Goal: Task Accomplishment & Management: Complete application form

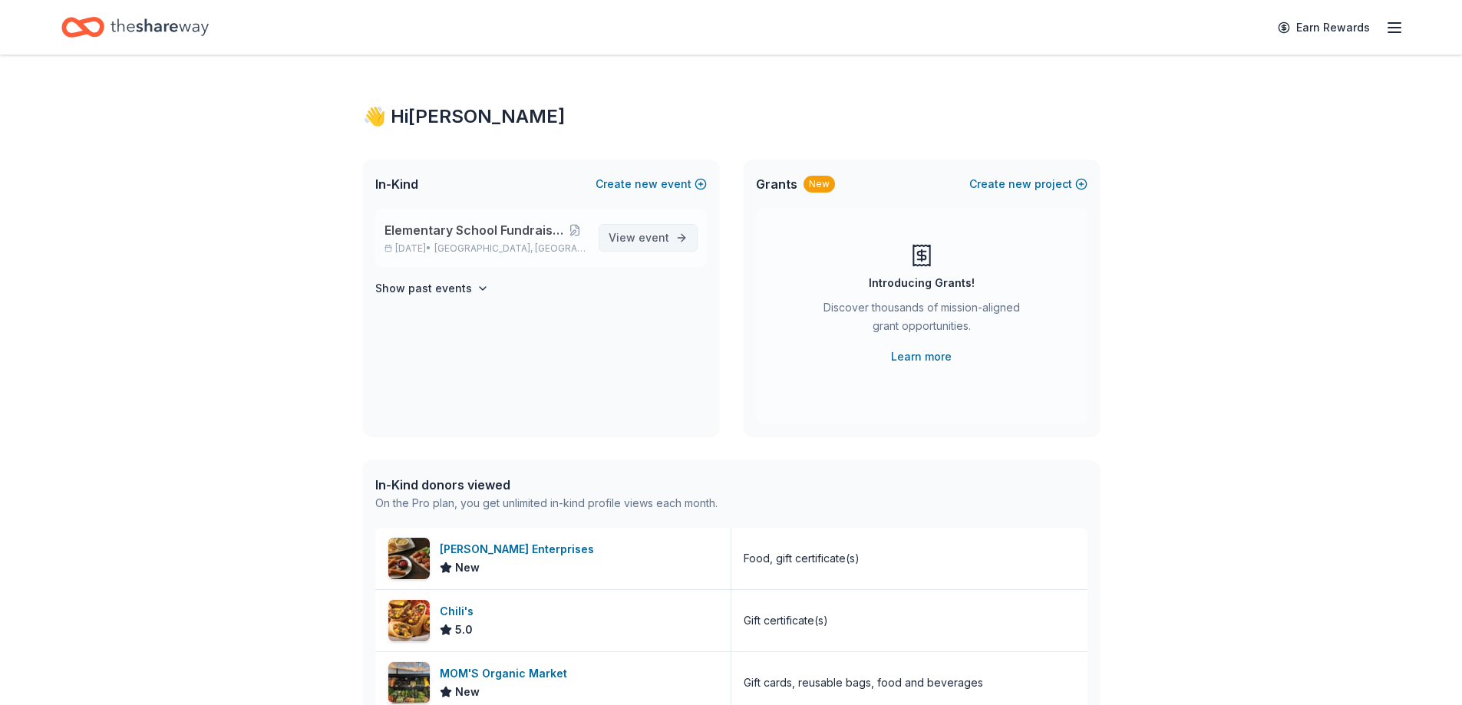
click at [627, 239] on span "View event" at bounding box center [639, 238] width 61 height 18
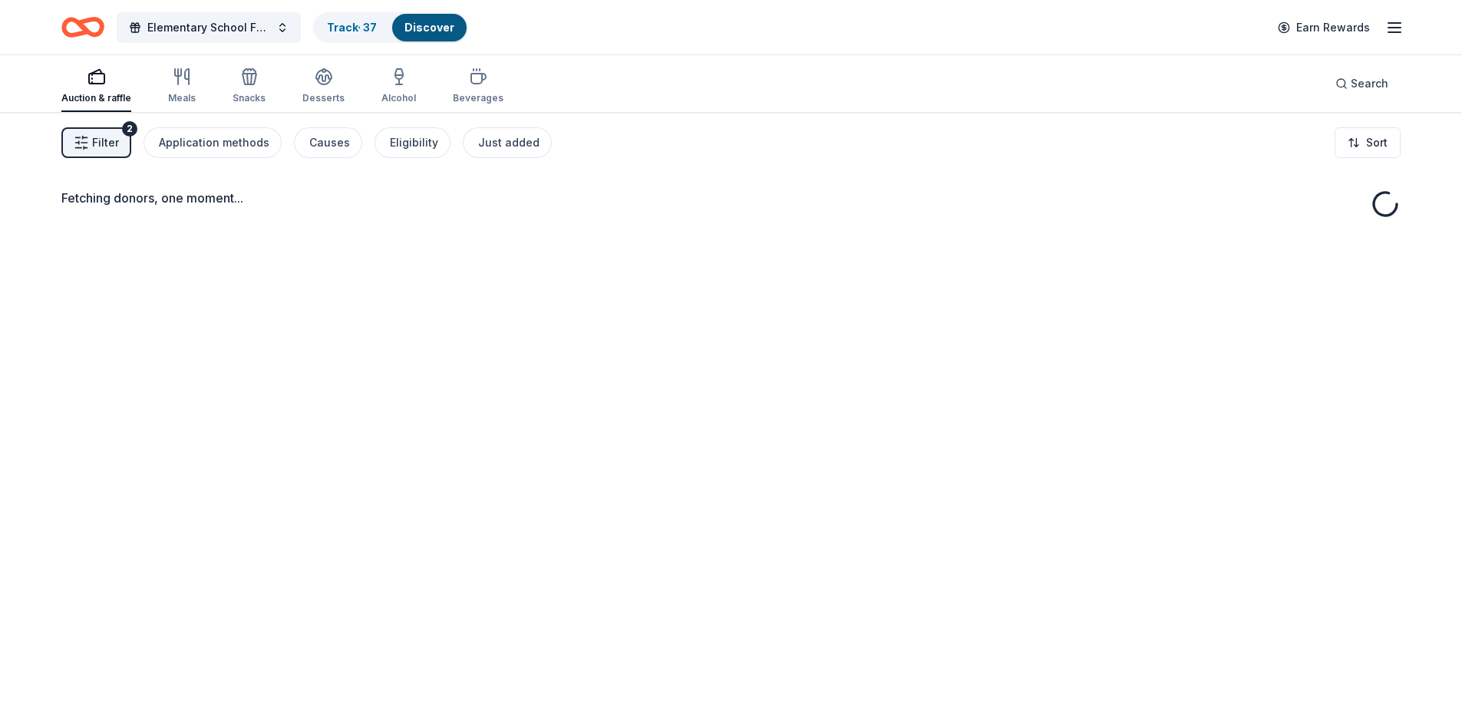
click at [101, 140] on span "Filter" at bounding box center [105, 143] width 27 height 18
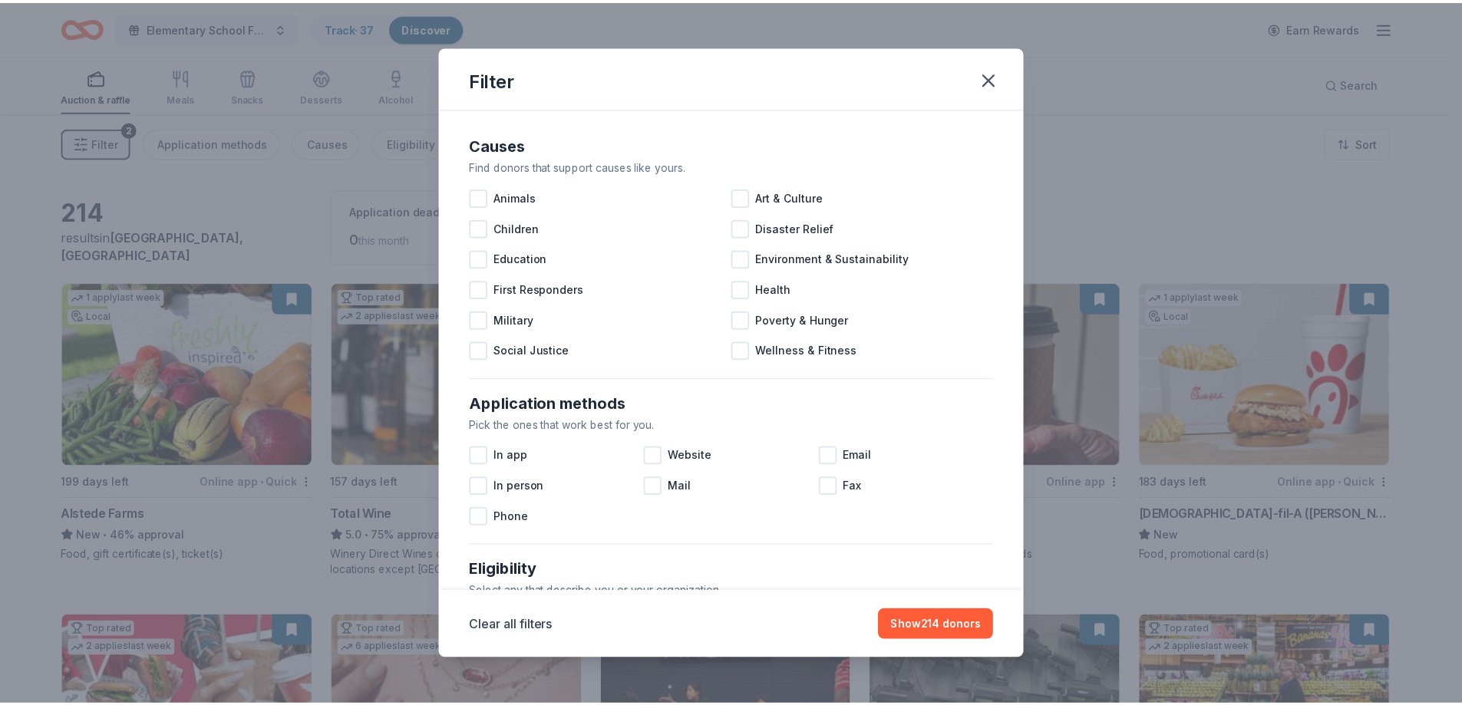
scroll to position [528, 0]
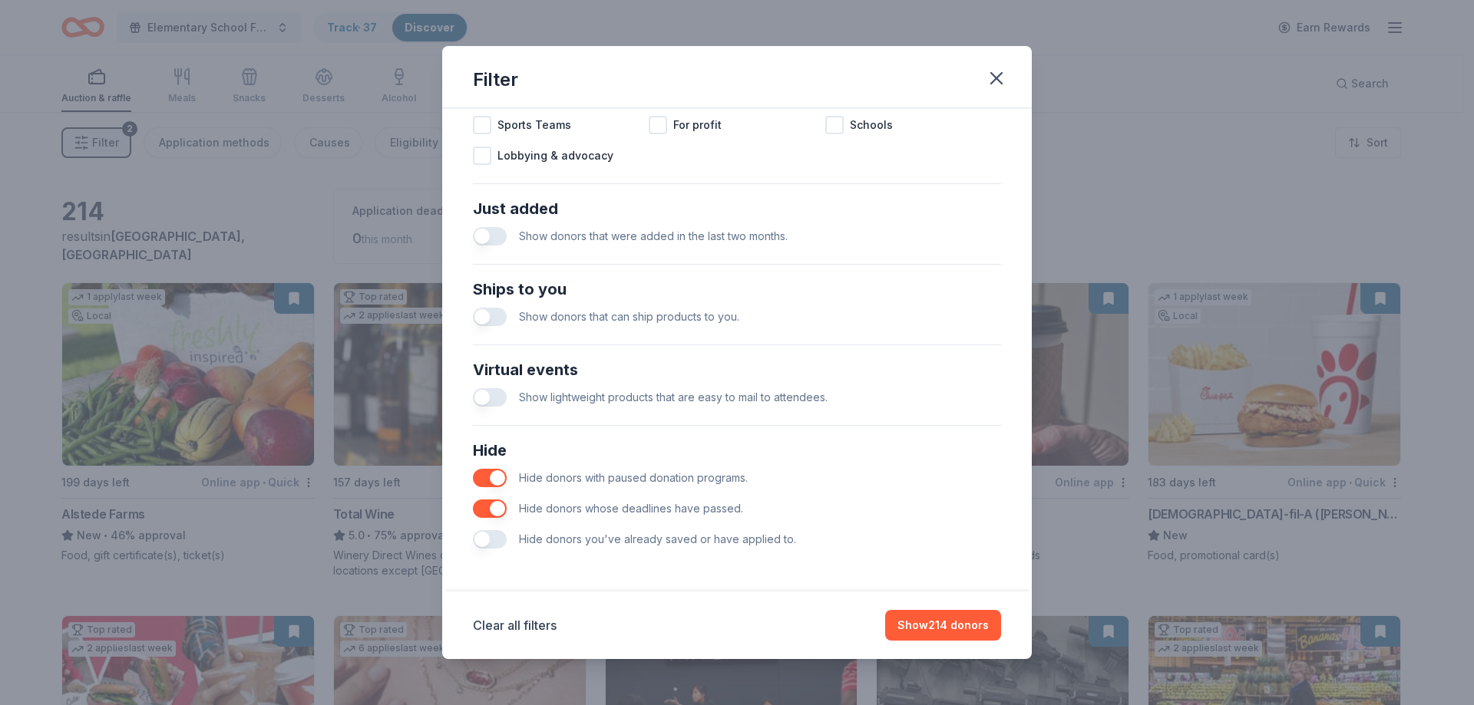
click at [478, 544] on button "button" at bounding box center [490, 539] width 34 height 18
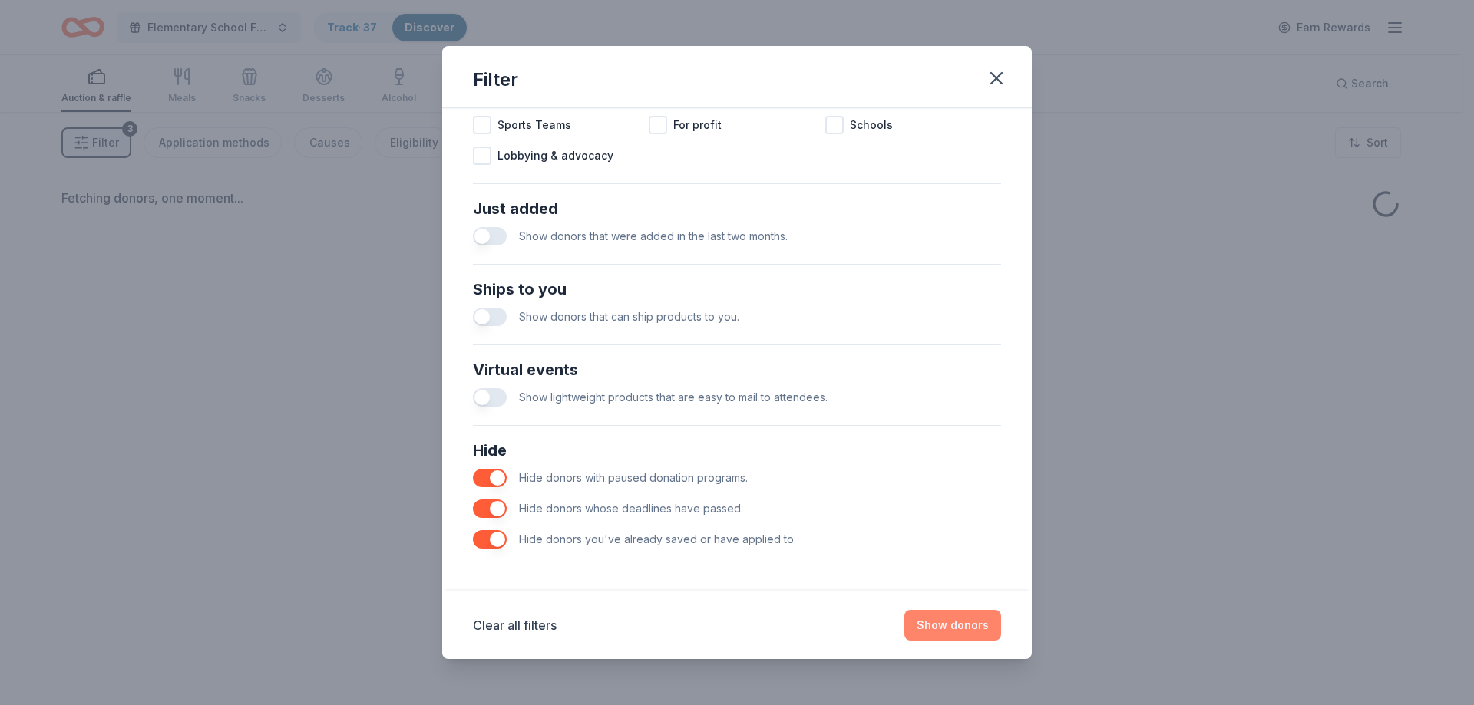
click at [956, 629] on button "Show donors" at bounding box center [952, 625] width 97 height 31
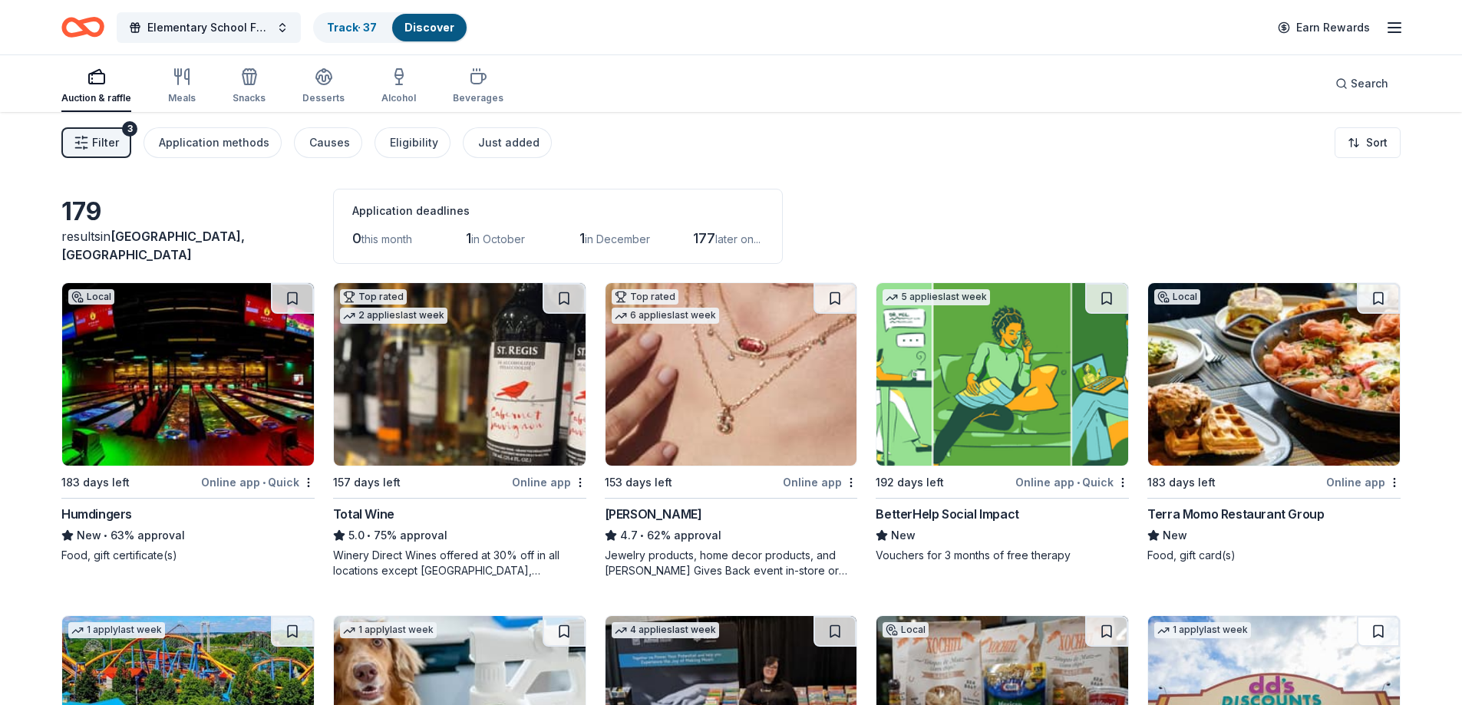
drag, startPoint x: 472, startPoint y: 91, endPoint x: 1015, endPoint y: 84, distance: 542.7
click at [1015, 84] on div "Auction & raffle Meals Snacks Desserts Alcohol Beverages Search" at bounding box center [730, 83] width 1339 height 57
click at [999, 390] on img at bounding box center [1003, 374] width 252 height 183
click at [272, 25] on button "Elementary School Fundraiser/ Tricky Tray" at bounding box center [209, 27] width 184 height 31
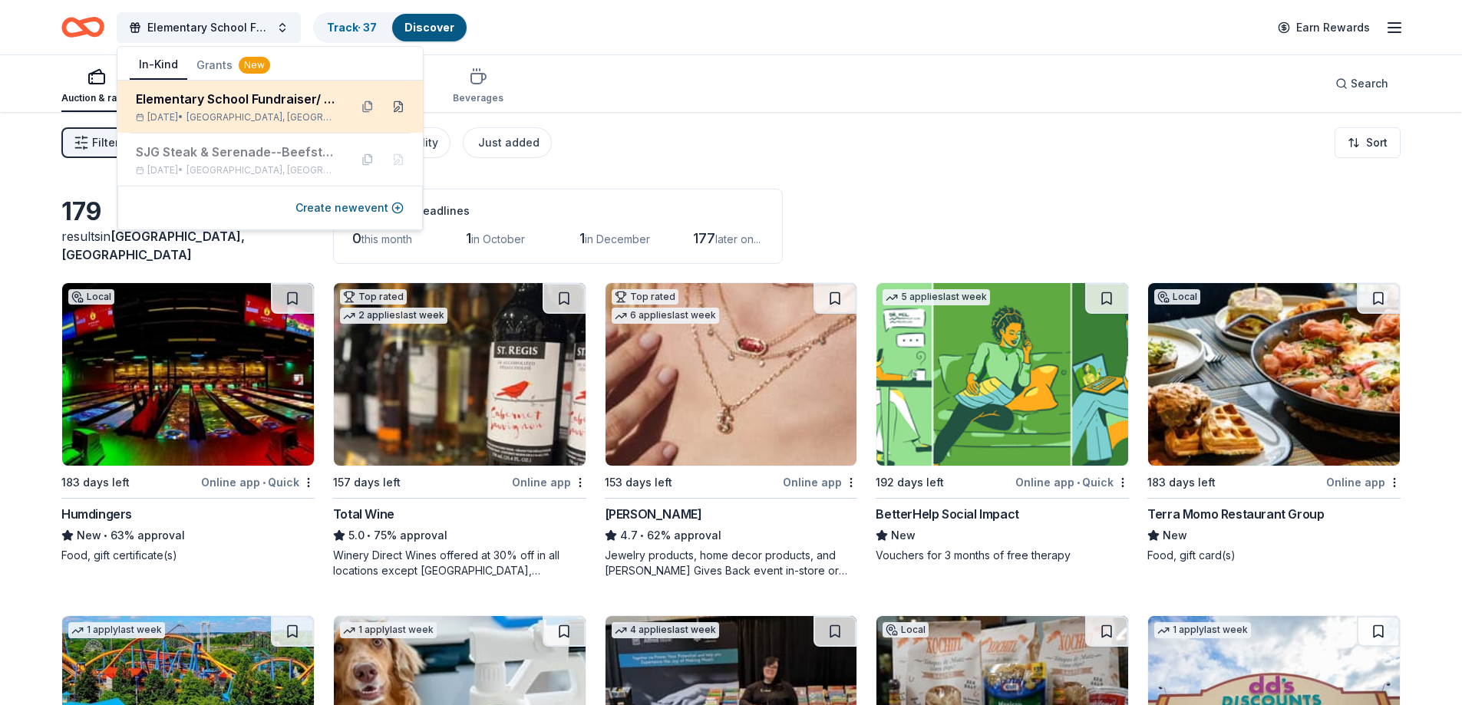
click at [400, 107] on button at bounding box center [398, 106] width 25 height 25
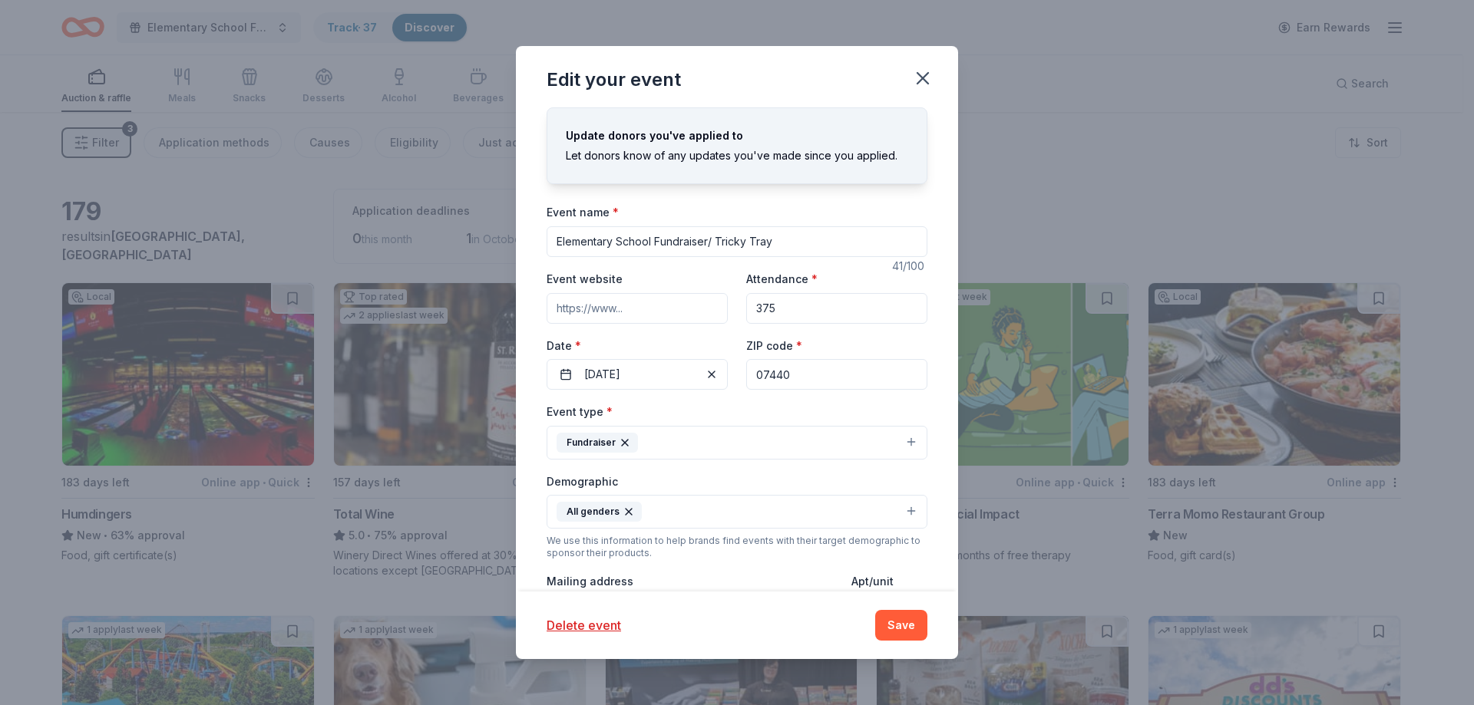
click at [669, 310] on input "Event website" at bounding box center [636, 308] width 181 height 31
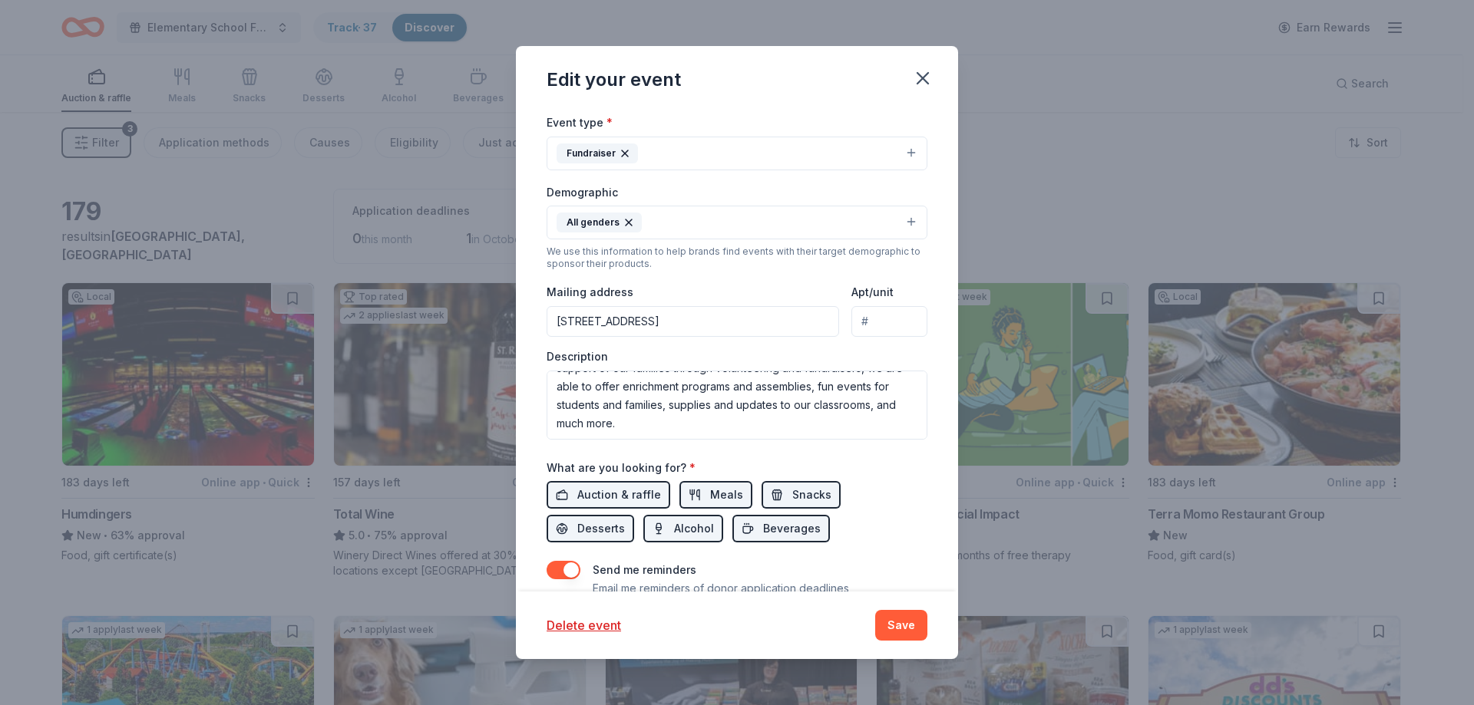
scroll to position [348, 0]
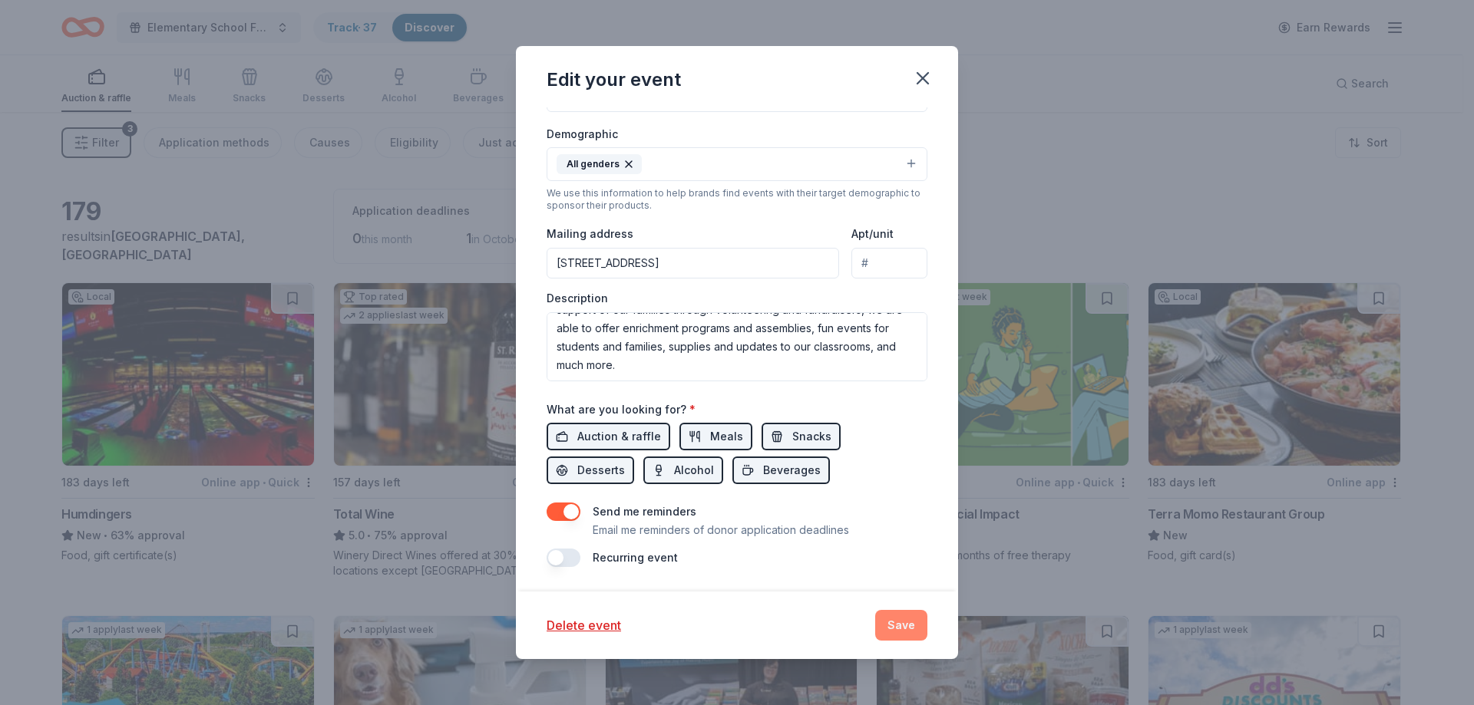
click at [902, 626] on button "Save" at bounding box center [901, 625] width 52 height 31
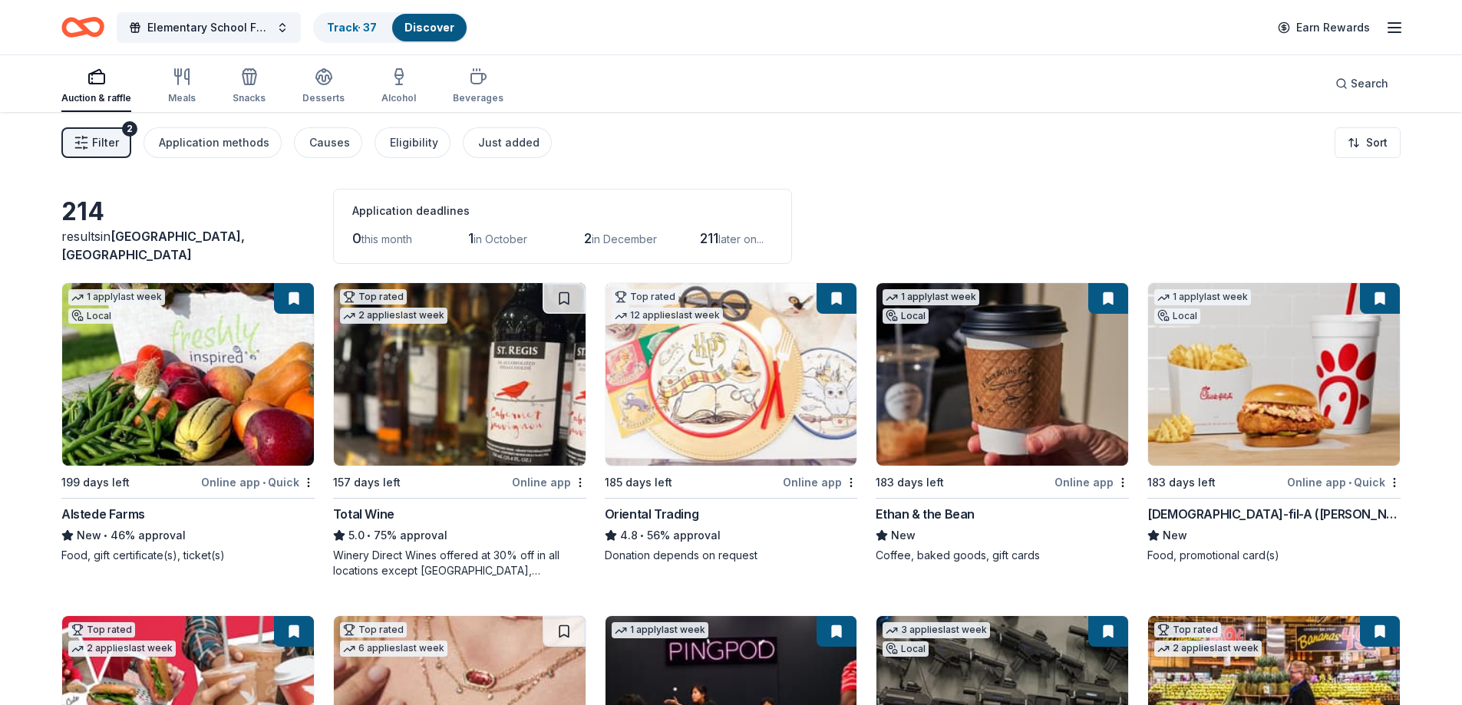
click at [111, 149] on span "Filter" at bounding box center [105, 143] width 27 height 18
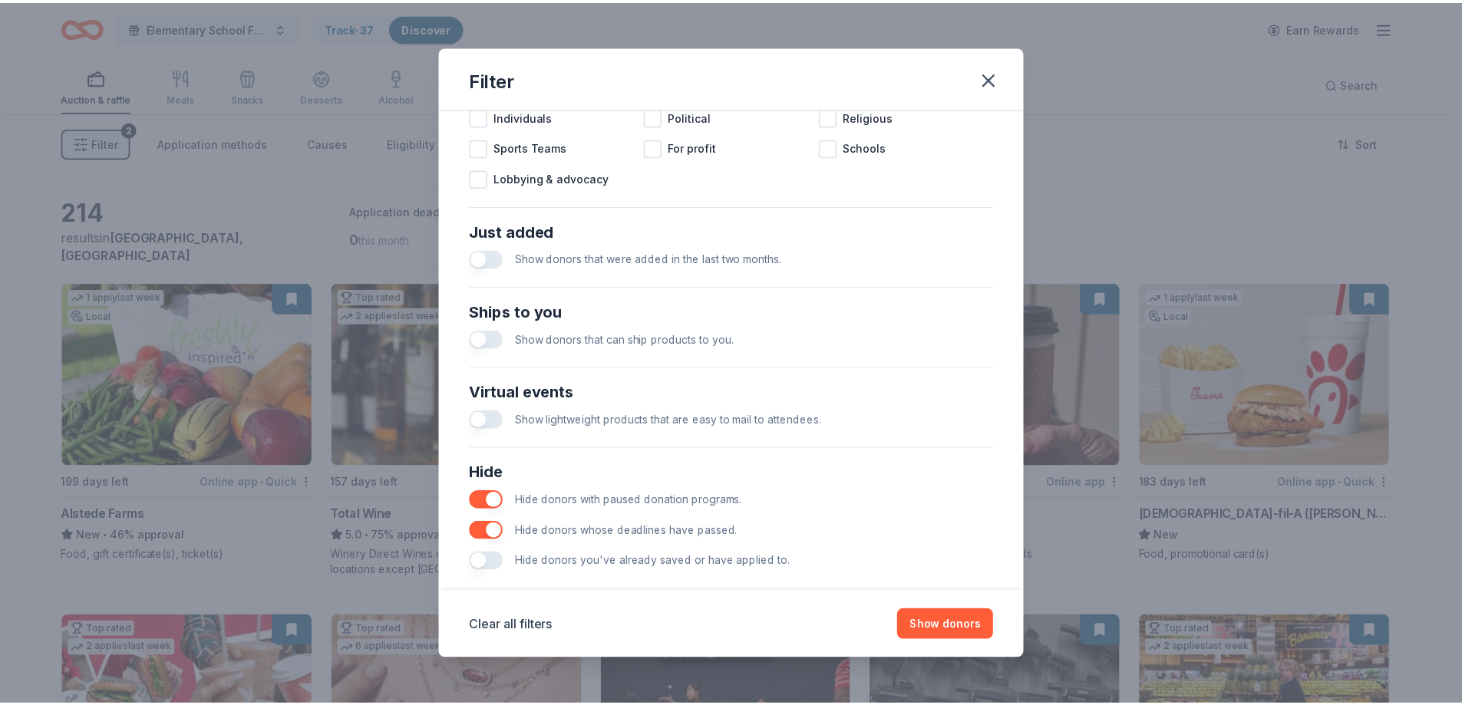
scroll to position [528, 0]
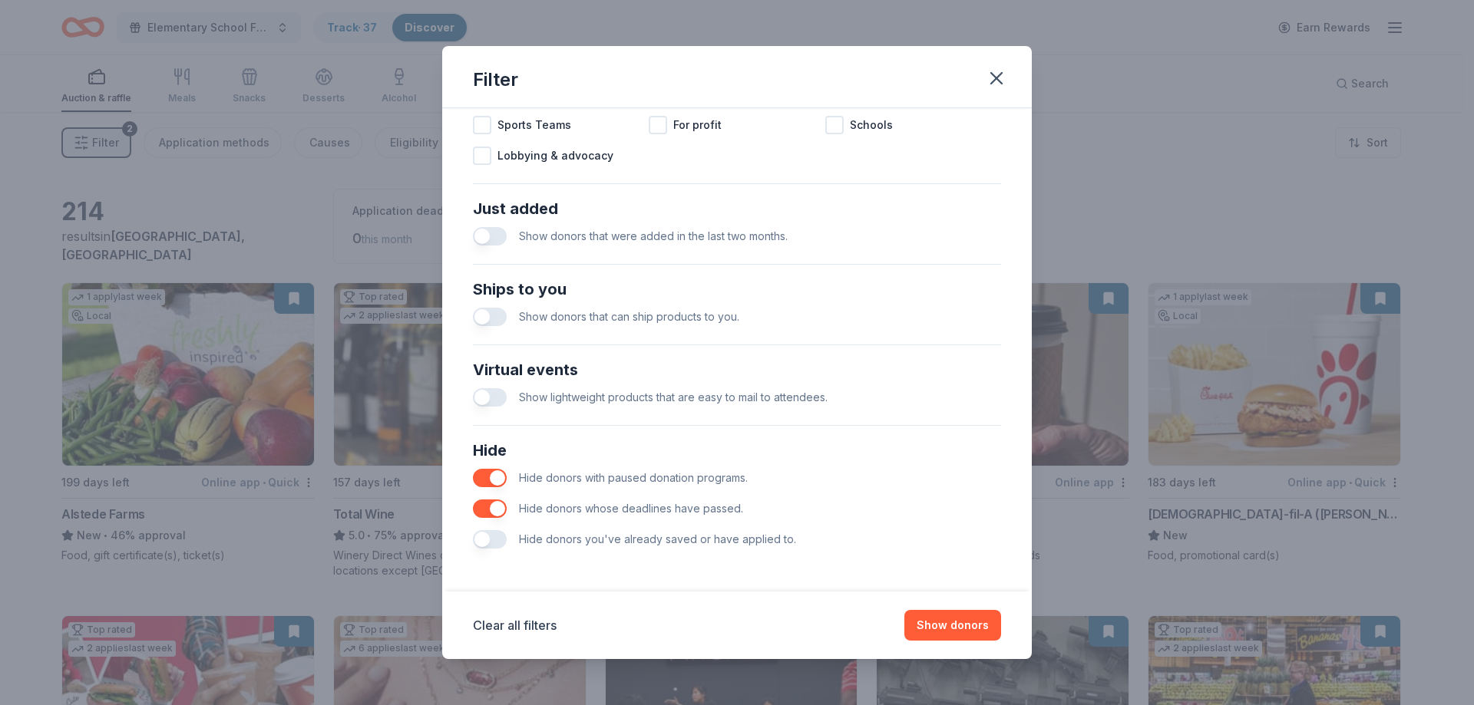
click at [488, 536] on button "button" at bounding box center [490, 539] width 34 height 18
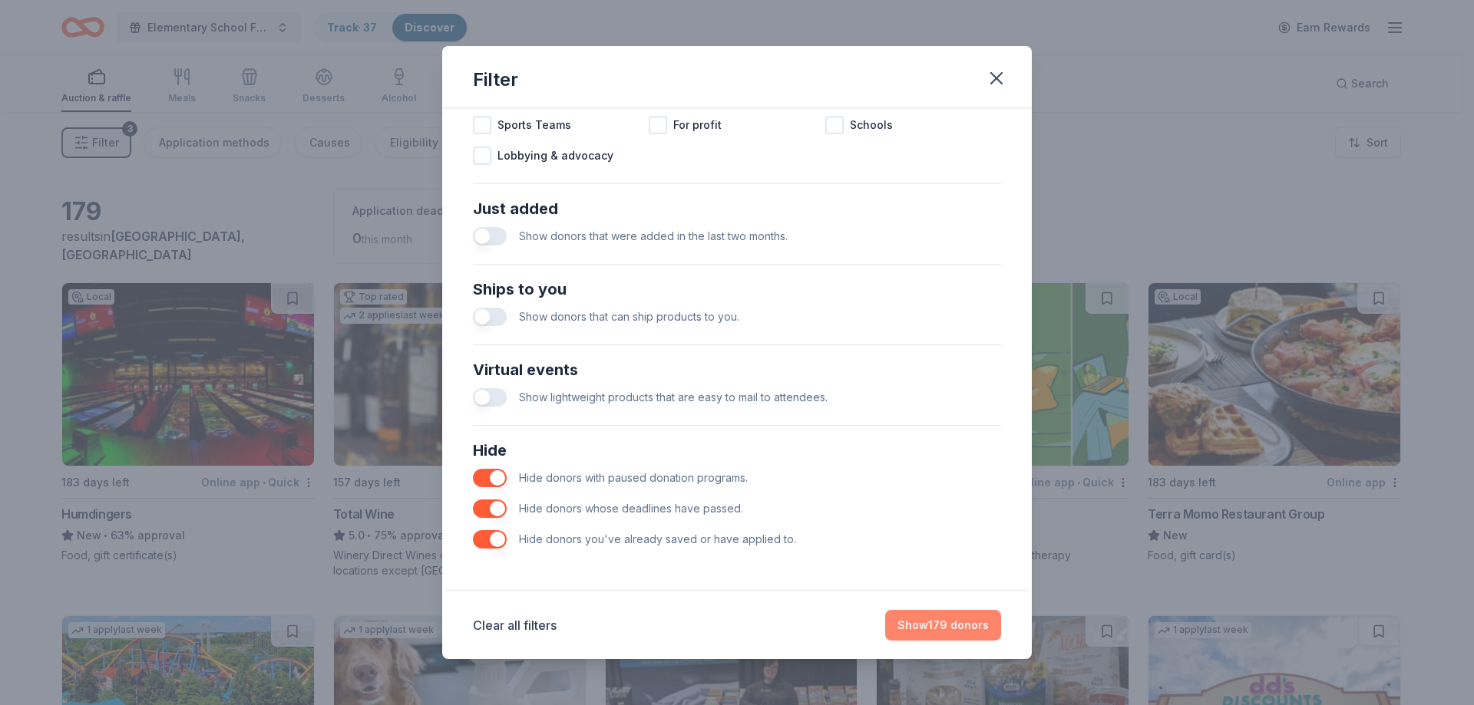
click at [963, 622] on button "Show 179 donors" at bounding box center [943, 625] width 116 height 31
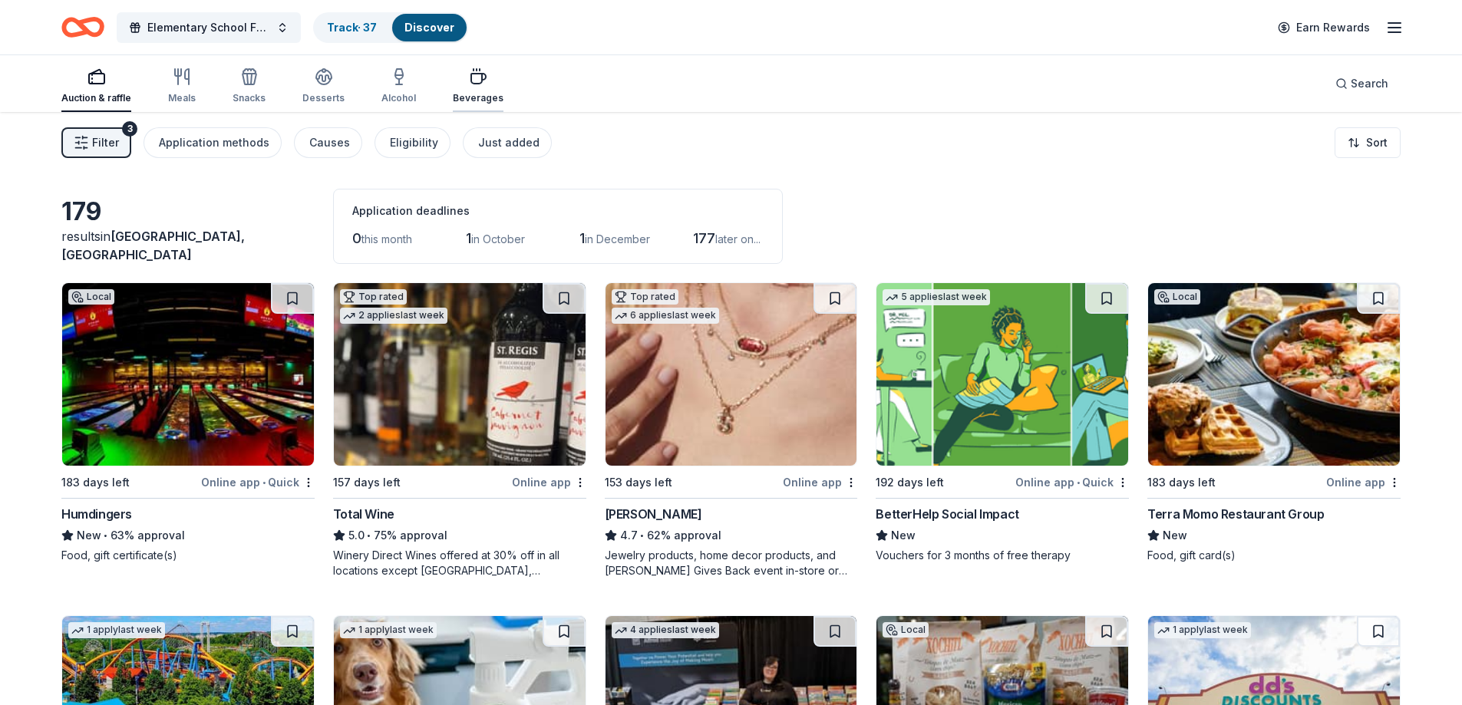
click at [472, 97] on div "Beverages" at bounding box center [478, 98] width 51 height 12
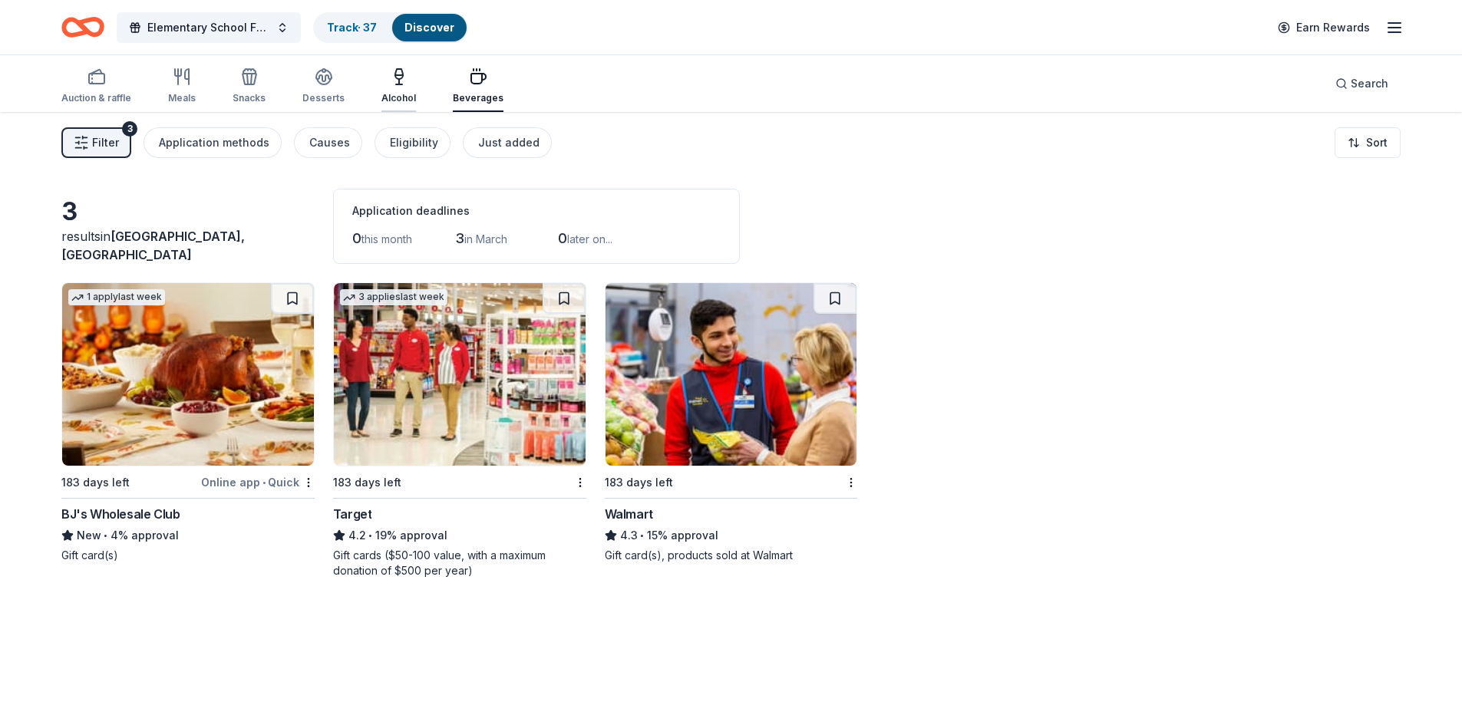
click at [396, 100] on div "Alcohol" at bounding box center [398, 98] width 35 height 12
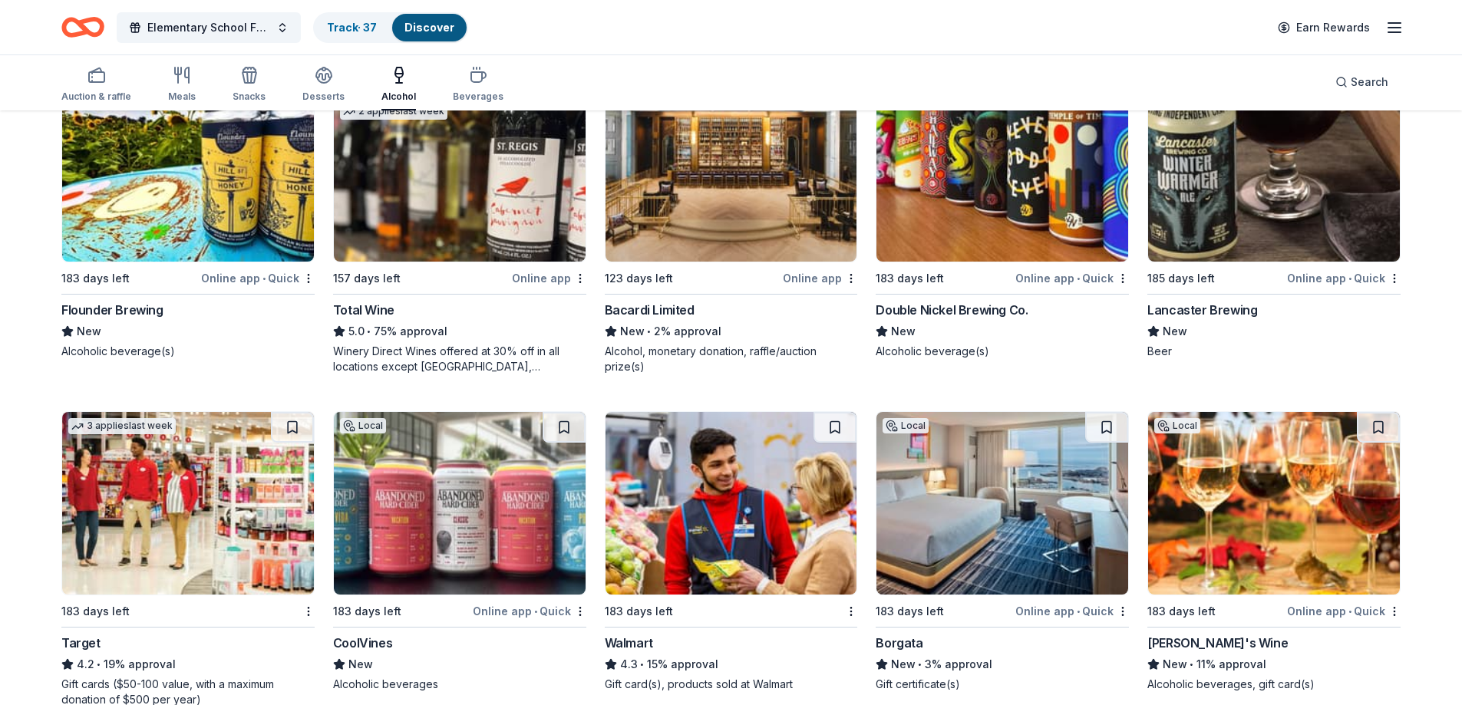
scroll to position [237, 0]
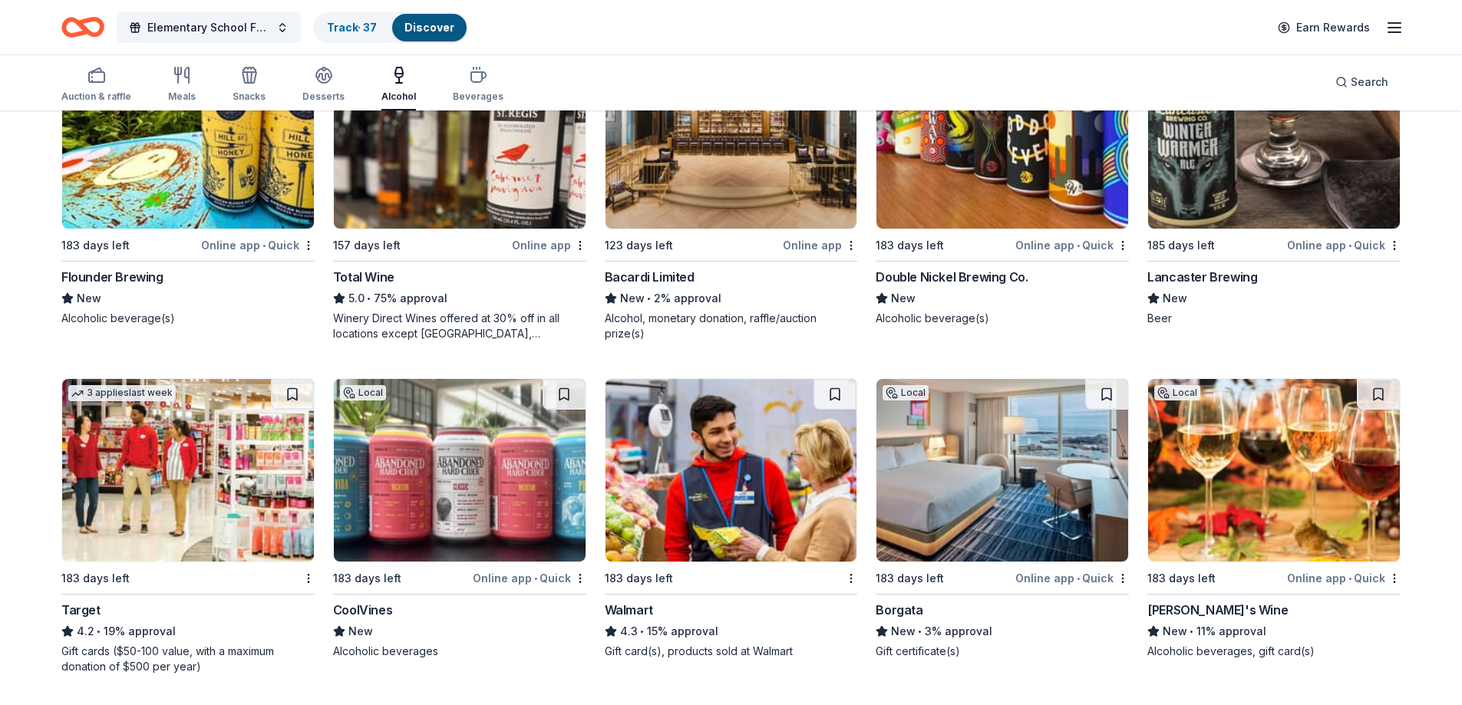
click at [1013, 464] on img at bounding box center [1003, 470] width 252 height 183
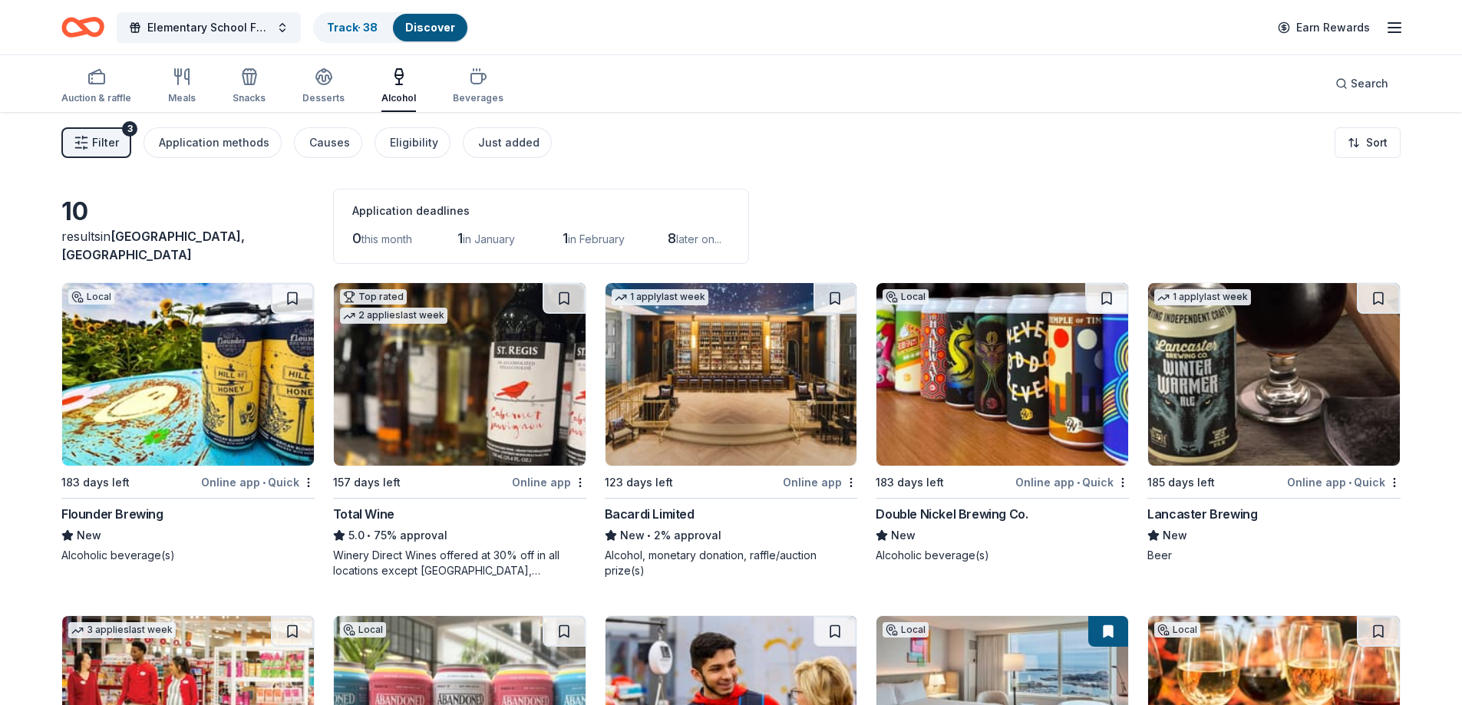
click at [221, 362] on img at bounding box center [188, 374] width 252 height 183
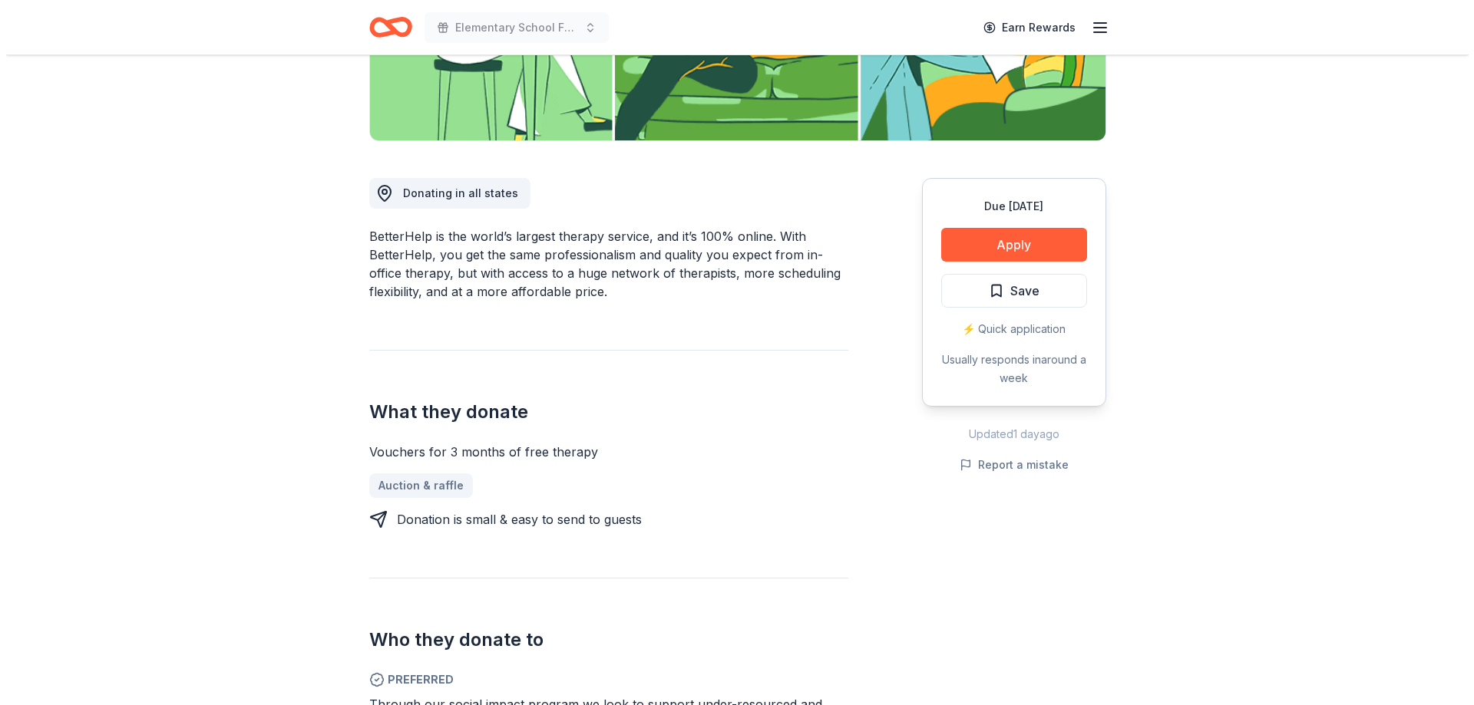
scroll to position [307, 0]
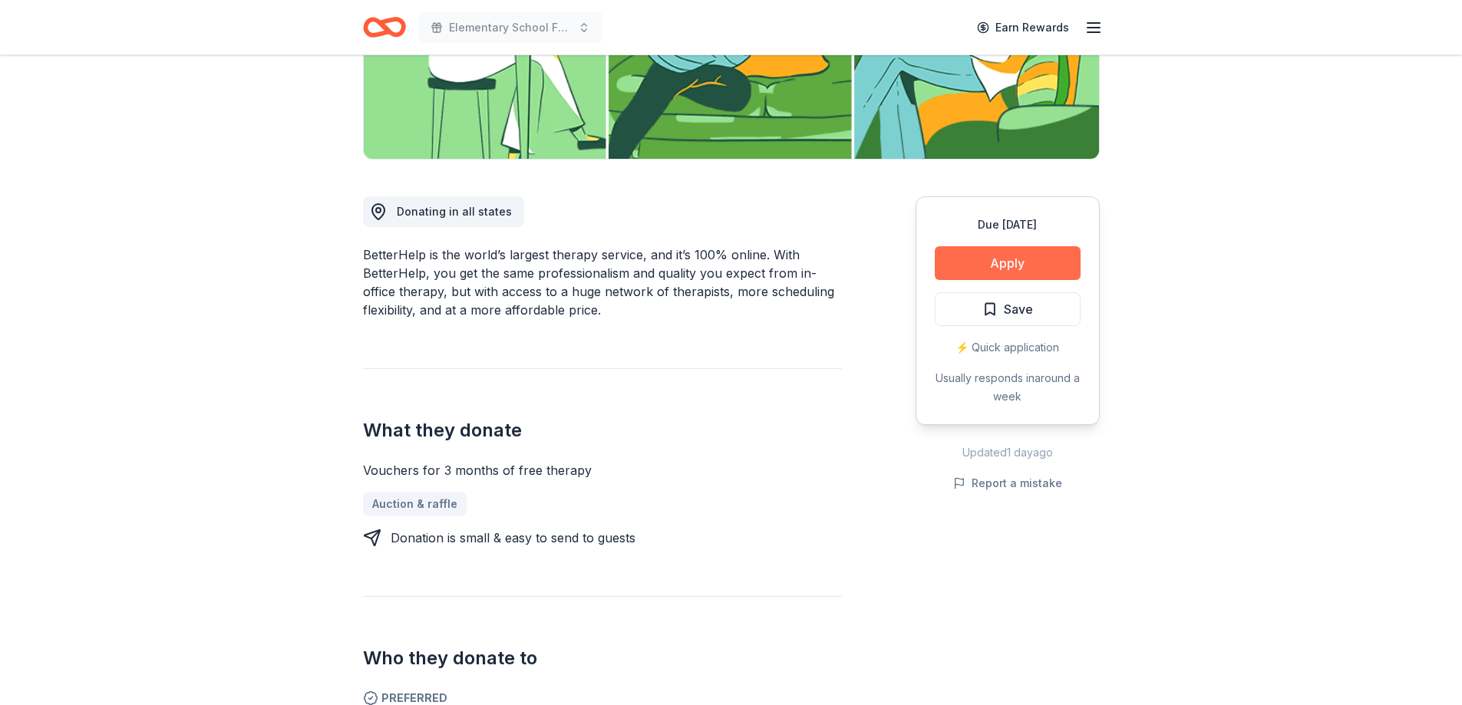
click at [1025, 265] on button "Apply" at bounding box center [1008, 263] width 146 height 34
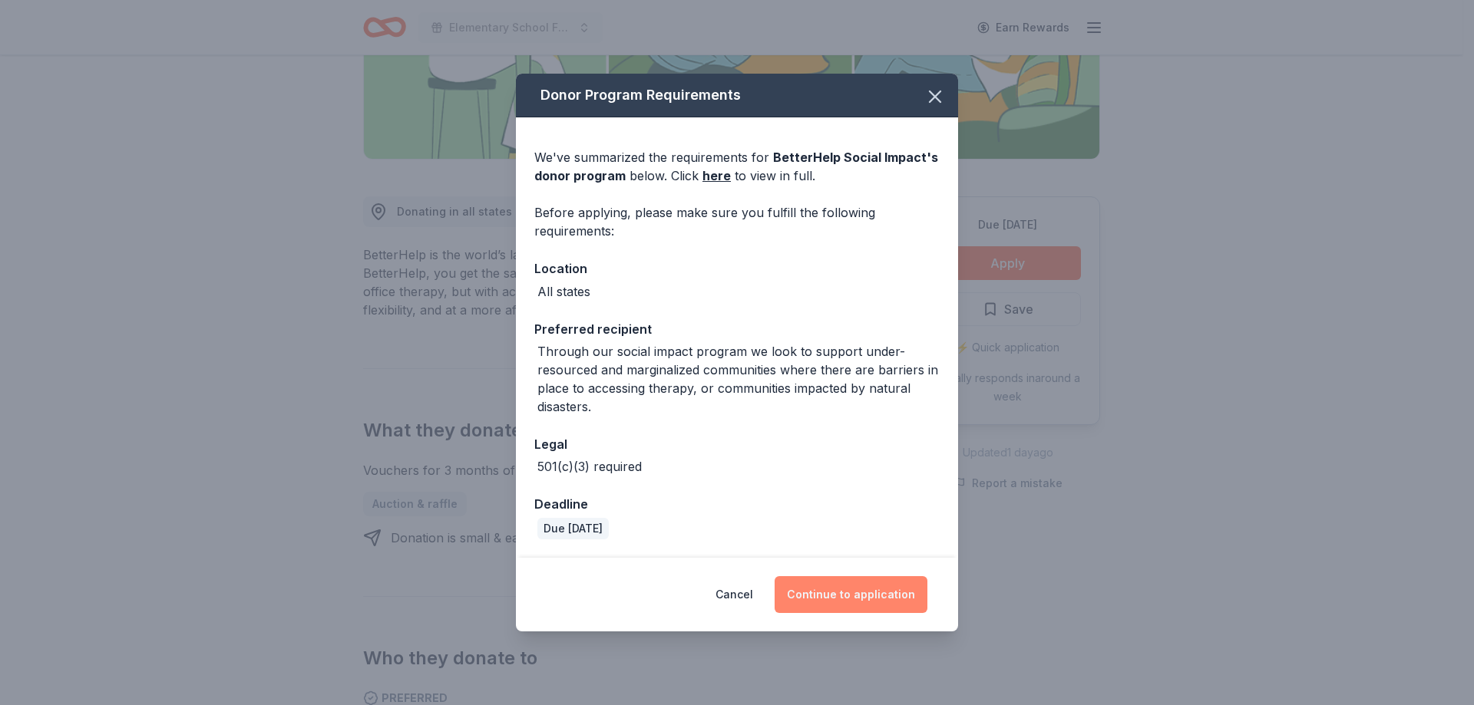
click at [860, 589] on button "Continue to application" at bounding box center [850, 594] width 153 height 37
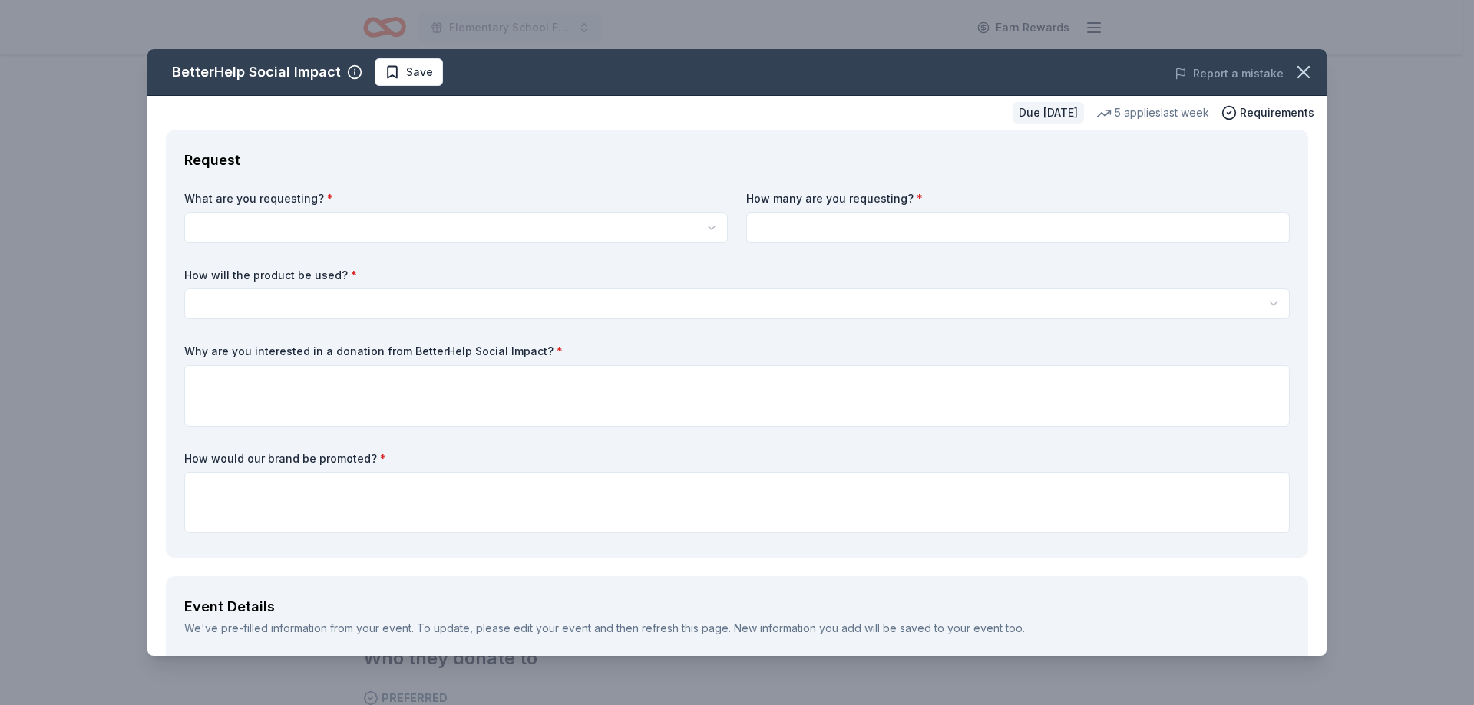
scroll to position [0, 0]
click at [519, 233] on html "Elementary School Fundraiser/ Tricky Tray Earn Rewards Due in 192 days Share Be…" at bounding box center [737, 352] width 1474 height 705
select select "Vouchers for 3 months of free therapy"
click at [902, 230] on input at bounding box center [1017, 228] width 543 height 31
type input "1"
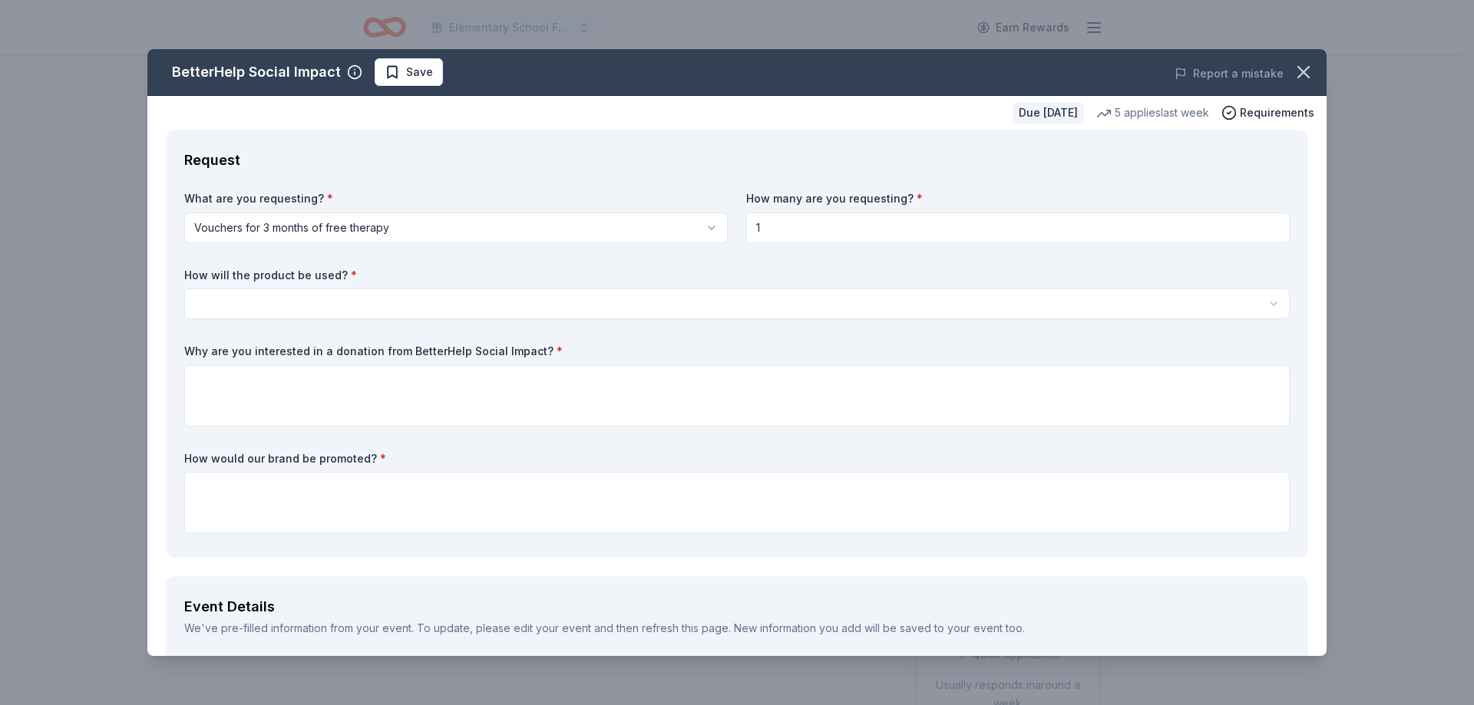
click at [299, 305] on html "Elementary School Fundraiser/ Tricky Tray Earn Rewards Due in 192 days Share Be…" at bounding box center [737, 352] width 1474 height 705
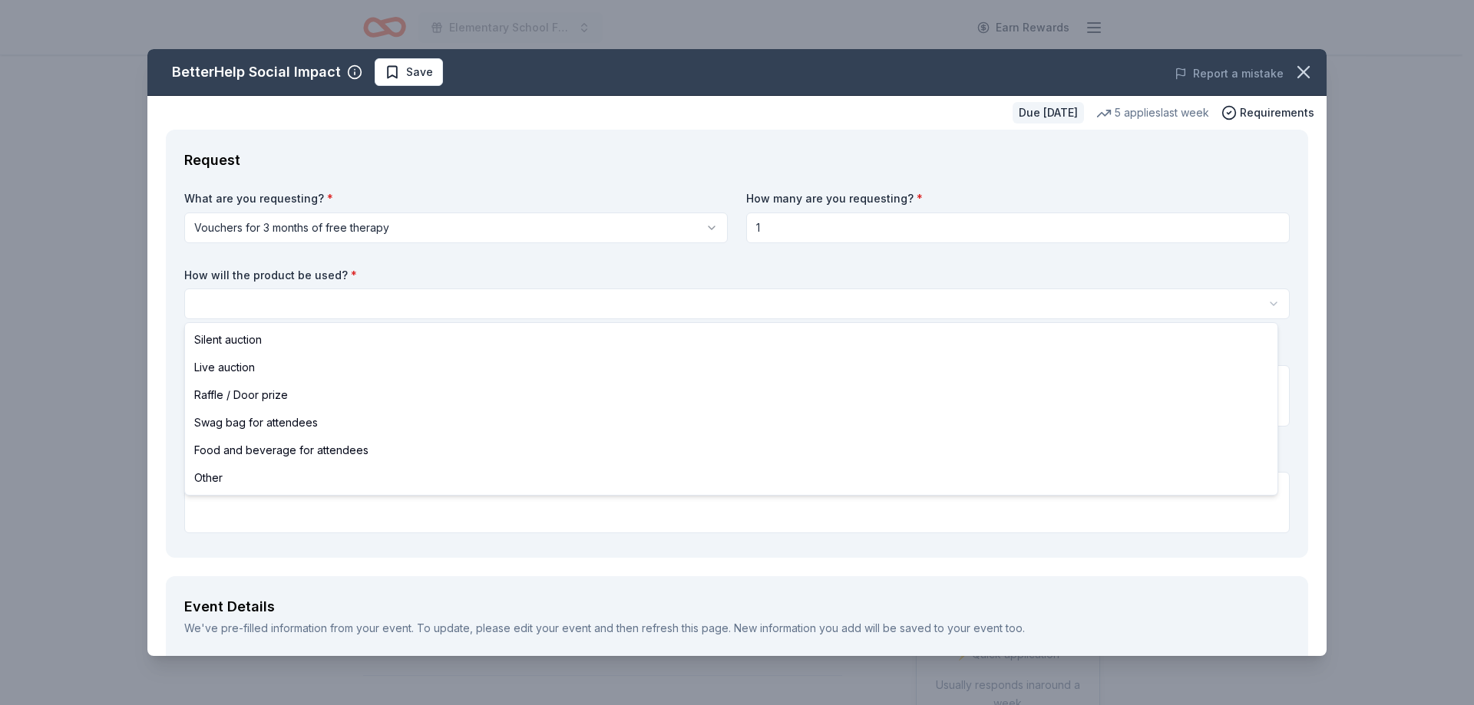
select select "raffleDoorPrize"
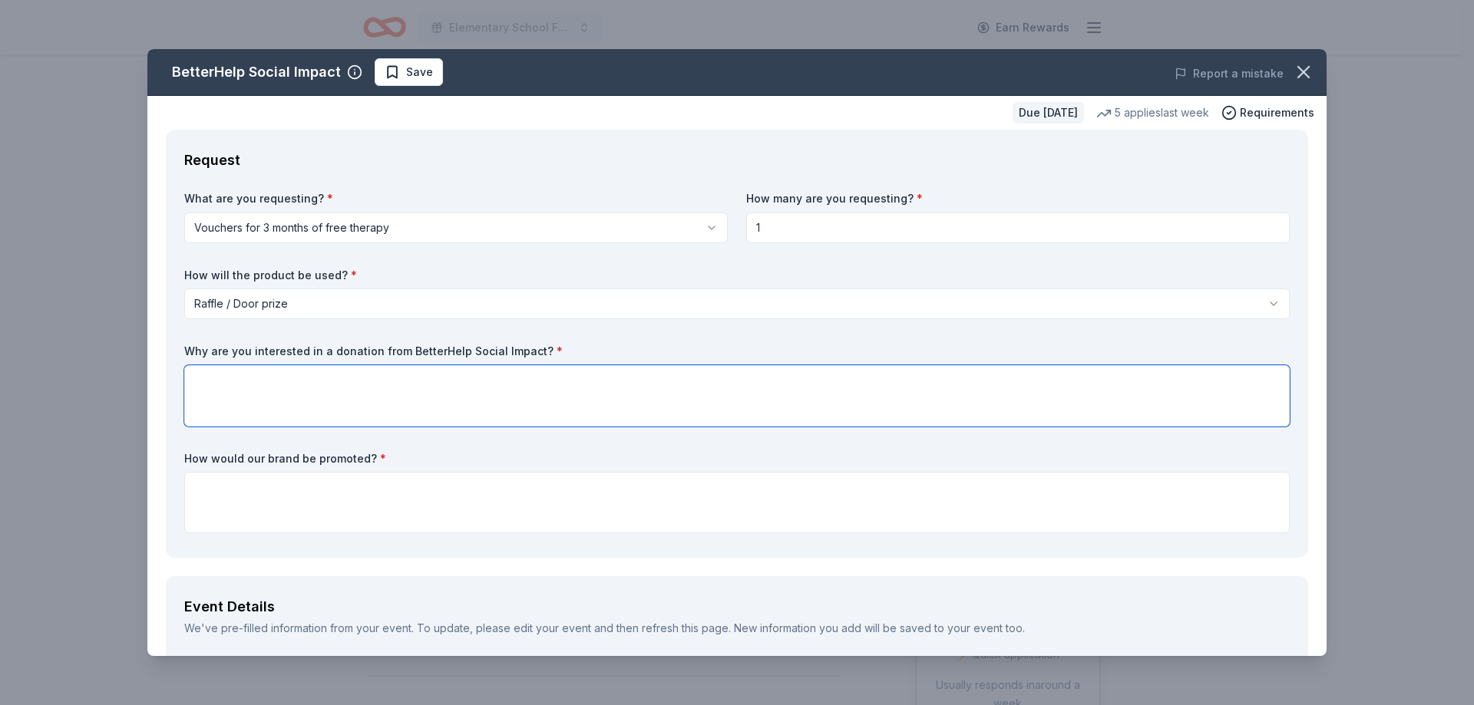
click at [332, 390] on textarea at bounding box center [736, 395] width 1105 height 61
click at [307, 393] on textarea at bounding box center [736, 395] width 1105 height 61
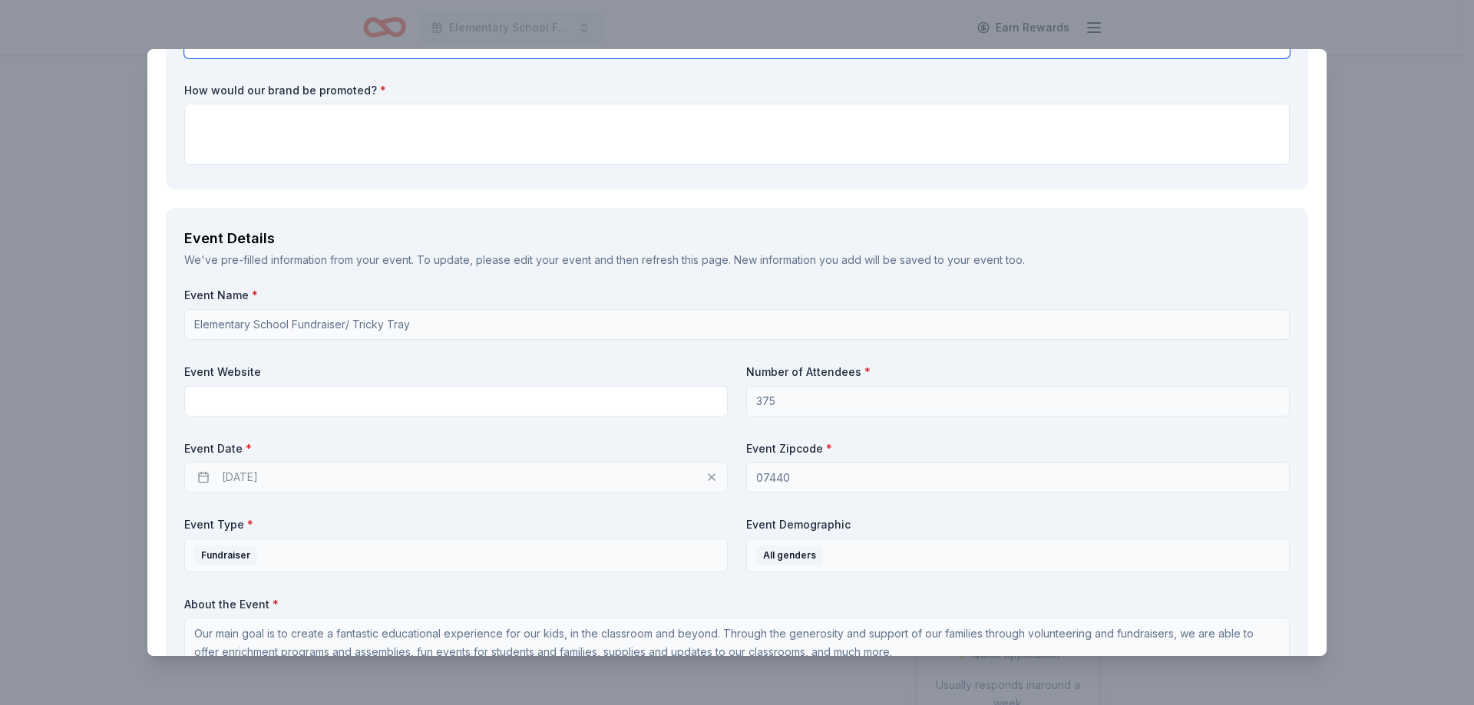
scroll to position [384, 0]
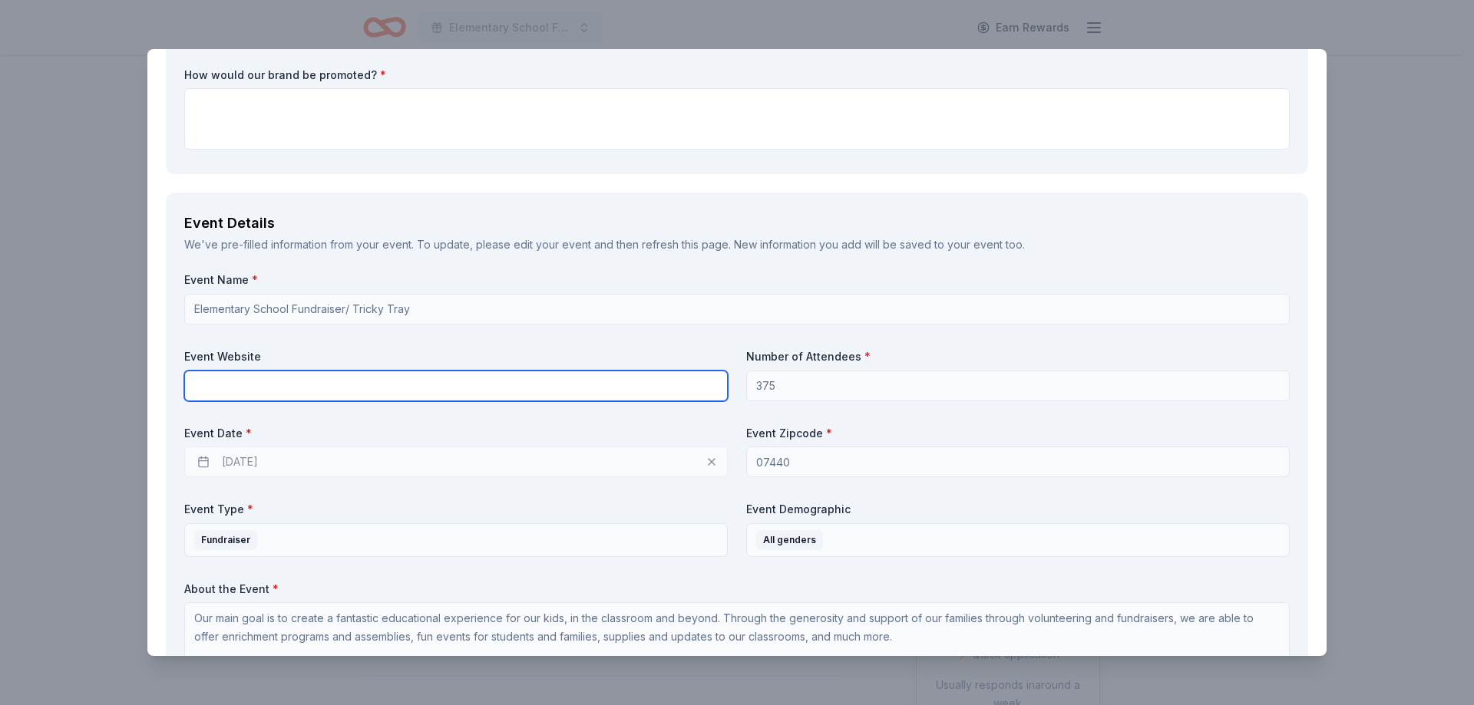
click at [253, 375] on input "text" at bounding box center [455, 386] width 543 height 31
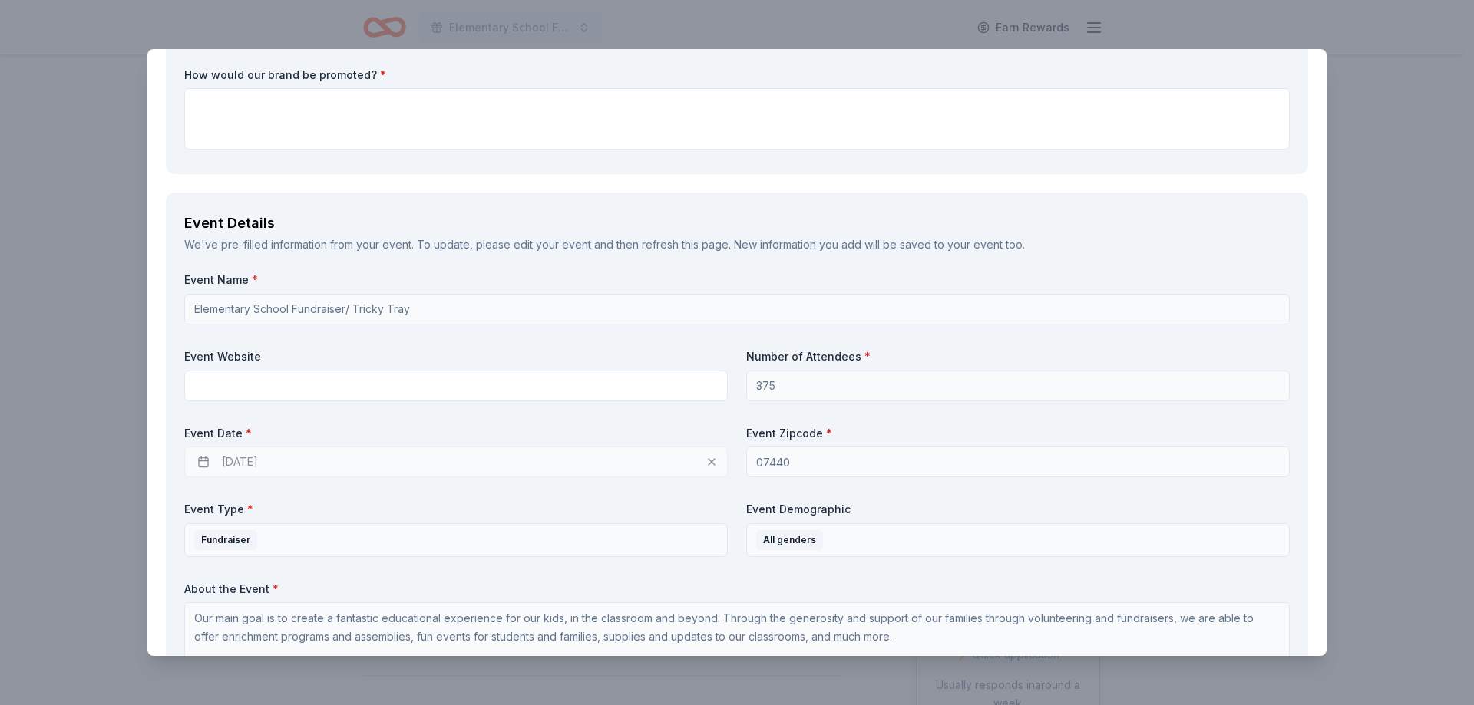
click at [293, 464] on div "04/23/2026" at bounding box center [455, 462] width 543 height 31
click at [294, 470] on div "04/23/2026" at bounding box center [455, 462] width 543 height 31
drag, startPoint x: 711, startPoint y: 461, endPoint x: 682, endPoint y: 464, distance: 29.3
click at [706, 465] on div "04/23/2026" at bounding box center [455, 462] width 543 height 31
click at [710, 459] on div "04/23/2026" at bounding box center [455, 462] width 543 height 31
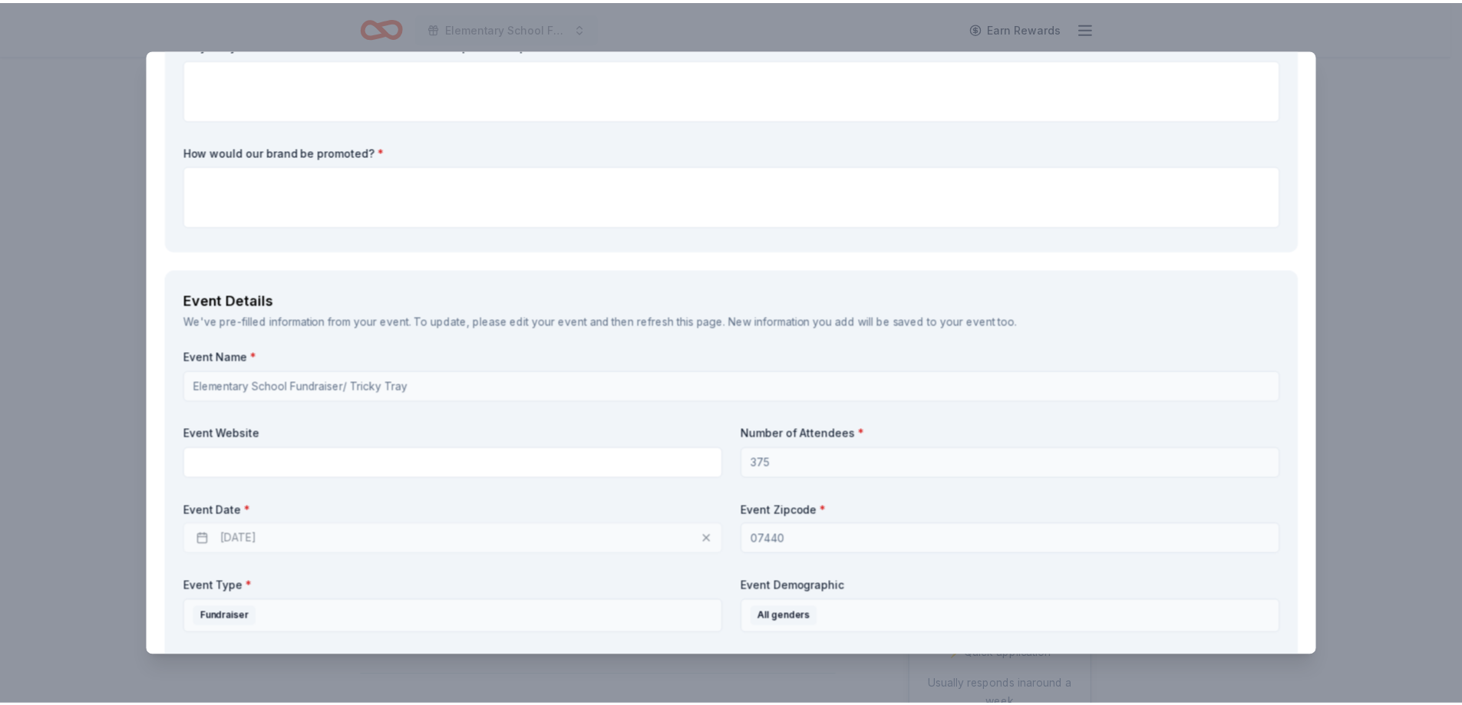
scroll to position [0, 0]
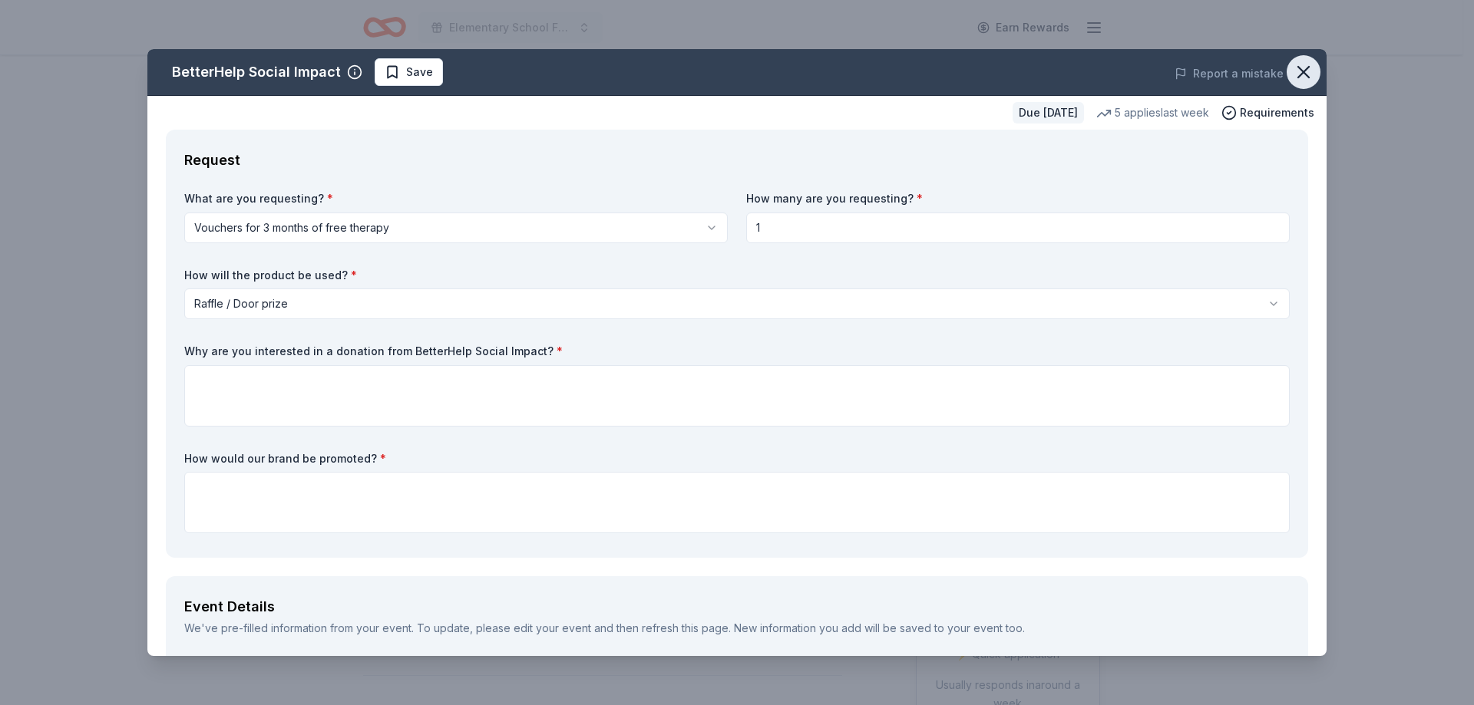
click at [1296, 70] on icon "button" at bounding box center [1303, 71] width 21 height 21
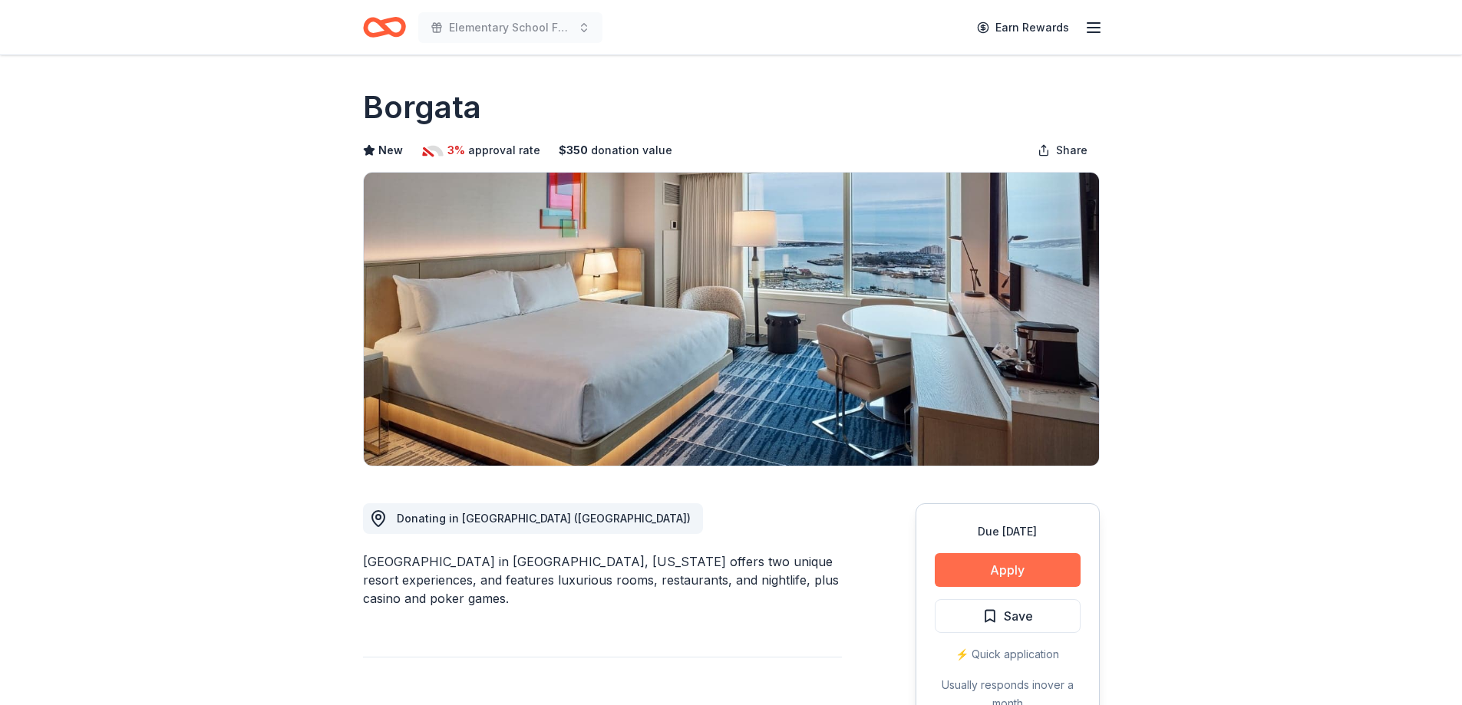
click at [998, 568] on button "Apply" at bounding box center [1008, 570] width 146 height 34
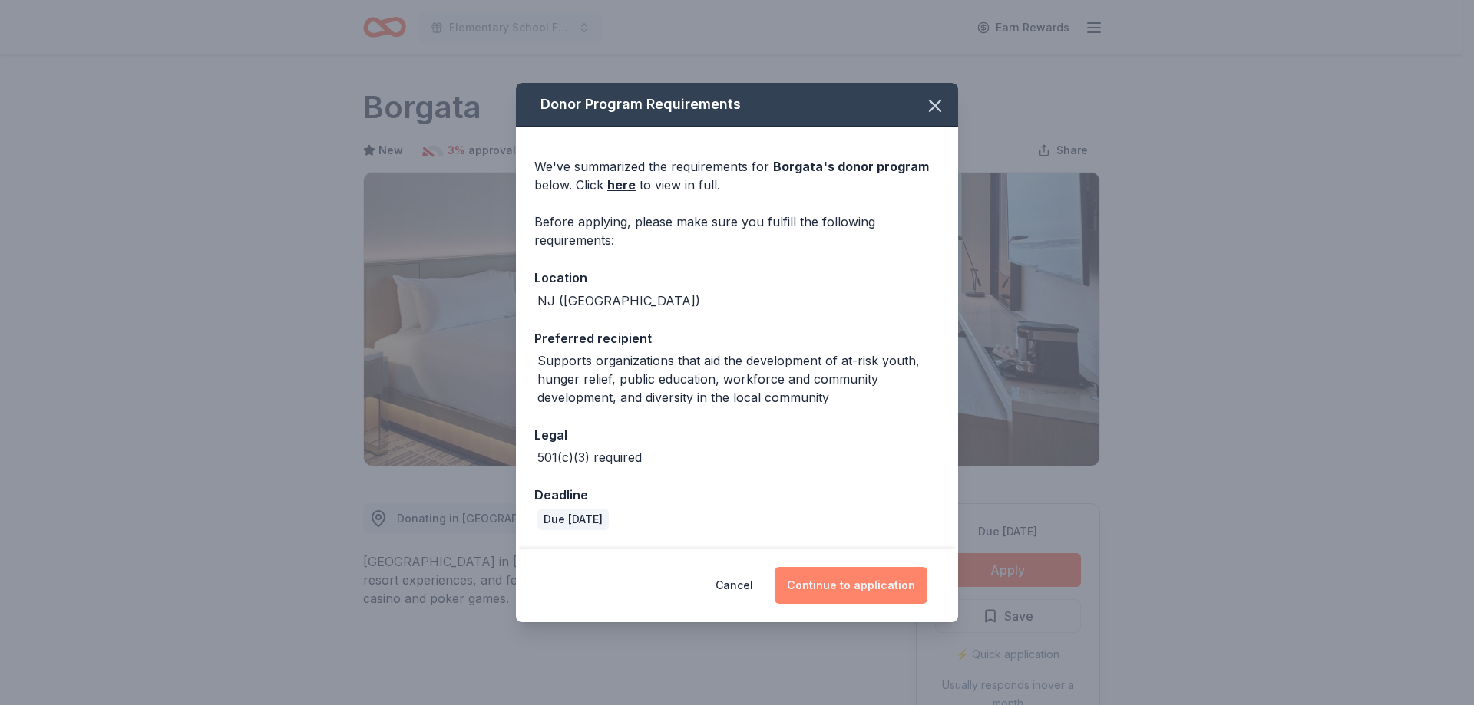
click at [846, 580] on button "Continue to application" at bounding box center [850, 585] width 153 height 37
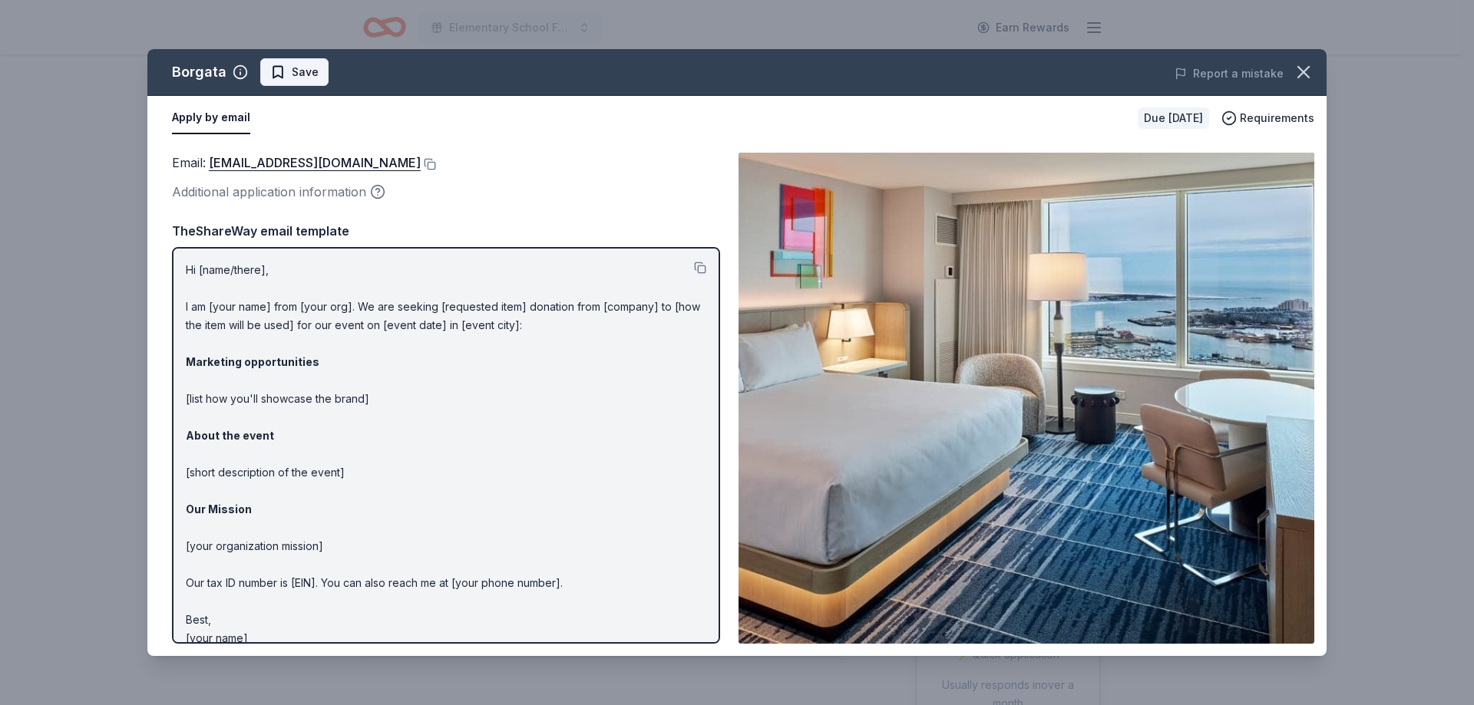
click at [313, 73] on span "Save" at bounding box center [305, 72] width 27 height 18
click at [1306, 76] on icon "button" at bounding box center [1303, 72] width 11 height 11
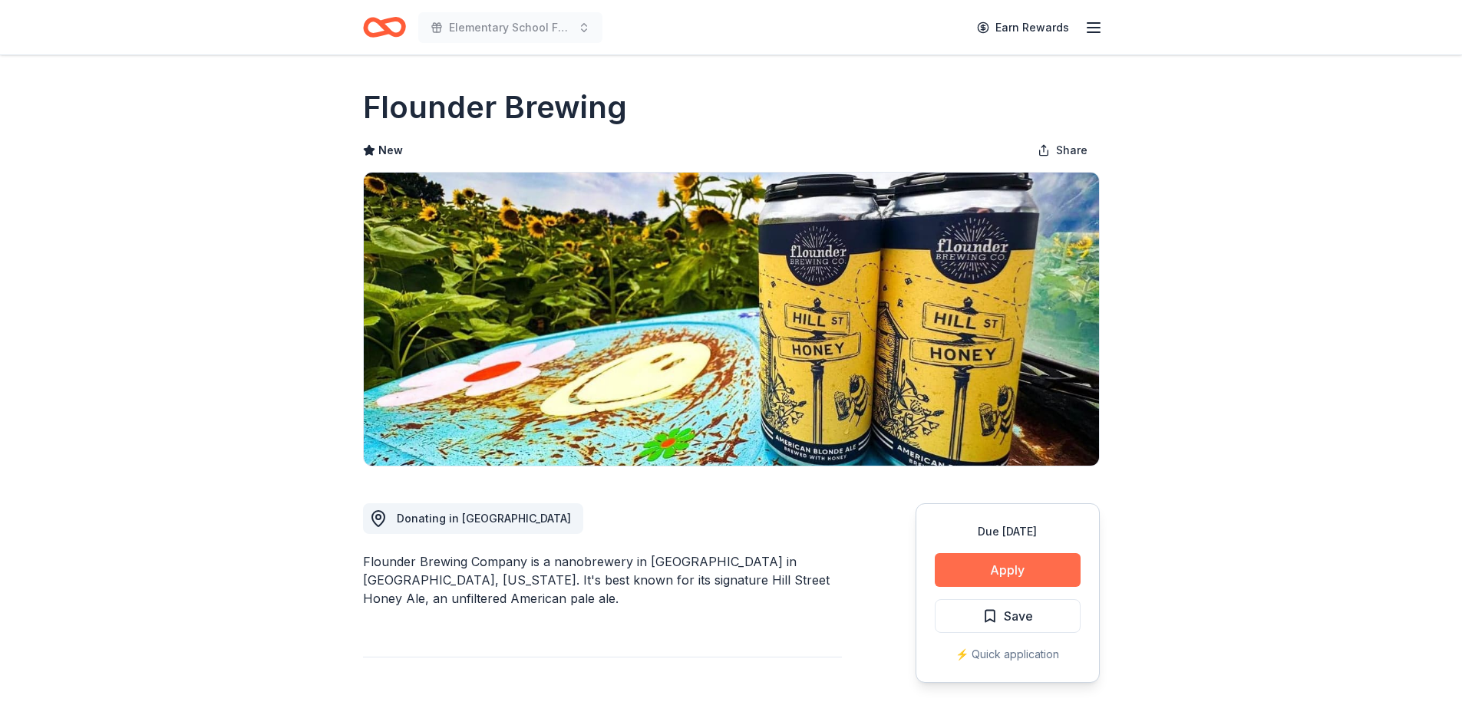
click at [1003, 570] on button "Apply" at bounding box center [1008, 570] width 146 height 34
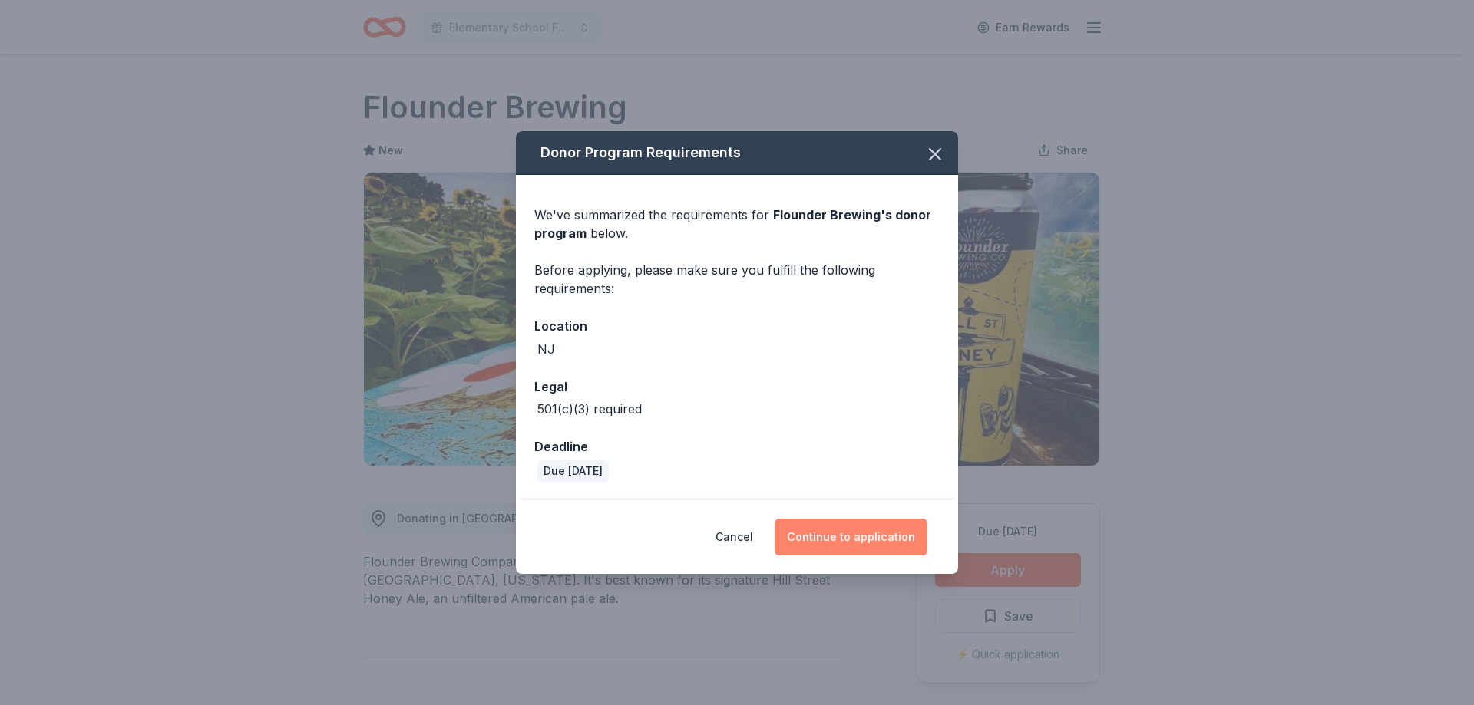
click at [859, 530] on button "Continue to application" at bounding box center [850, 537] width 153 height 37
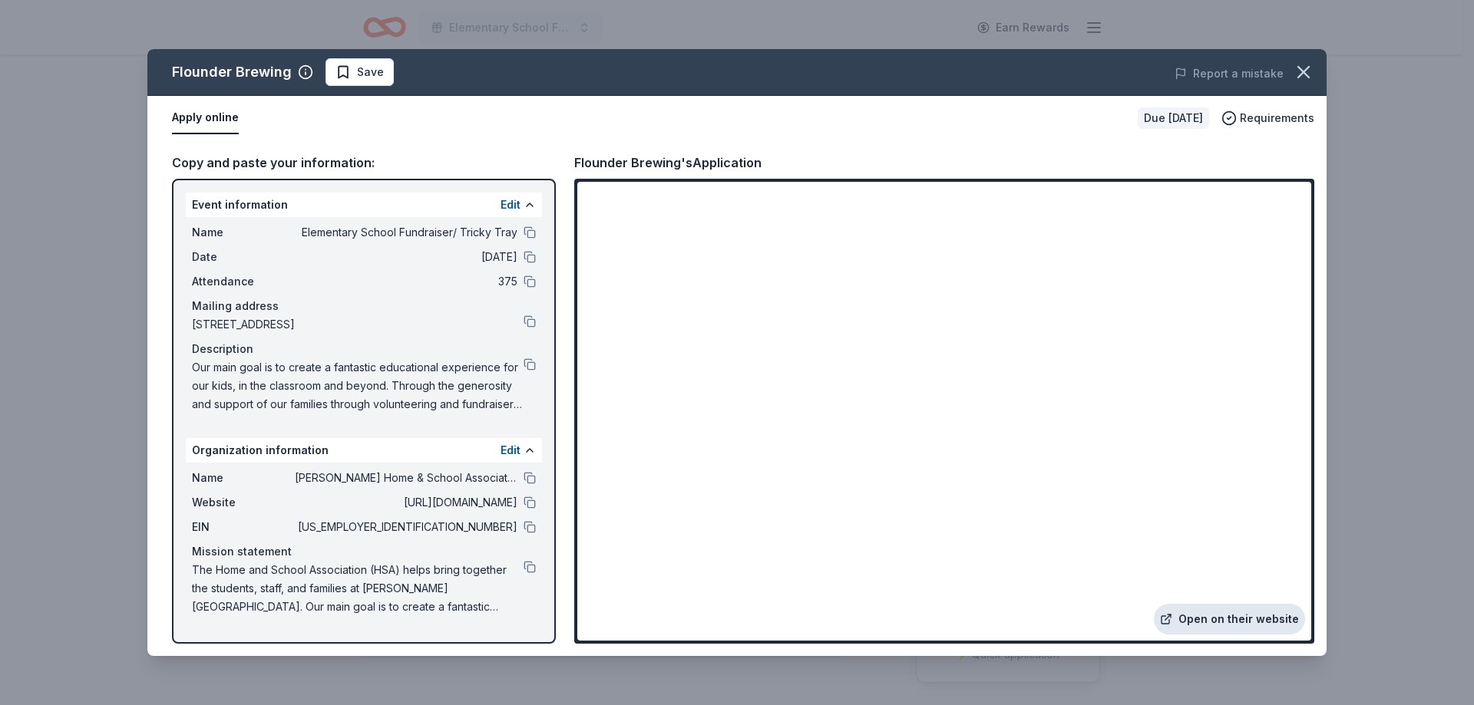
click at [1223, 617] on link "Open on their website" at bounding box center [1229, 619] width 151 height 31
click at [530, 480] on button at bounding box center [529, 478] width 12 height 12
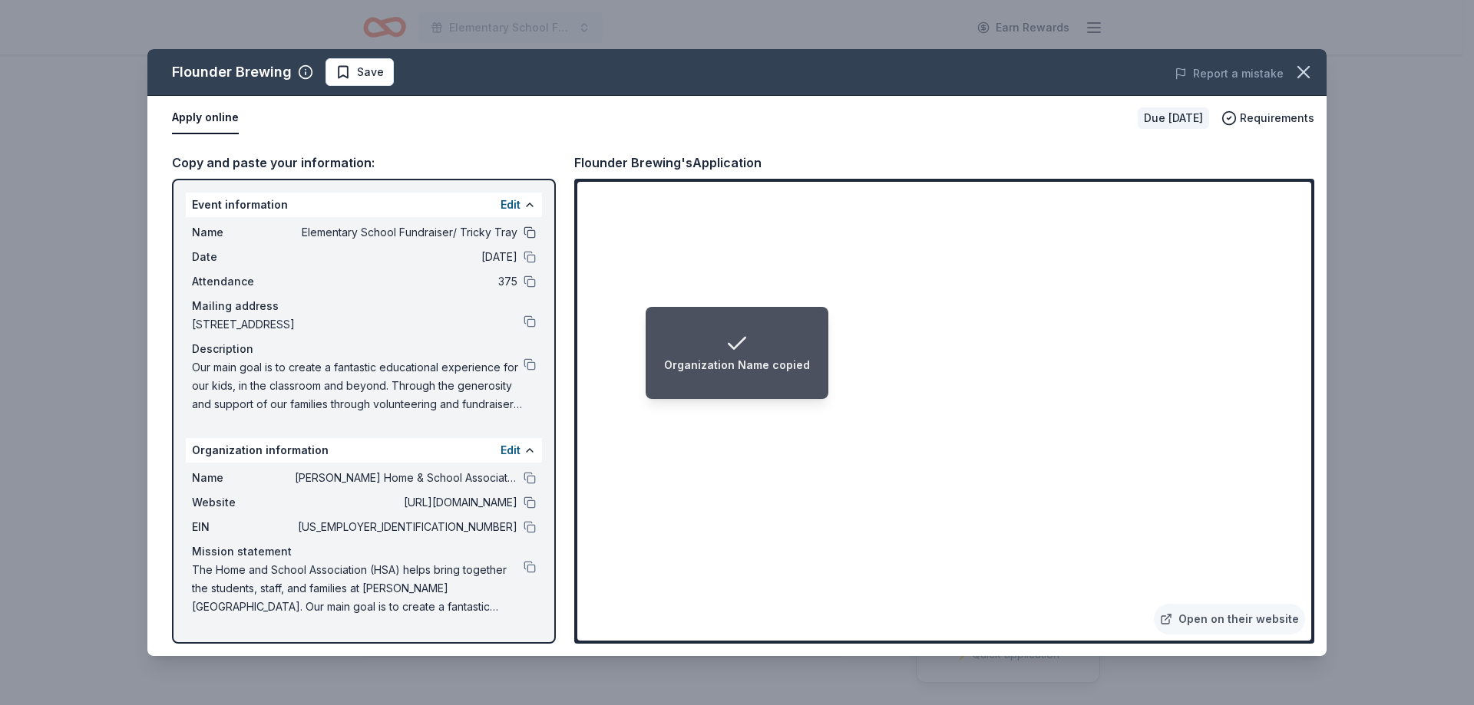
click at [529, 231] on button at bounding box center [529, 232] width 12 height 12
click at [534, 527] on button at bounding box center [529, 527] width 12 height 12
click at [370, 73] on span "Save" at bounding box center [370, 72] width 27 height 18
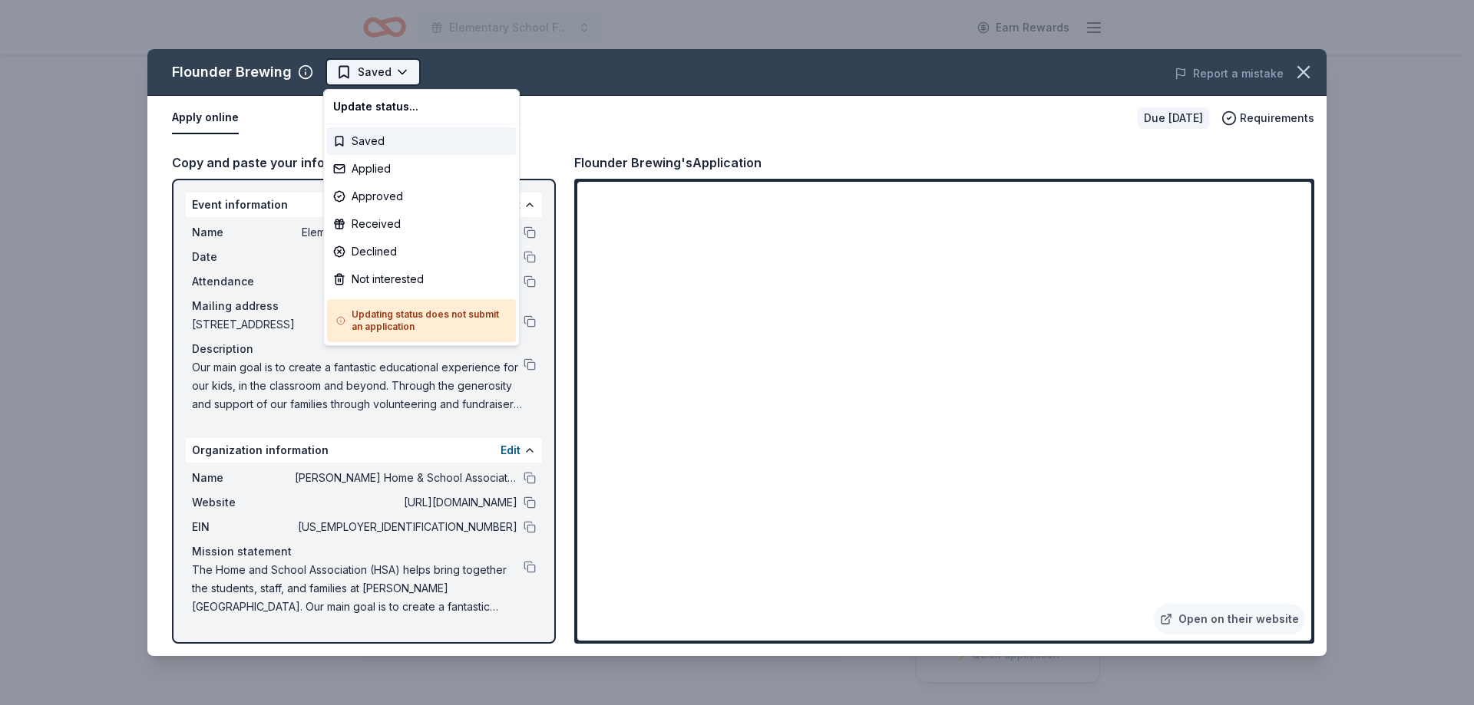
click at [393, 71] on html "Elementary School Fundraiser/ Tricky Tray Earn Rewards Due in 183 days Share Fl…" at bounding box center [737, 352] width 1474 height 705
click at [406, 165] on div "Applied" at bounding box center [421, 169] width 189 height 28
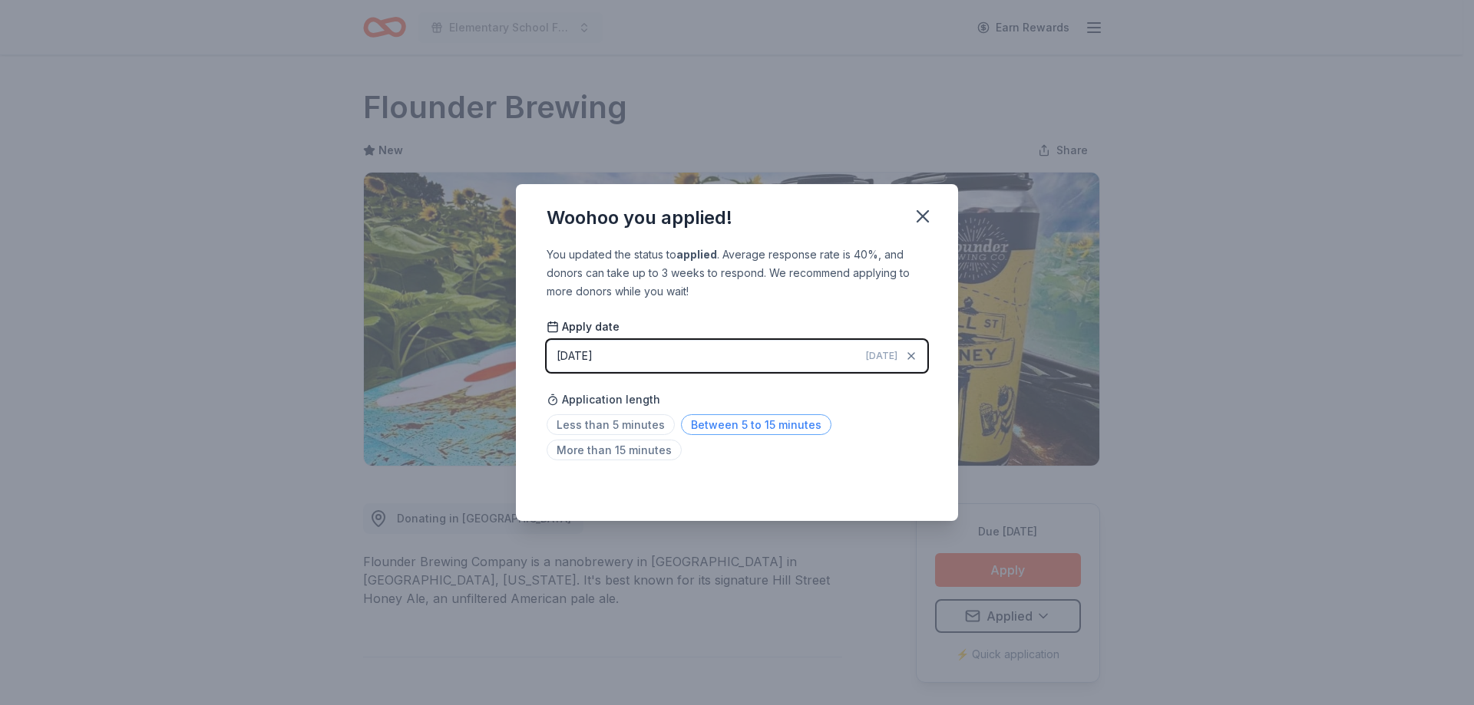
click at [742, 427] on span "Between 5 to 15 minutes" at bounding box center [756, 424] width 150 height 21
click at [926, 220] on icon "button" at bounding box center [922, 216] width 11 height 11
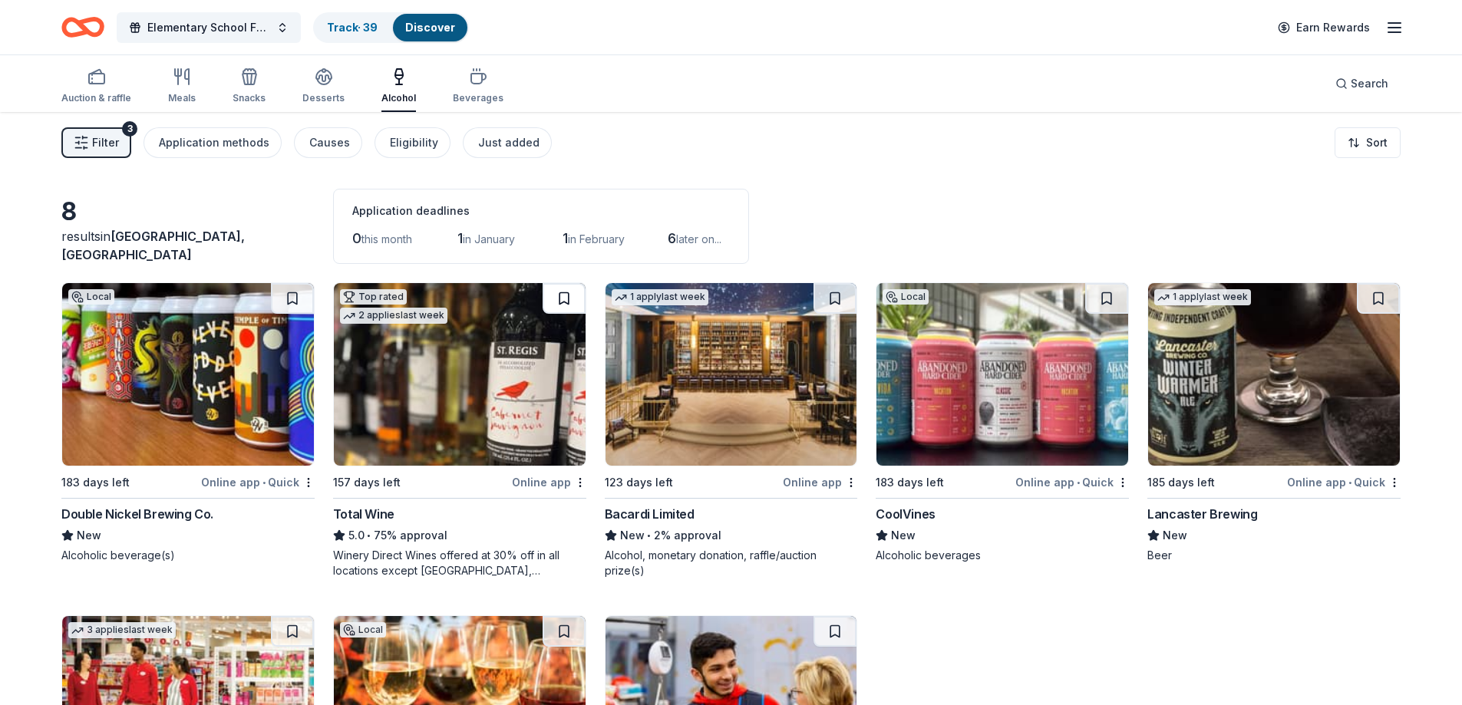
click at [556, 302] on button at bounding box center [564, 298] width 43 height 31
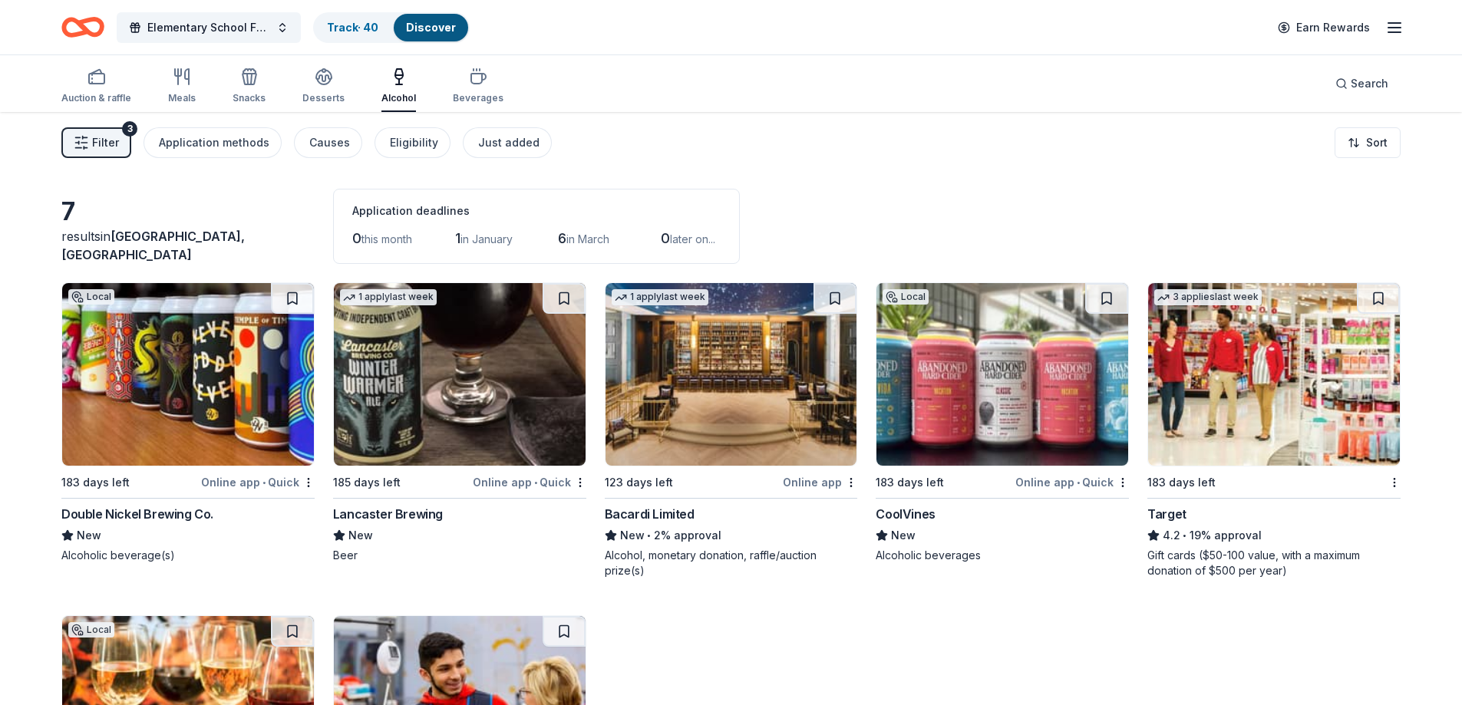
click at [213, 391] on img at bounding box center [188, 374] width 252 height 183
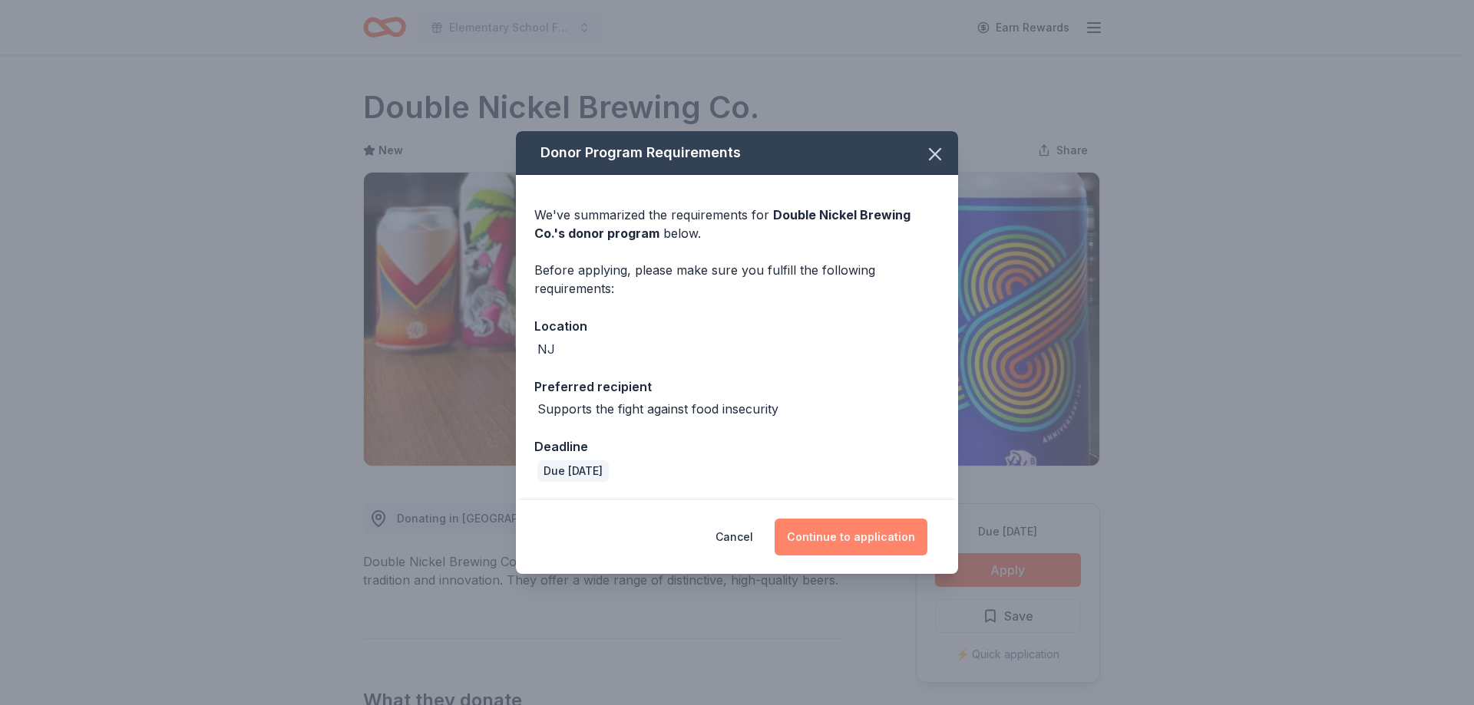
scroll to position [384, 0]
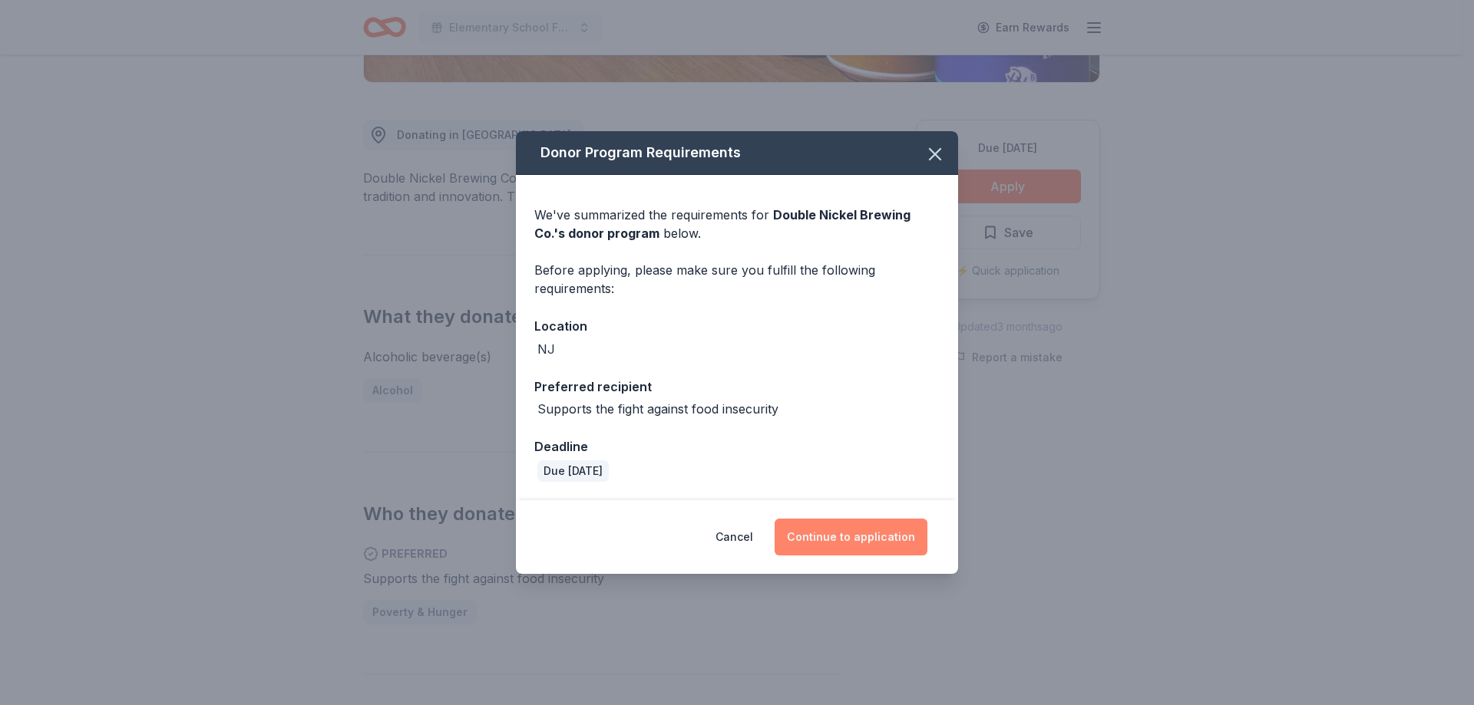
click at [863, 537] on button "Continue to application" at bounding box center [850, 537] width 153 height 37
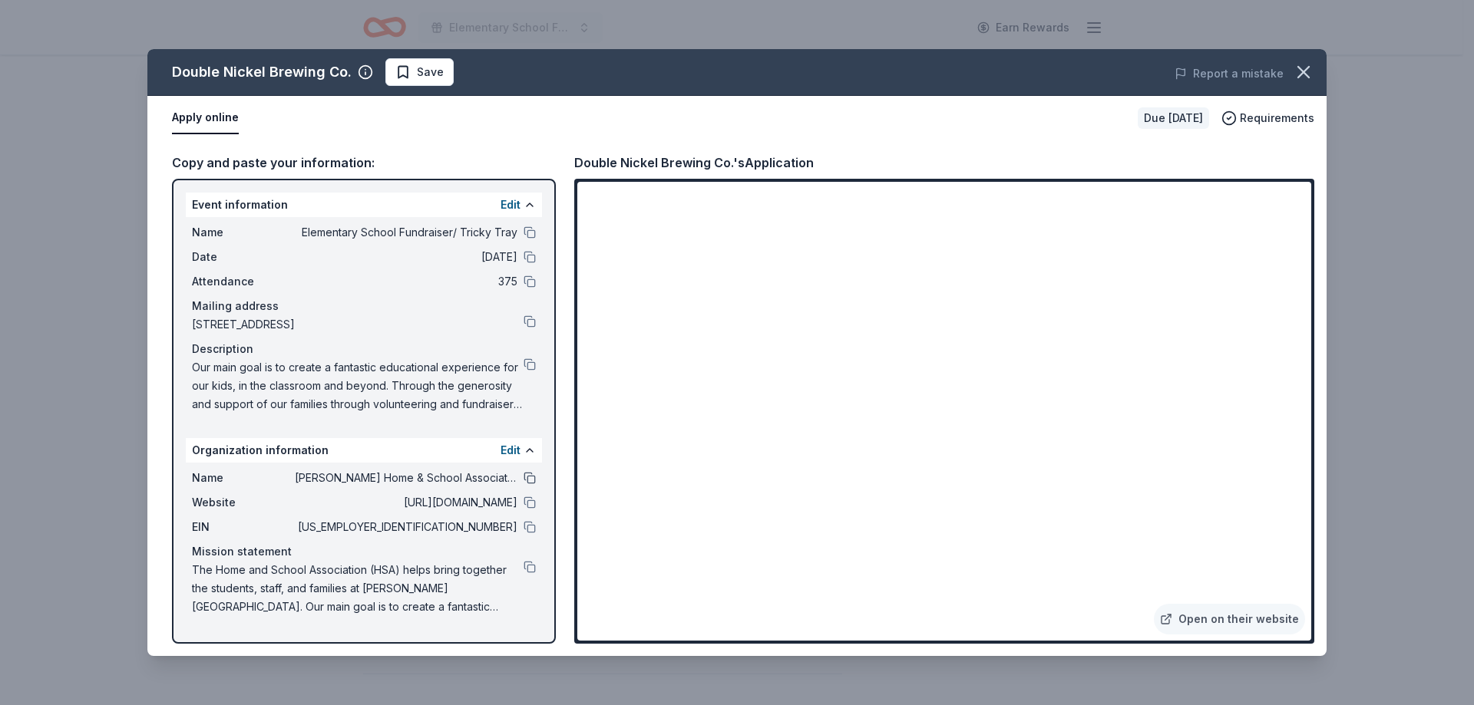
click at [530, 478] on button at bounding box center [529, 478] width 12 height 12
click at [420, 78] on span "Save" at bounding box center [430, 72] width 27 height 18
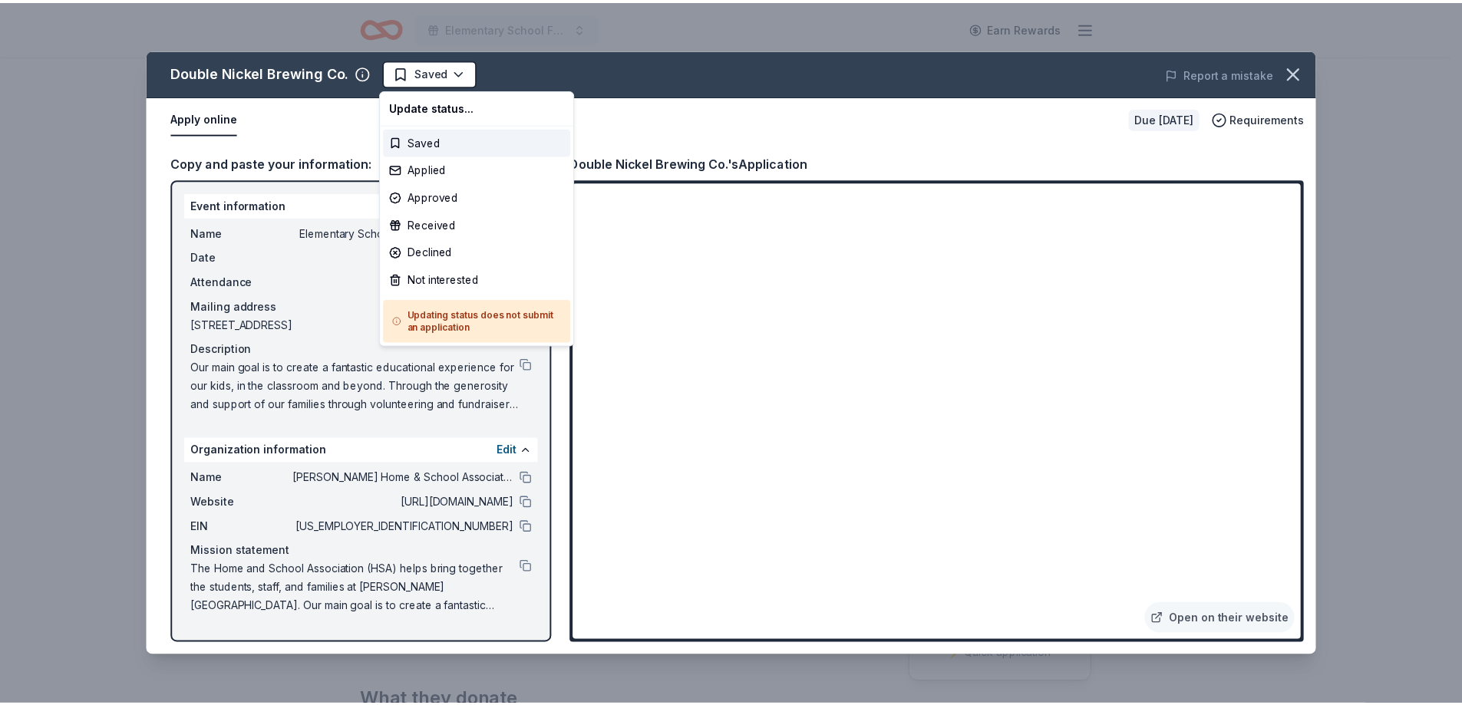
scroll to position [0, 0]
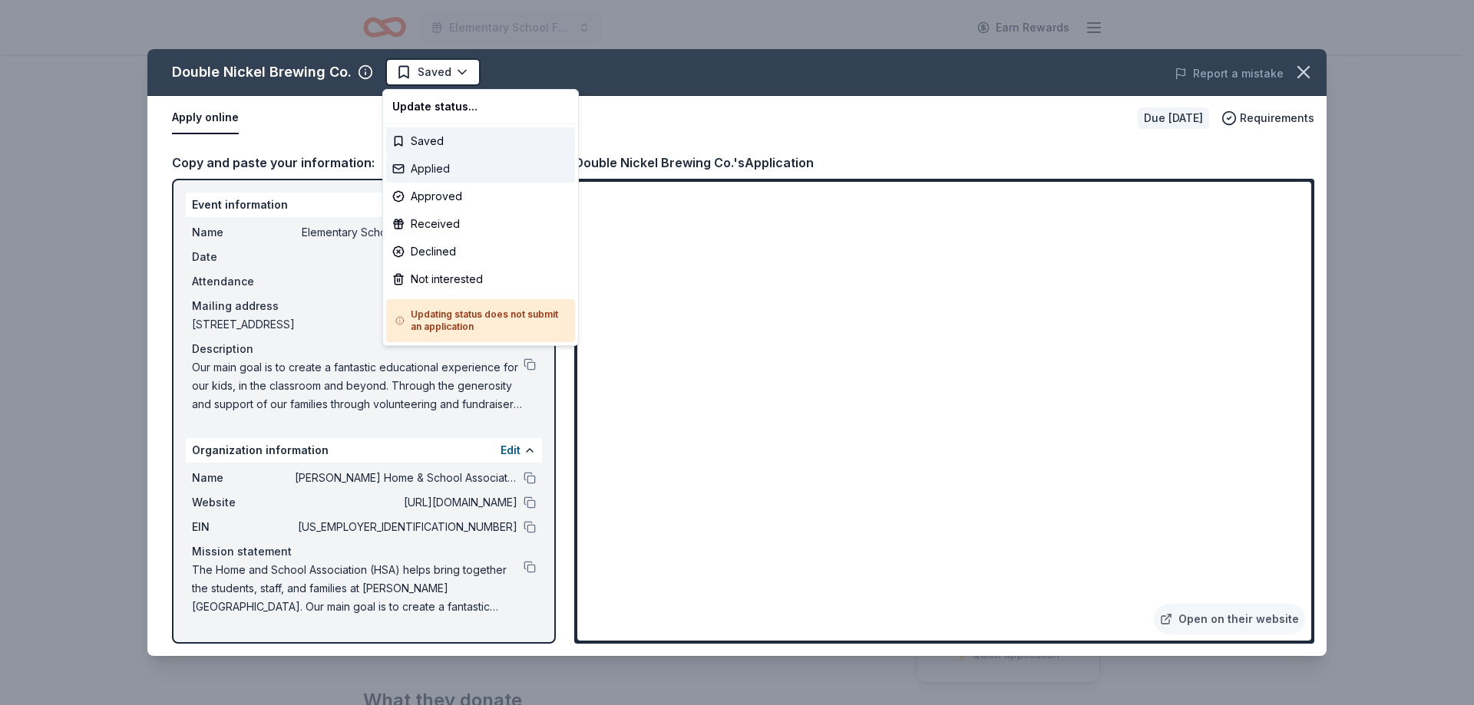
click at [431, 171] on div "Applied" at bounding box center [480, 169] width 189 height 28
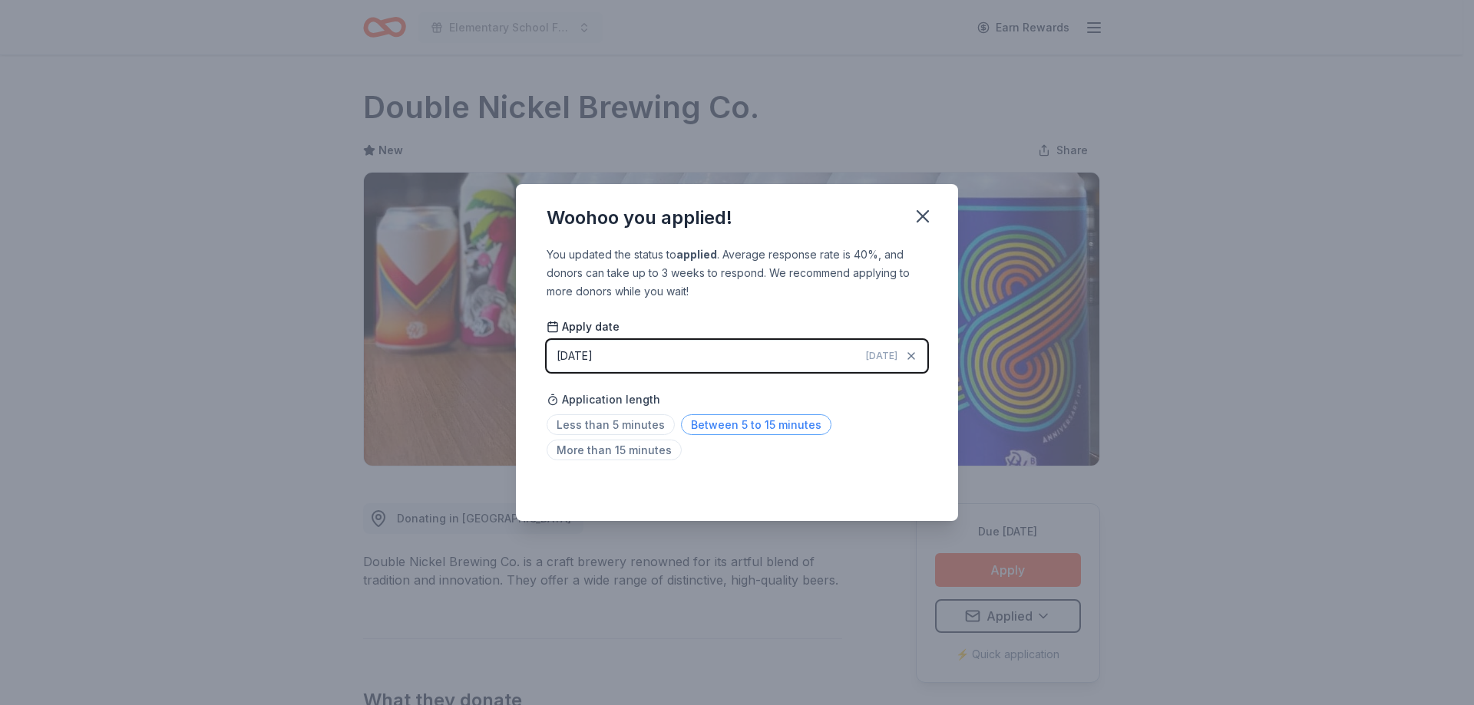
click at [791, 424] on span "Between 5 to 15 minutes" at bounding box center [756, 424] width 150 height 21
click at [919, 219] on icon "button" at bounding box center [922, 216] width 11 height 11
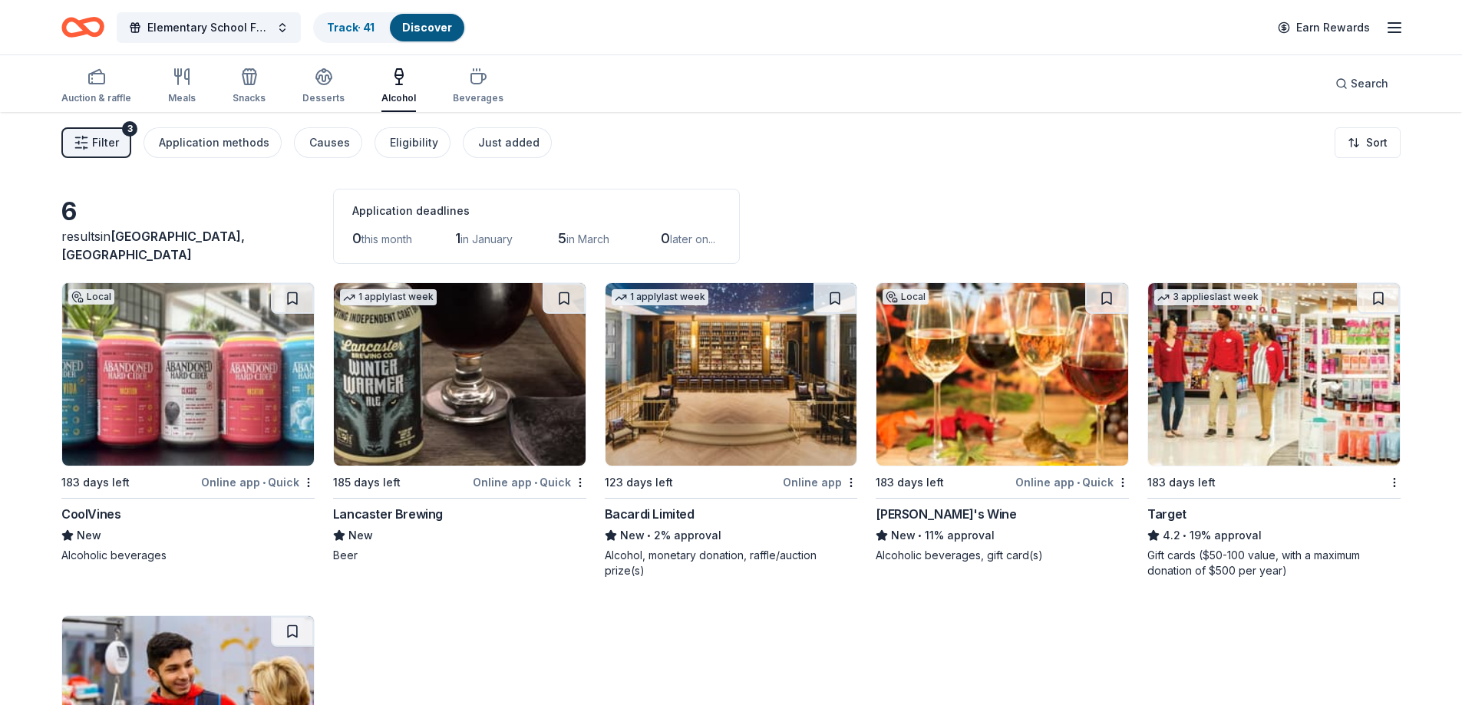
click at [182, 376] on img at bounding box center [188, 374] width 252 height 183
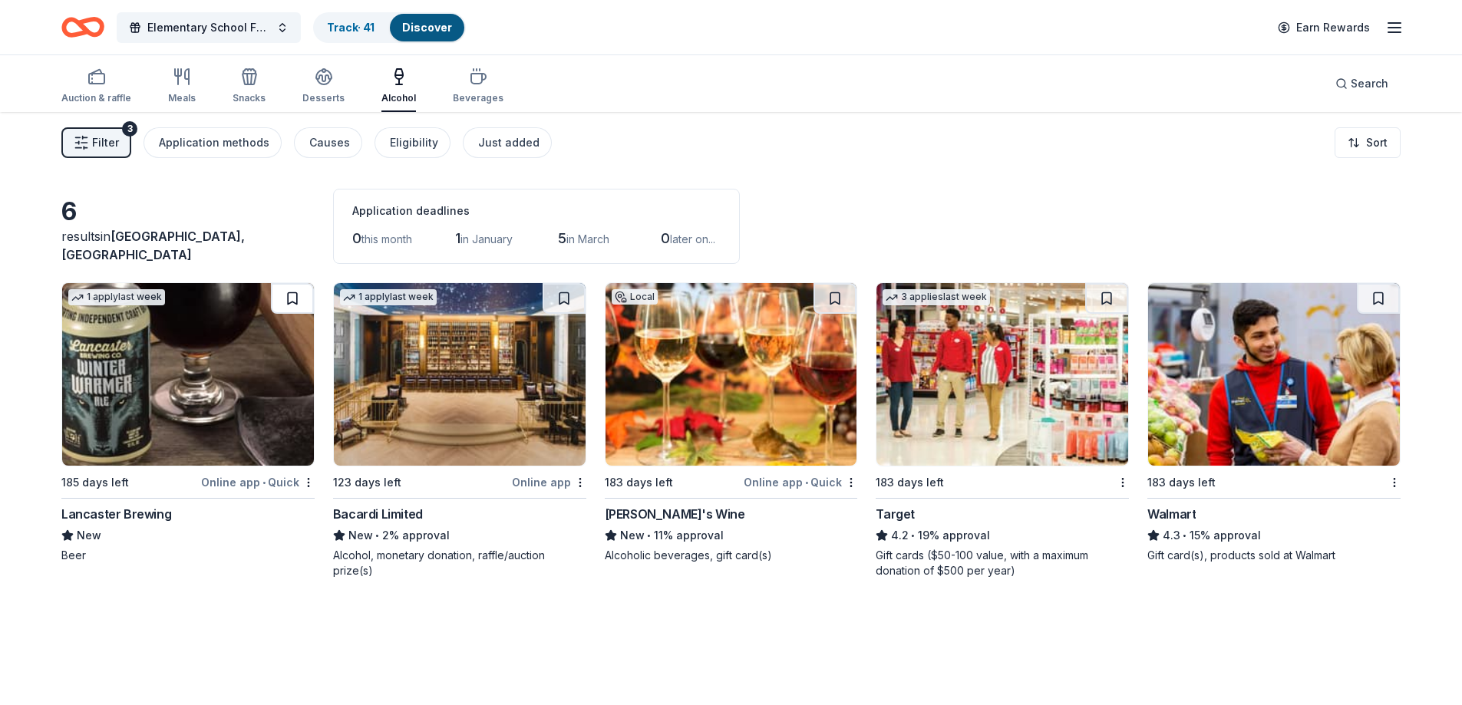
click at [289, 306] on button at bounding box center [292, 298] width 43 height 31
click at [292, 300] on button at bounding box center [294, 298] width 40 height 31
click at [203, 367] on img at bounding box center [188, 374] width 252 height 183
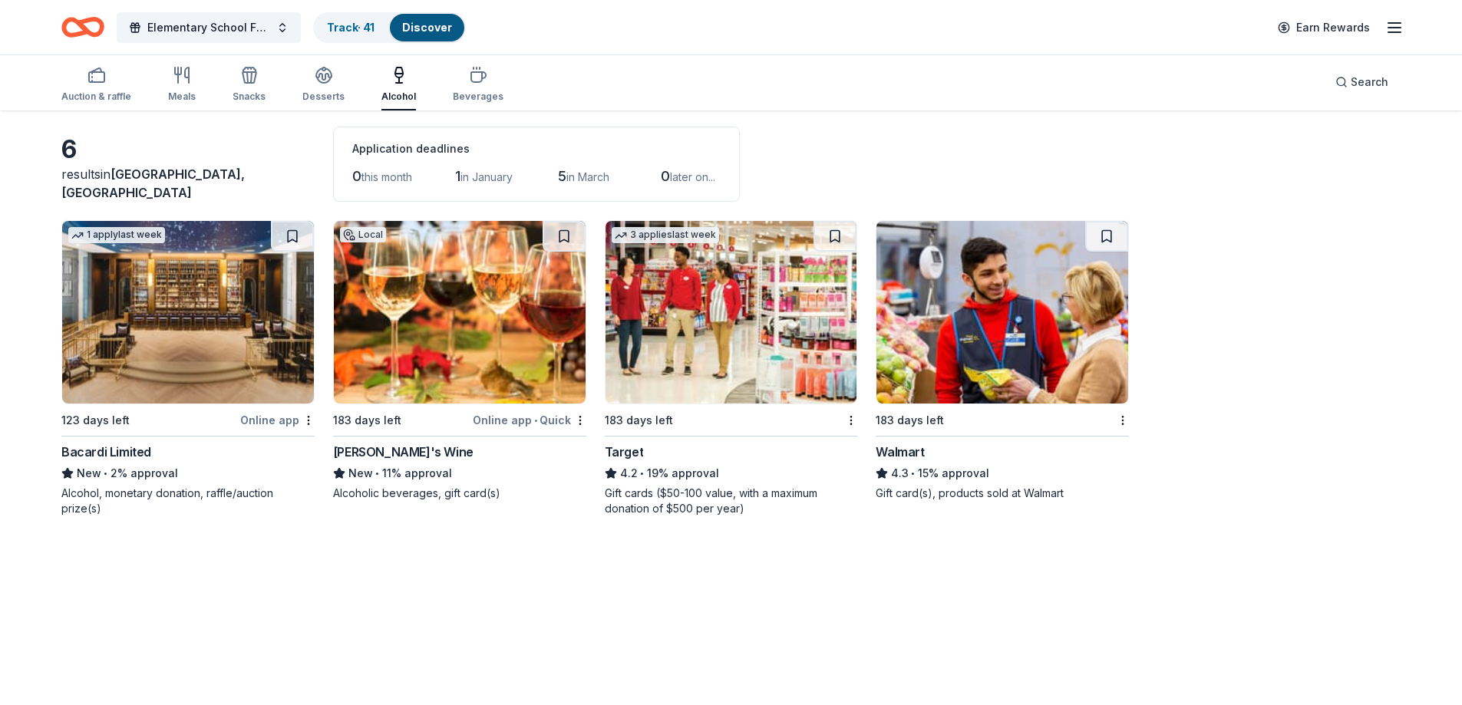
scroll to position [35, 0]
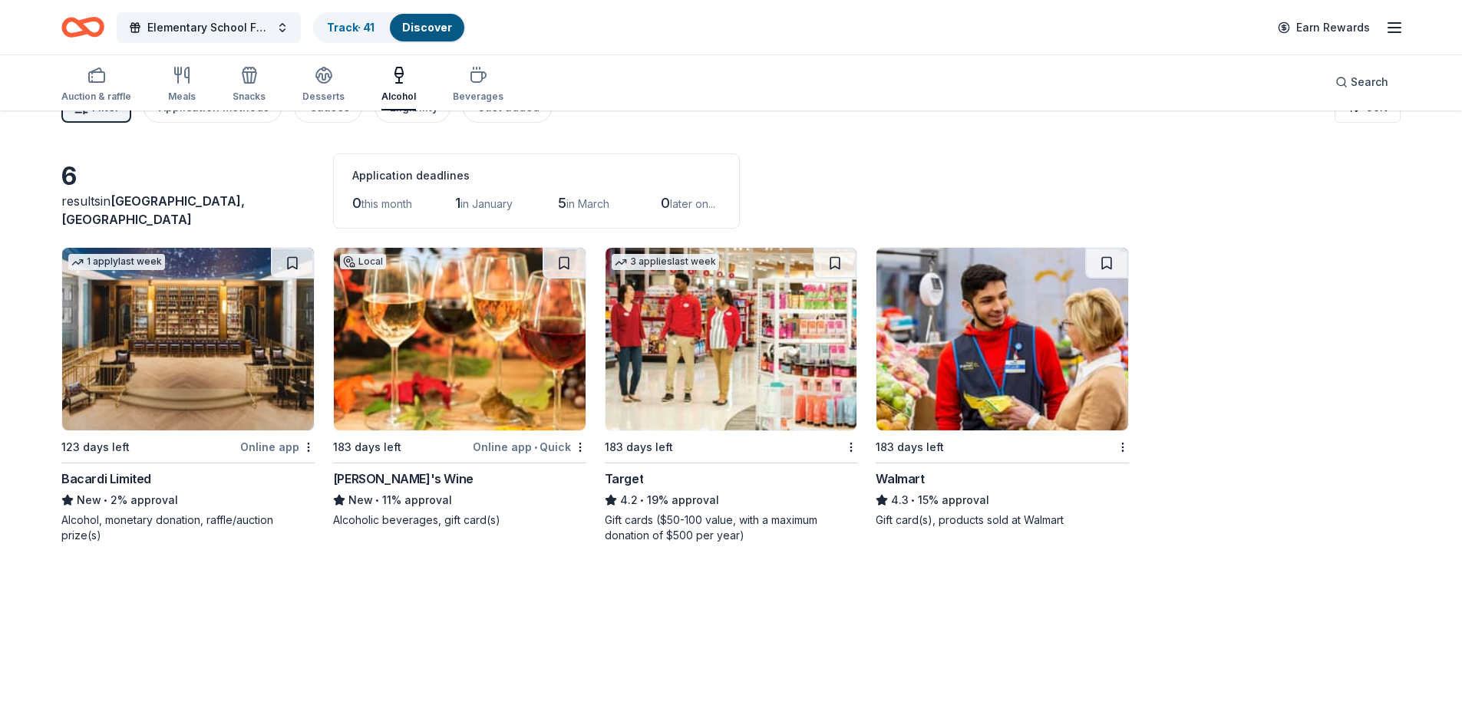
click at [465, 363] on img at bounding box center [460, 339] width 252 height 183
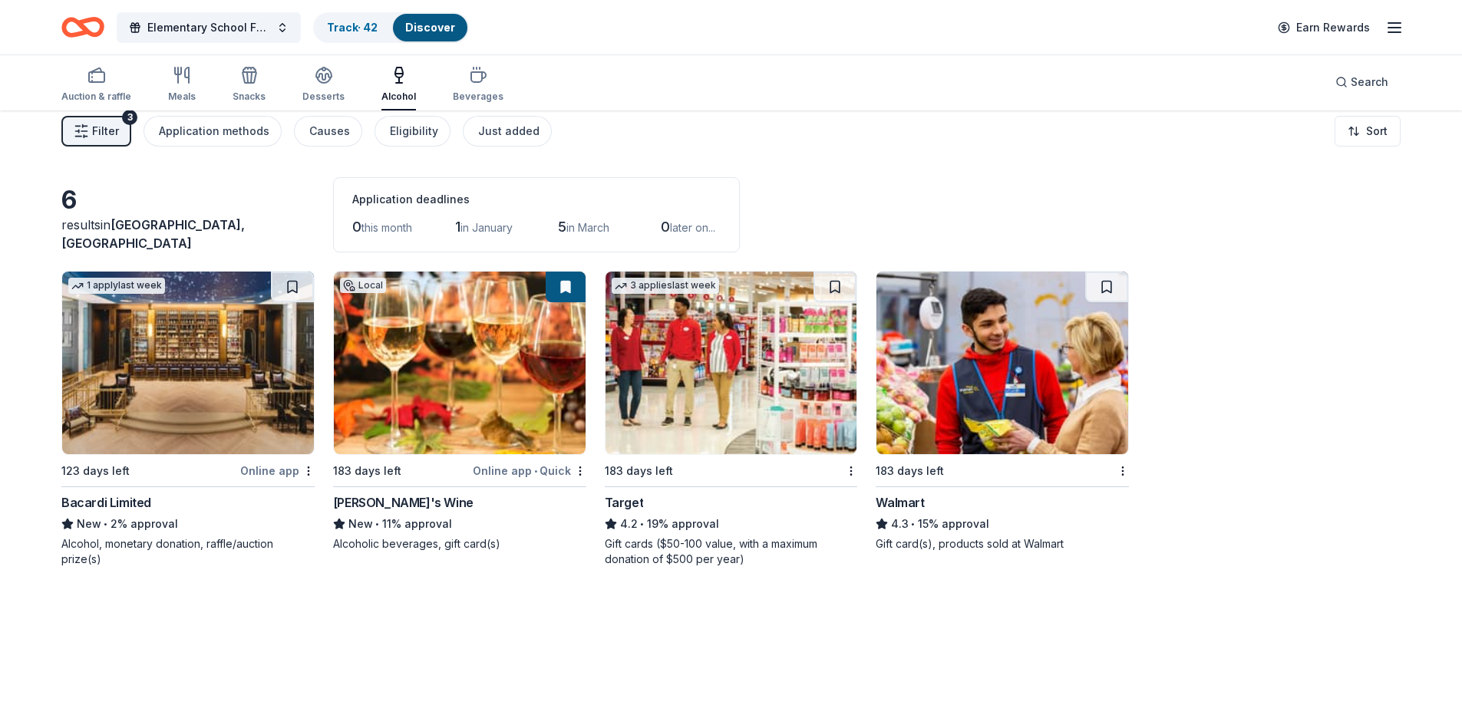
scroll to position [0, 0]
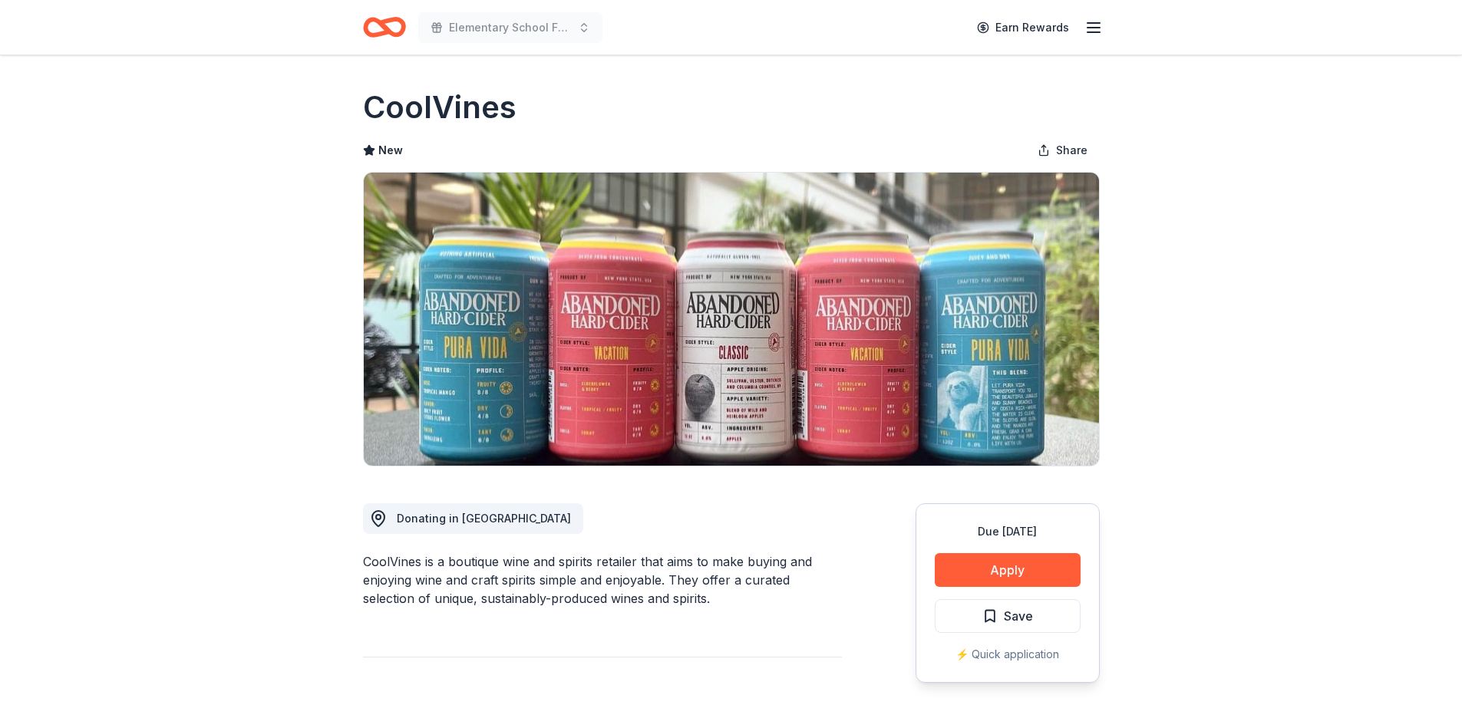
click at [1010, 581] on button "Apply" at bounding box center [1008, 570] width 146 height 34
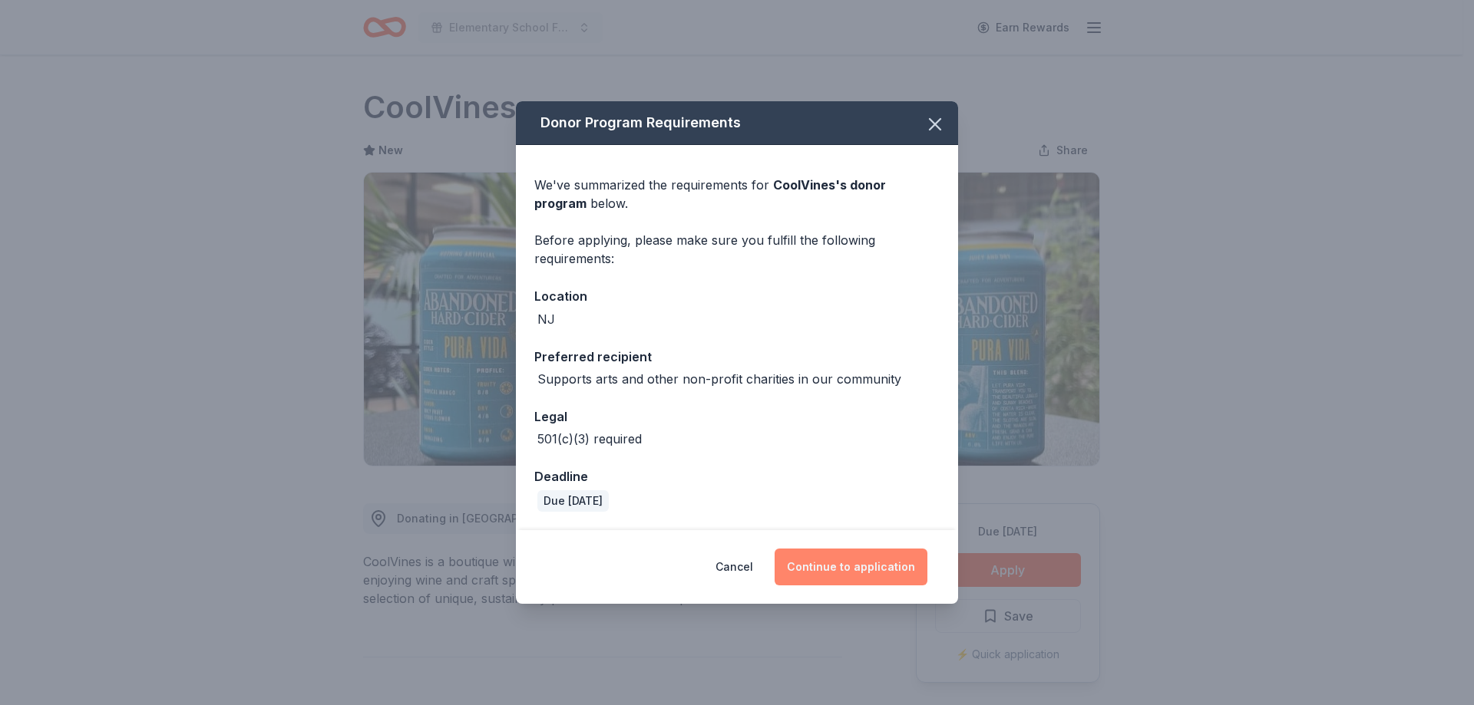
click at [813, 573] on button "Continue to application" at bounding box center [850, 567] width 153 height 37
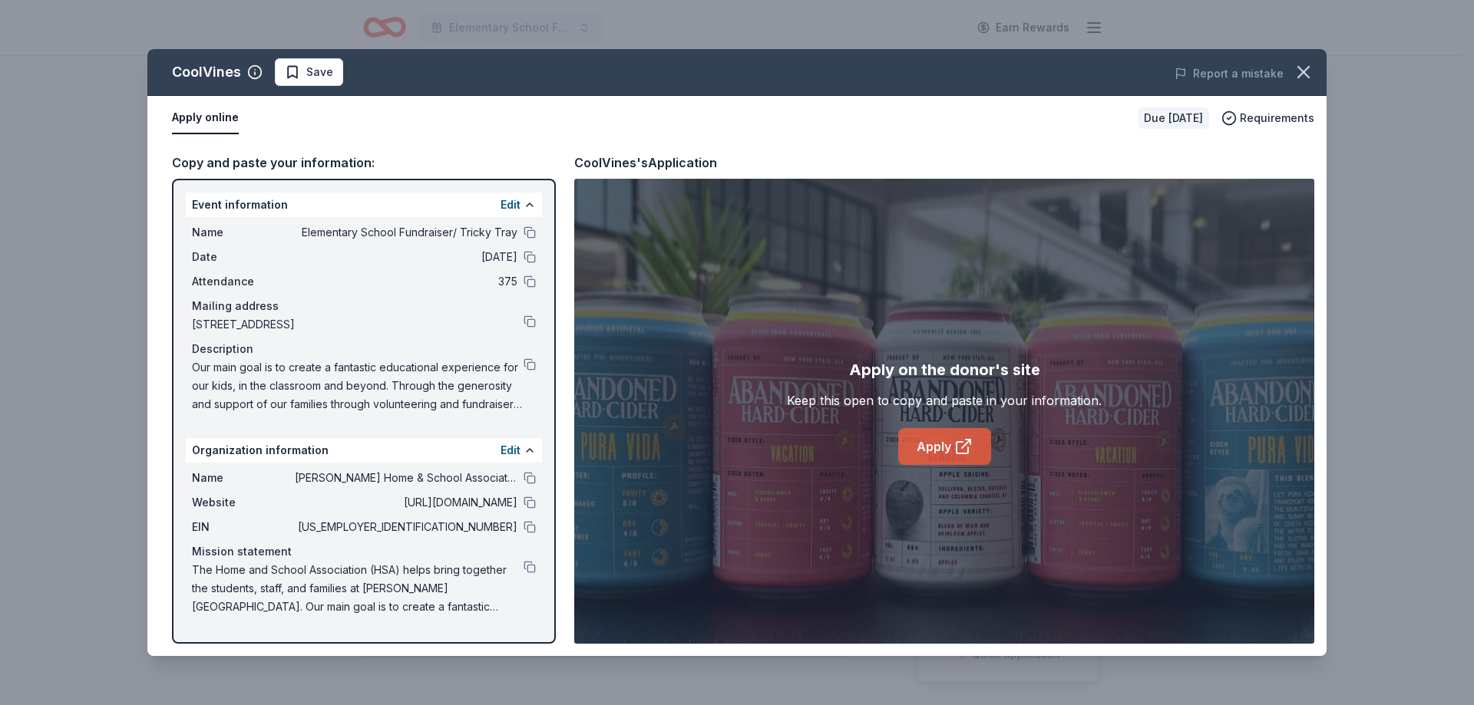
click at [921, 447] on link "Apply" at bounding box center [944, 446] width 93 height 37
click at [304, 78] on span "Save" at bounding box center [309, 72] width 48 height 18
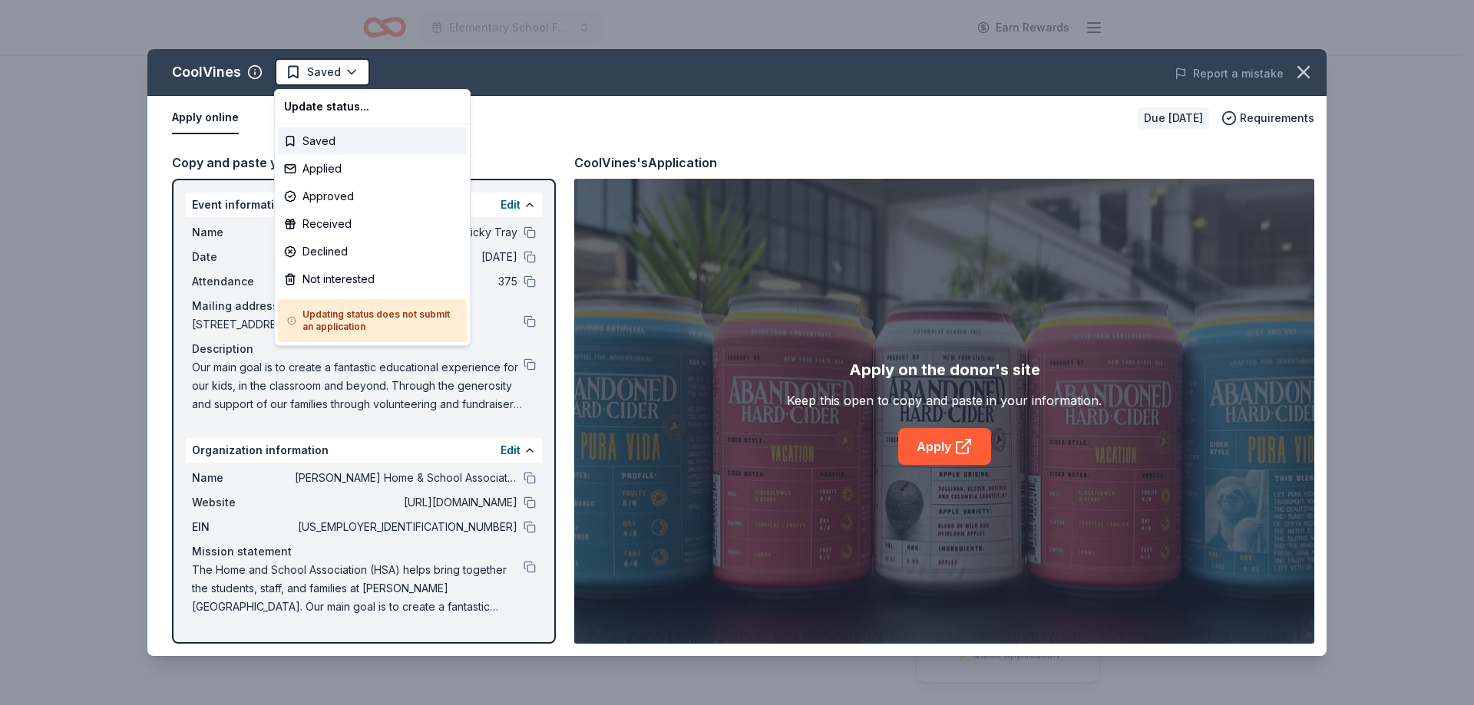
click at [304, 78] on html "Elementary School Fundraiser/ Tricky Tray Earn Rewards Due [DATE] Share CoolVin…" at bounding box center [737, 352] width 1474 height 705
click at [335, 289] on div "Not interested" at bounding box center [372, 280] width 189 height 28
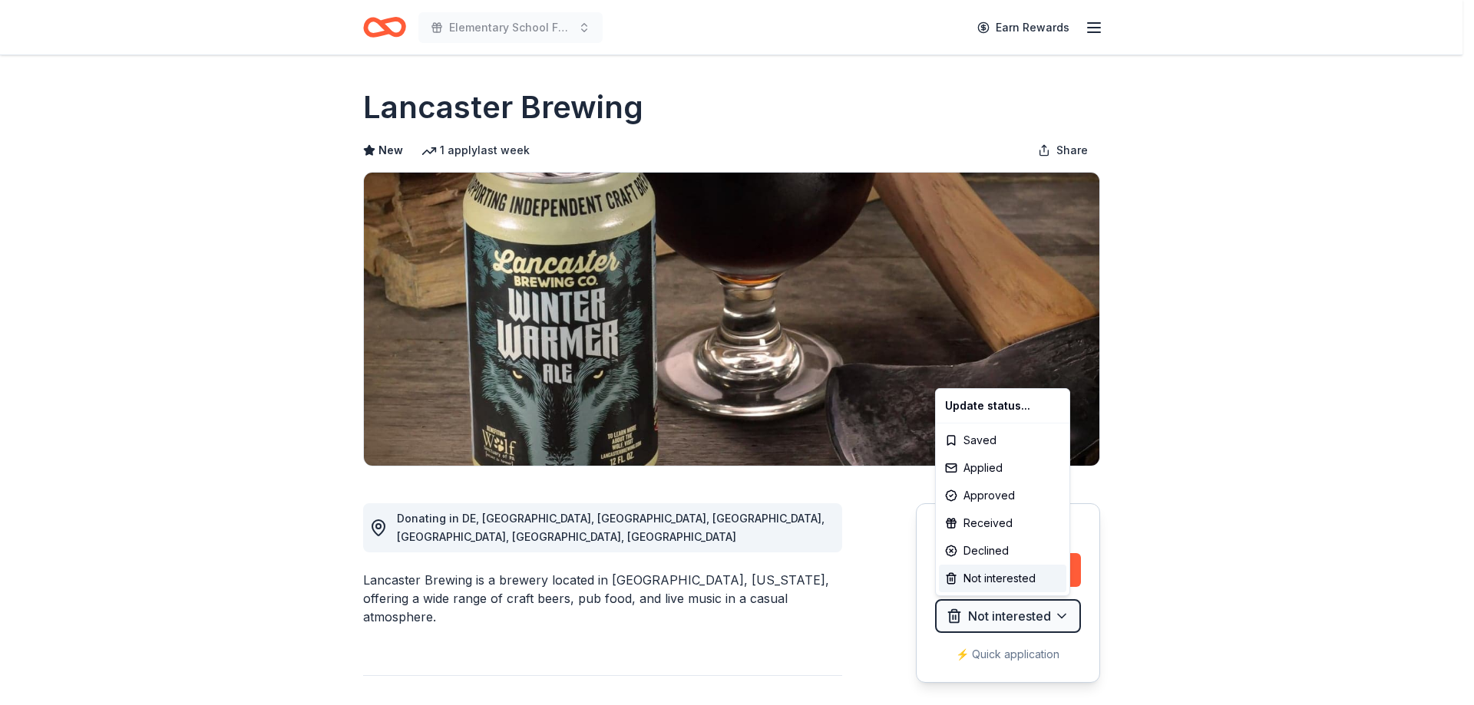
click at [1189, 484] on html "Elementary School Fundraiser/ Tricky Tray Earn Rewards Due [DATE] Share Lancast…" at bounding box center [737, 352] width 1474 height 705
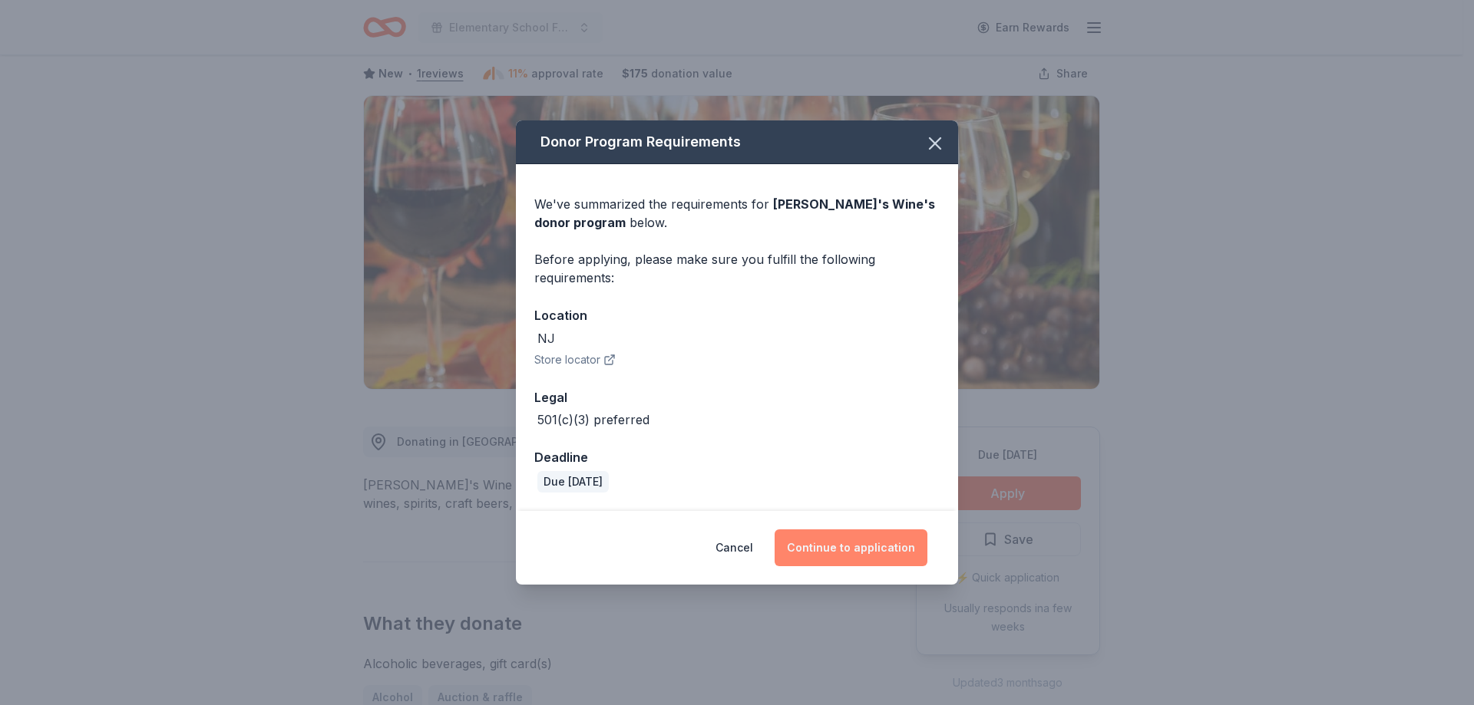
scroll to position [77, 0]
click at [847, 549] on button "Continue to application" at bounding box center [850, 548] width 153 height 37
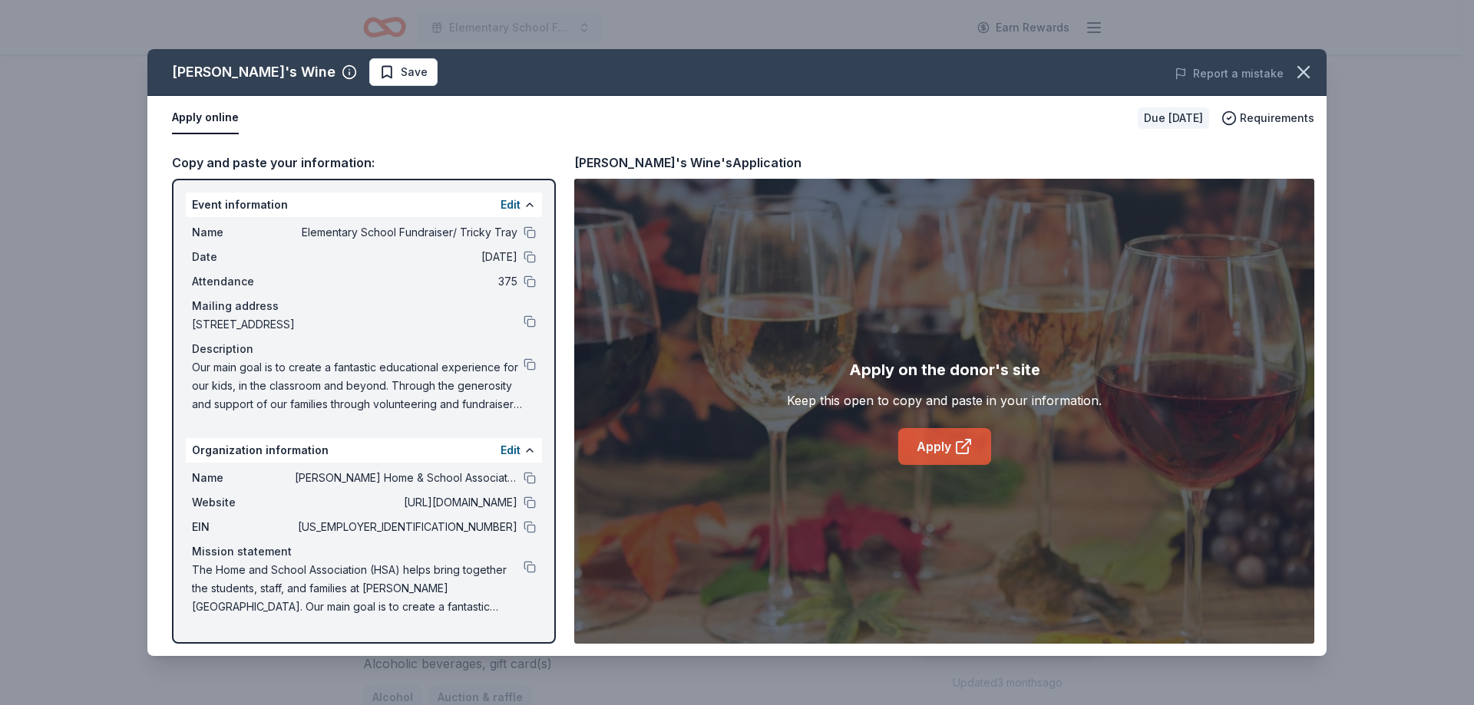
click at [944, 452] on link "Apply" at bounding box center [944, 446] width 93 height 37
click at [527, 480] on button at bounding box center [529, 478] width 12 height 12
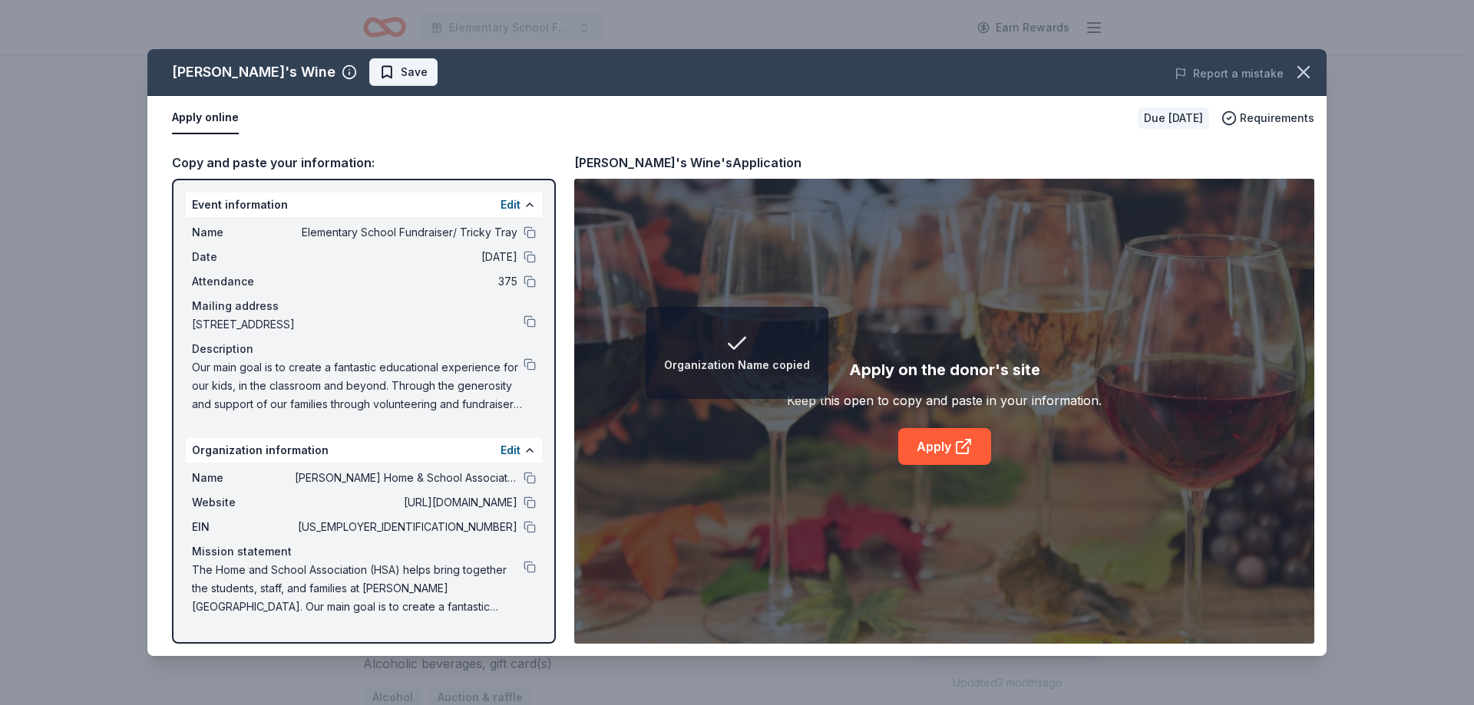
click at [401, 78] on span "Save" at bounding box center [414, 72] width 27 height 18
click at [334, 78] on html "Organization Name copied Elementary School Fundraiser/ Tricky Tray Earn Rewards…" at bounding box center [737, 275] width 1474 height 705
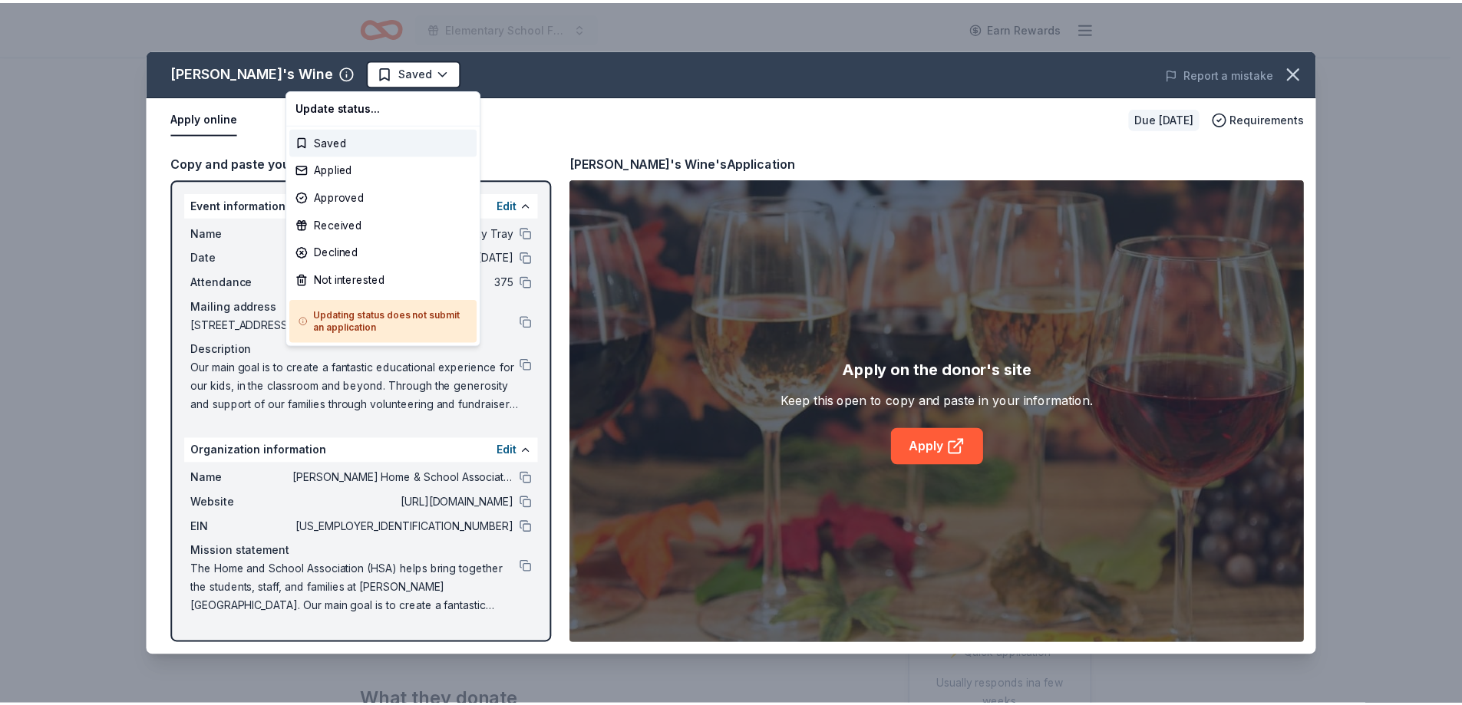
scroll to position [0, 0]
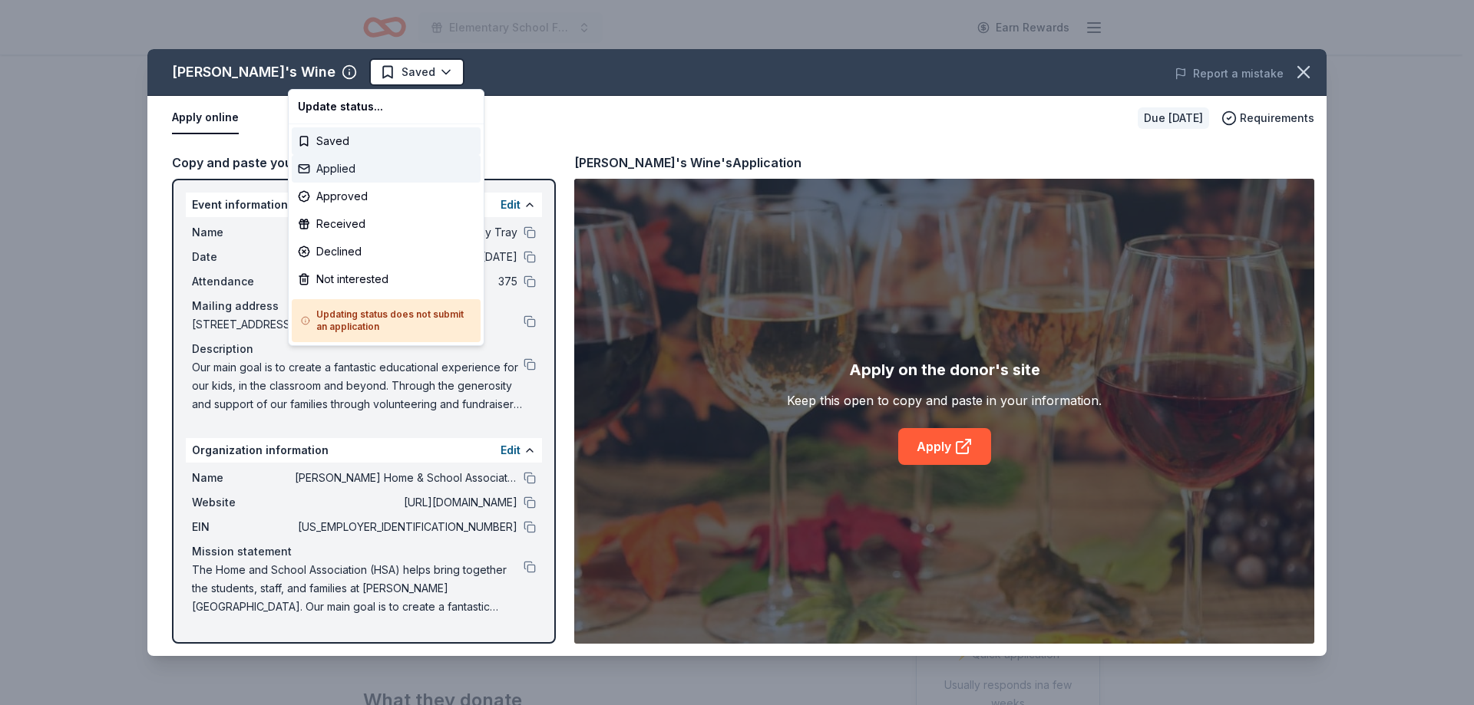
click at [358, 174] on div "Applied" at bounding box center [386, 169] width 189 height 28
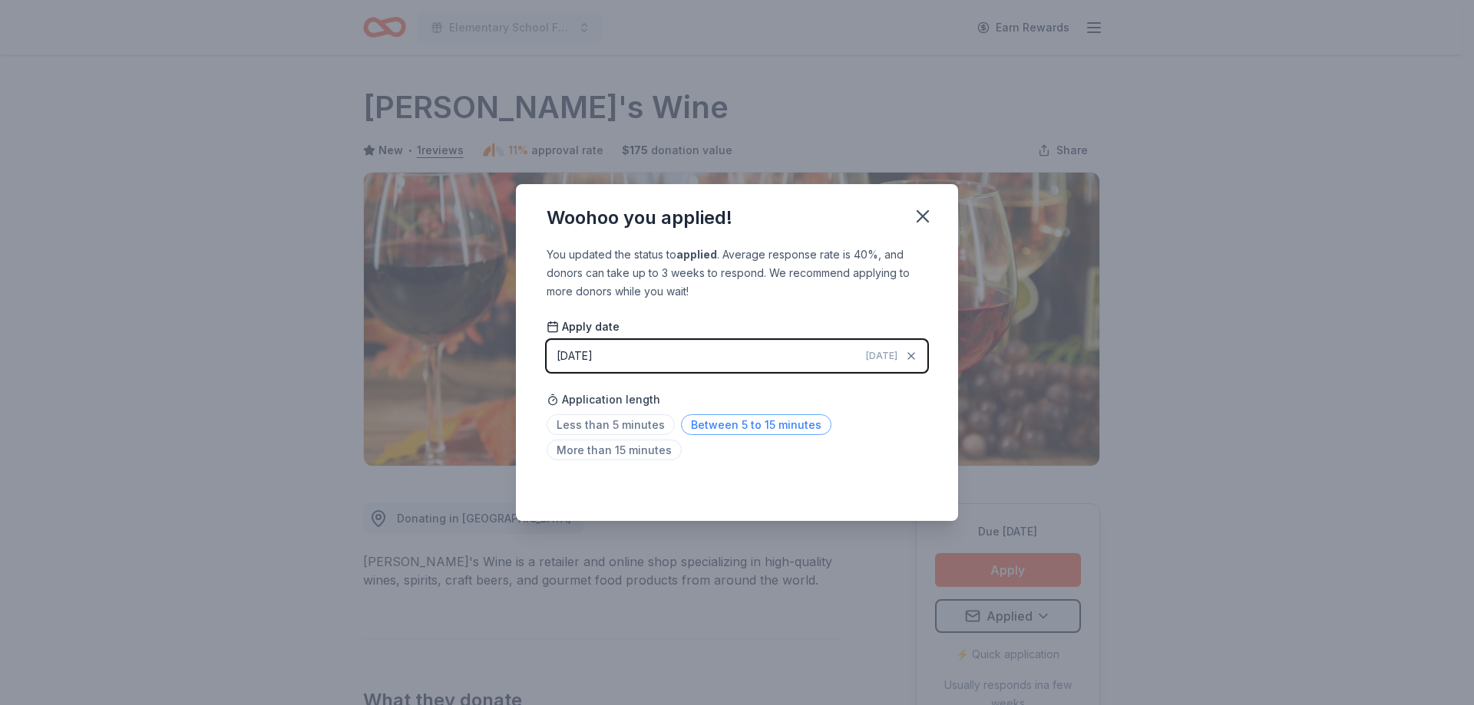
click at [764, 429] on span "Between 5 to 15 minutes" at bounding box center [756, 424] width 150 height 21
click at [924, 220] on icon "button" at bounding box center [922, 216] width 21 height 21
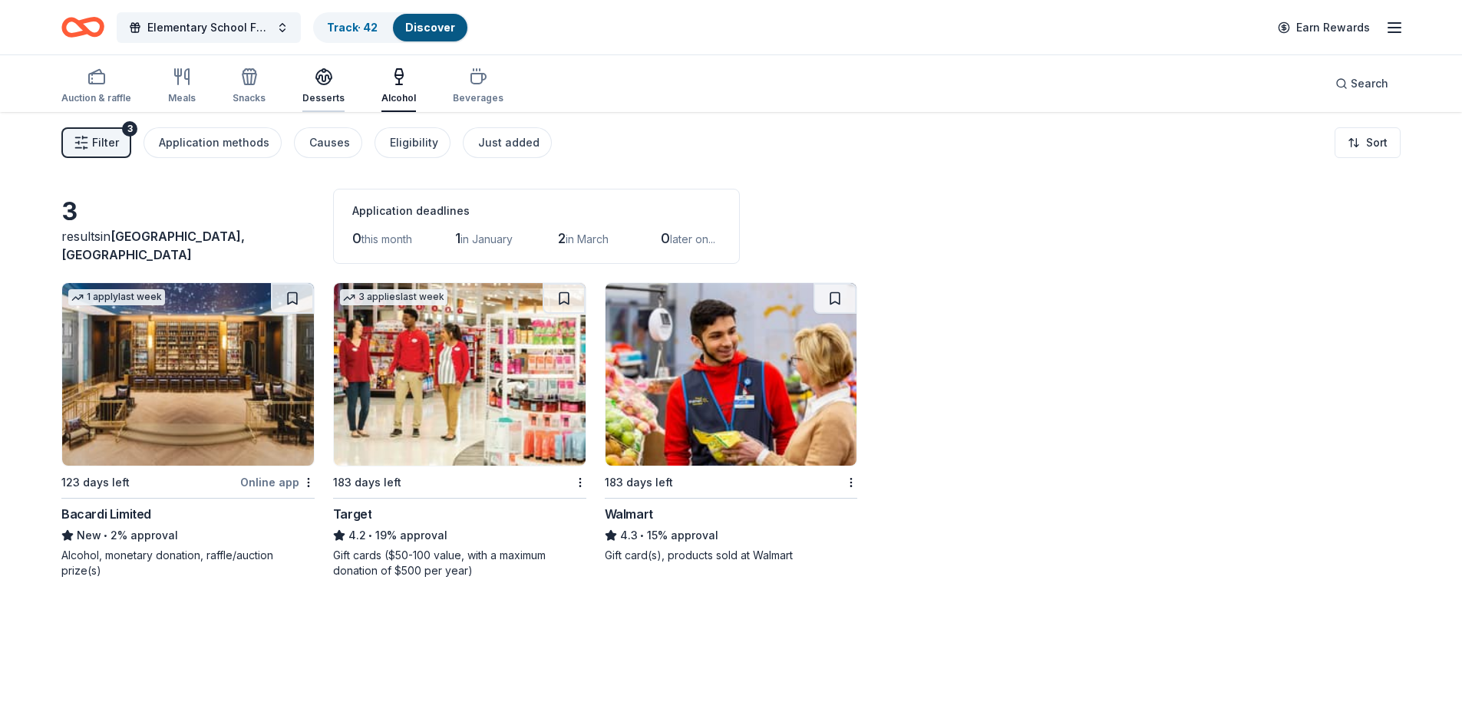
click at [325, 86] on div "Desserts" at bounding box center [323, 86] width 42 height 37
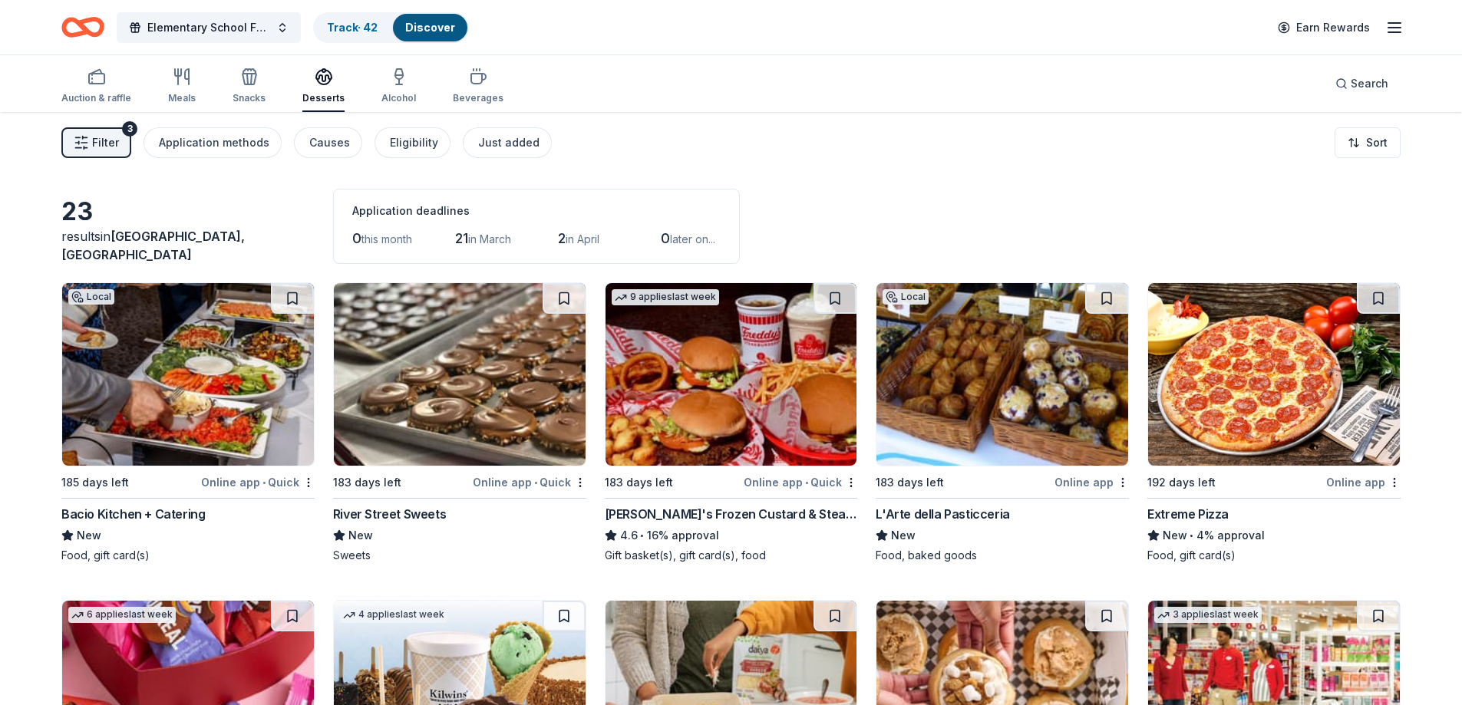
click at [1046, 223] on div "23 results in [GEOGRAPHIC_DATA], [GEOGRAPHIC_DATA] Application deadlines 0 this…" at bounding box center [730, 226] width 1339 height 75
